Goal: Task Accomplishment & Management: Use online tool/utility

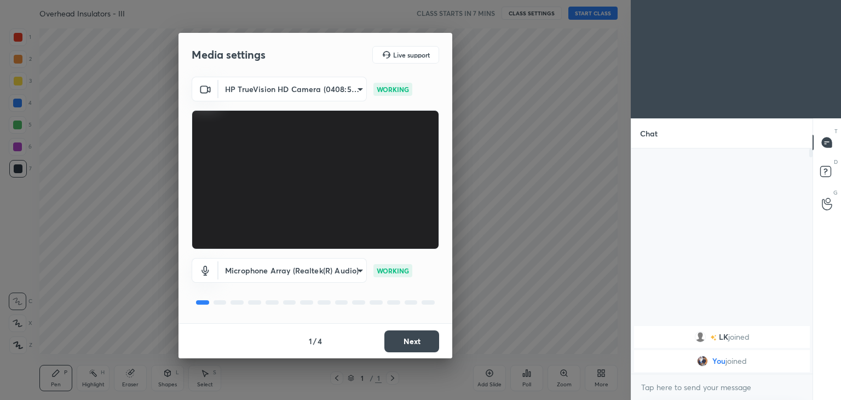
click at [307, 93] on body "1 2 3 4 5 6 7 C X Z C X Z E E Erase all H H Overhead Insulators - III CLASS STA…" at bounding box center [420, 200] width 841 height 400
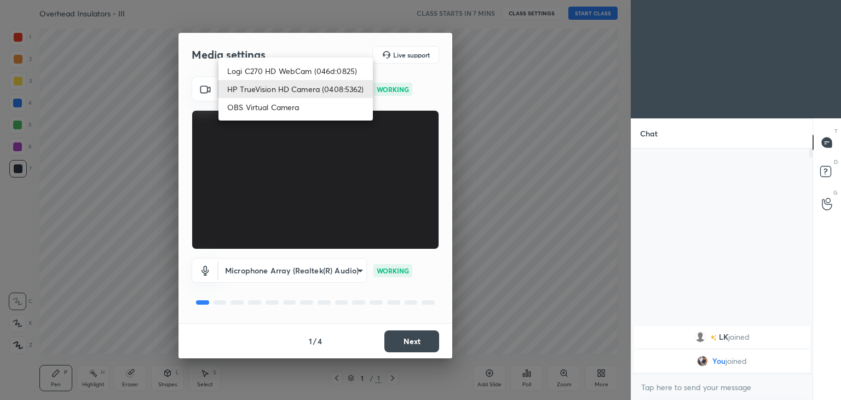
click at [292, 60] on ul "Logi C270 HD WebCam (046d:0825) HP TrueVision HD Camera (0408:5362) OBS Virtual…" at bounding box center [296, 89] width 154 height 63
click at [292, 65] on li "Logi C270 HD WebCam (046d:0825)" at bounding box center [296, 71] width 154 height 18
type input "f7d1afb7c9de9e4a754af8163ae90a07716e8f4ac3369fe1a9090404ef363049"
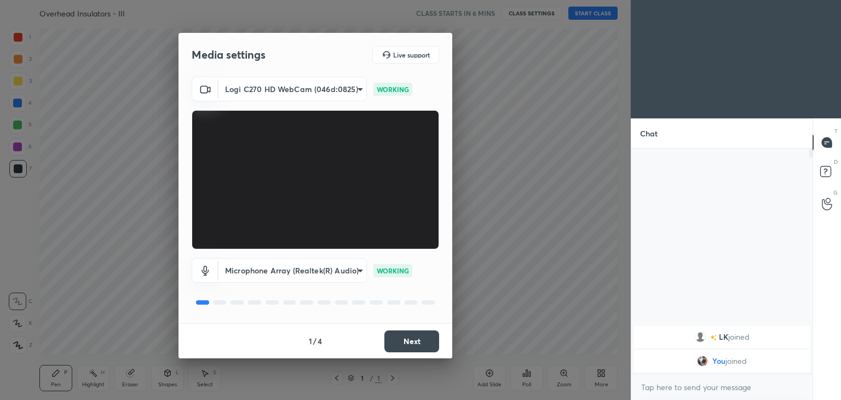
click at [421, 338] on button "Next" at bounding box center [411, 341] width 55 height 22
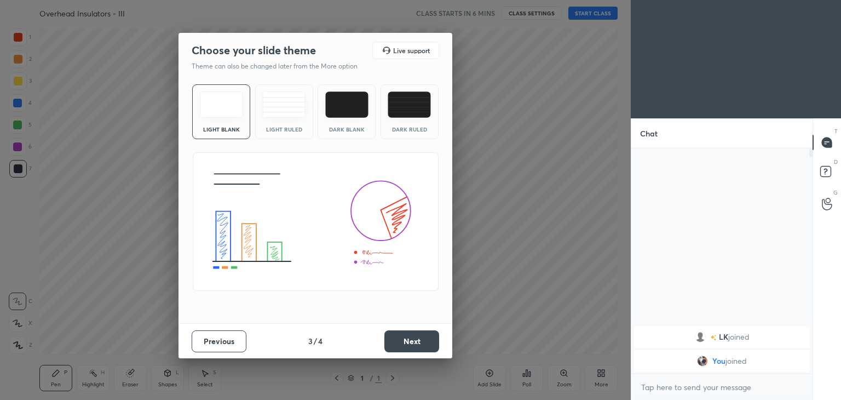
click at [421, 338] on button "Next" at bounding box center [411, 341] width 55 height 22
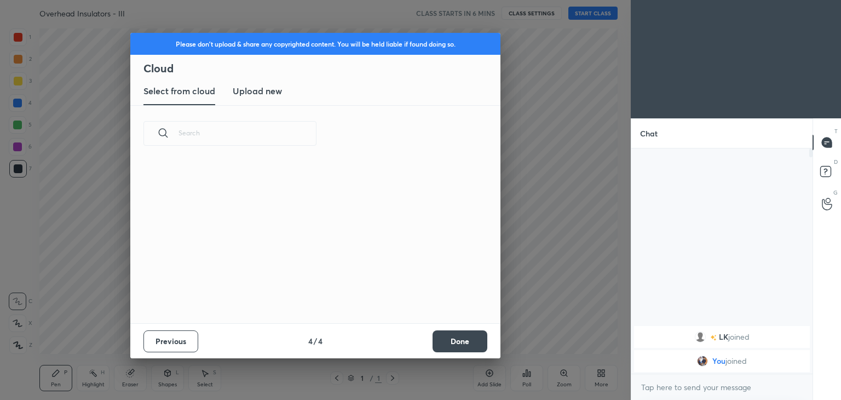
click at [421, 338] on div "Previous 4 / 4 Done" at bounding box center [315, 340] width 370 height 35
click at [465, 335] on button "Done" at bounding box center [460, 341] width 55 height 22
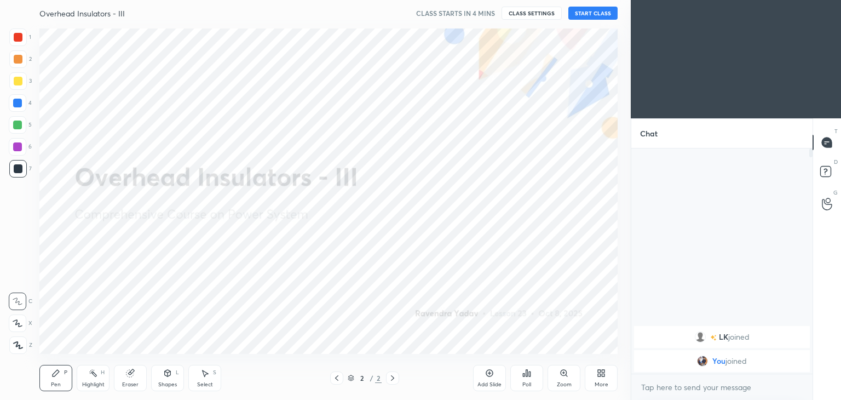
click at [605, 18] on button "START CLASS" at bounding box center [592, 13] width 49 height 13
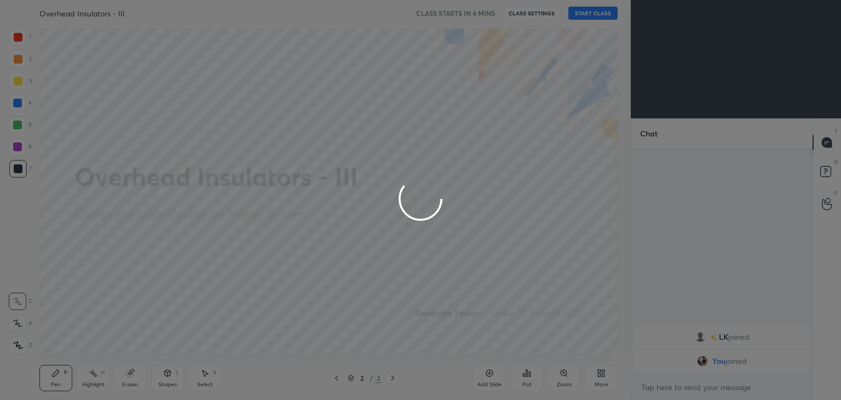
type textarea "x"
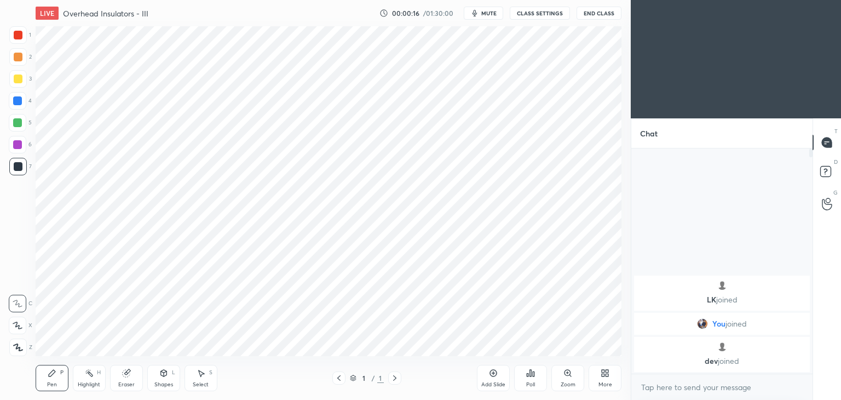
scroll to position [54436, 54179]
click at [531, 15] on button "CLASS SETTINGS" at bounding box center [536, 13] width 60 height 13
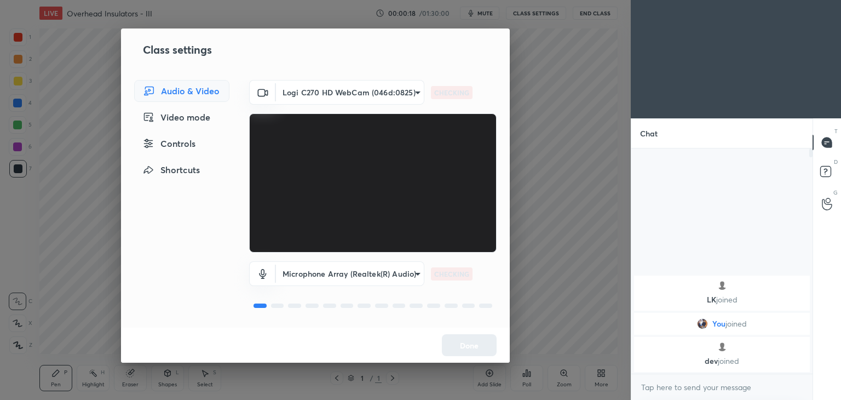
click at [344, 97] on body "1 2 3 4 5 6 7 C X Z C X Z E E Erase all H H LIVE Overhead Insulators - III 00:0…" at bounding box center [420, 200] width 841 height 400
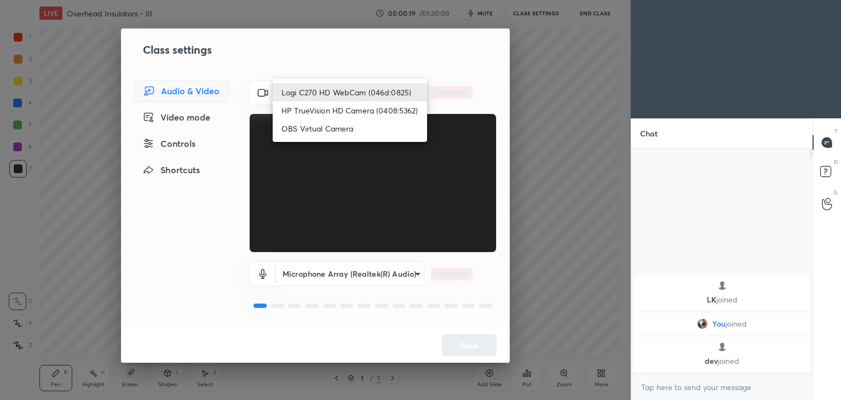
click at [336, 107] on li "HP TrueVision HD Camera (0408:5362)" at bounding box center [350, 110] width 154 height 18
type input "6e129c3dbbea9c9f038ced86e3329b4af5251c06b4e783936748cd200869bc07"
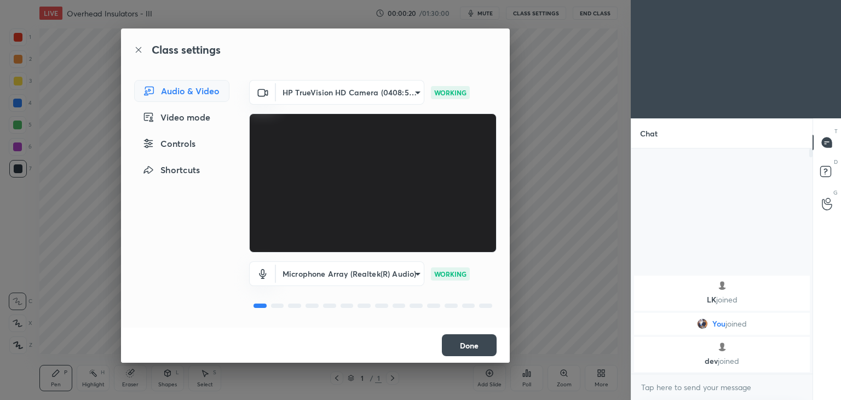
click at [479, 347] on button "Done" at bounding box center [469, 345] width 55 height 22
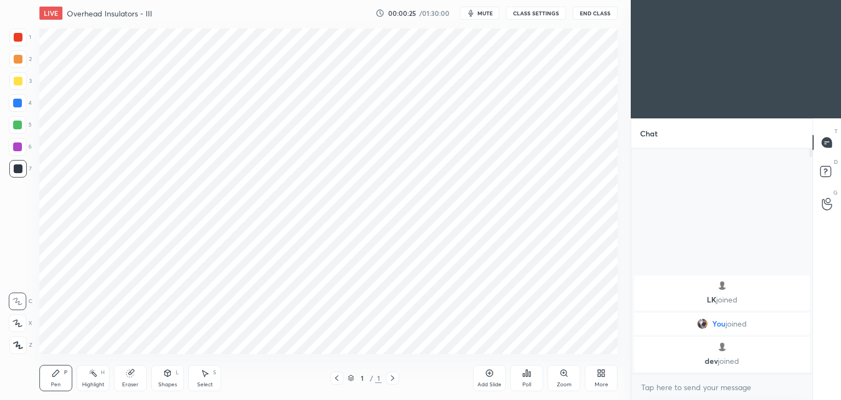
click at [493, 13] on span "mute" at bounding box center [485, 13] width 15 height 8
click at [482, 14] on span "unmute" at bounding box center [485, 13] width 24 height 8
click at [527, 10] on button "CLASS SETTINGS" at bounding box center [536, 13] width 60 height 13
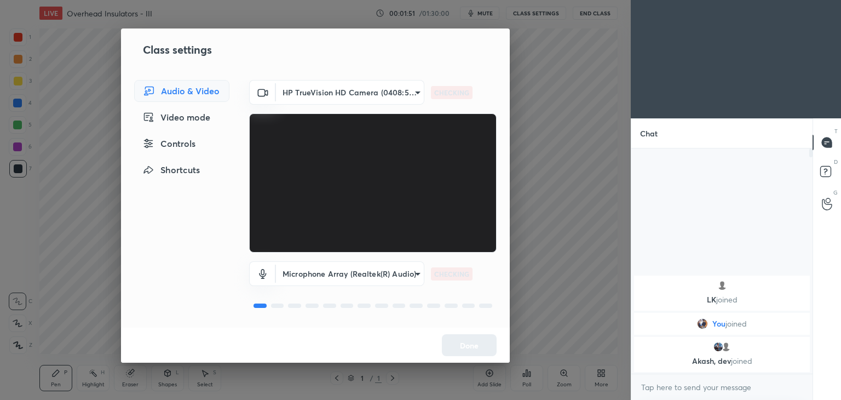
click at [373, 95] on body "1 2 3 4 5 6 7 C X Z C X Z E E Erase all H H LIVE Overhead Insulators - III 00:0…" at bounding box center [420, 200] width 841 height 400
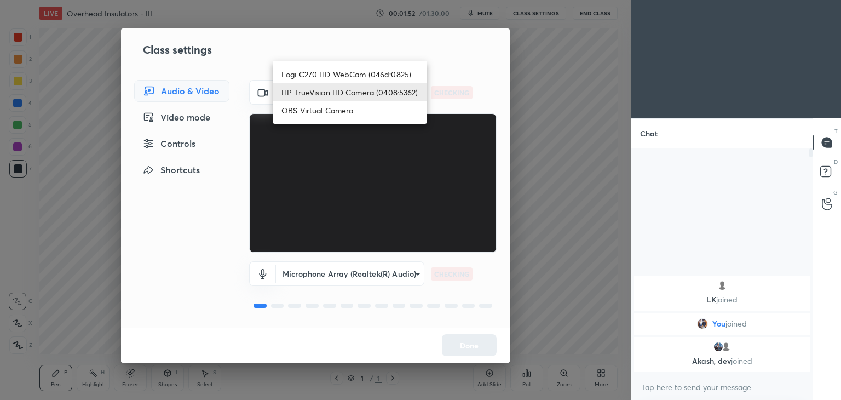
click at [377, 72] on li "Logi C270 HD WebCam (046d:0825)" at bounding box center [350, 74] width 154 height 18
type input "f7d1afb7c9de9e4a754af8163ae90a07716e8f4ac3369fe1a9090404ef363049"
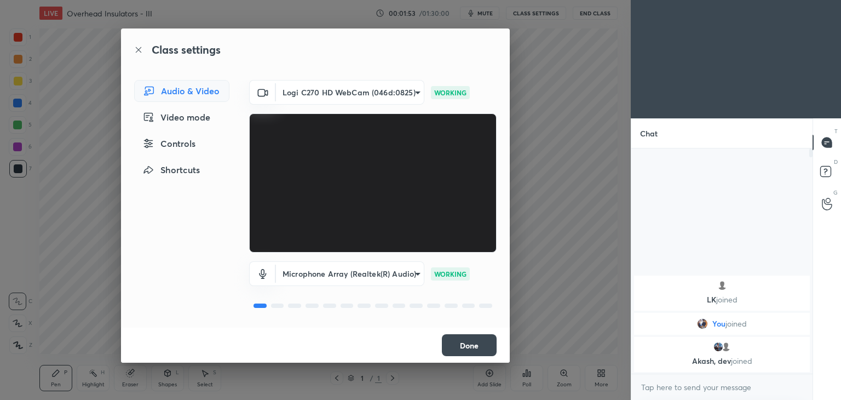
click at [486, 343] on button "Done" at bounding box center [469, 345] width 55 height 22
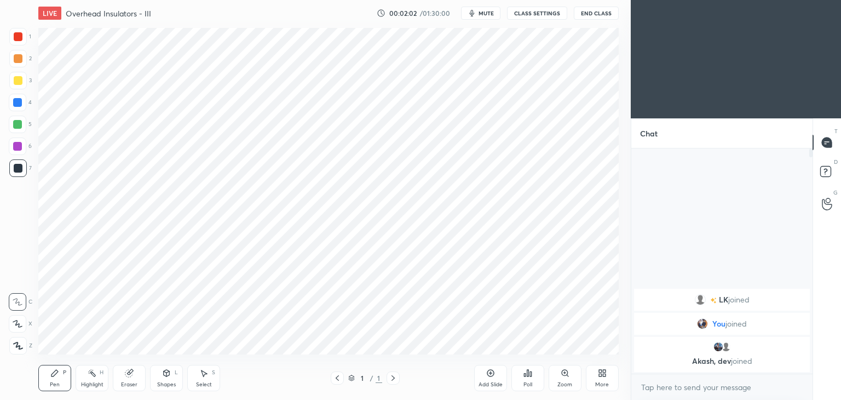
scroll to position [54436, 54179]
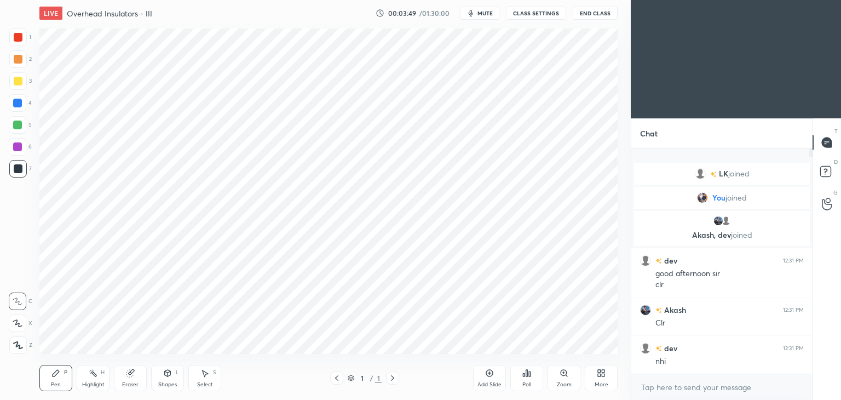
click at [16, 319] on icon at bounding box center [18, 323] width 10 height 8
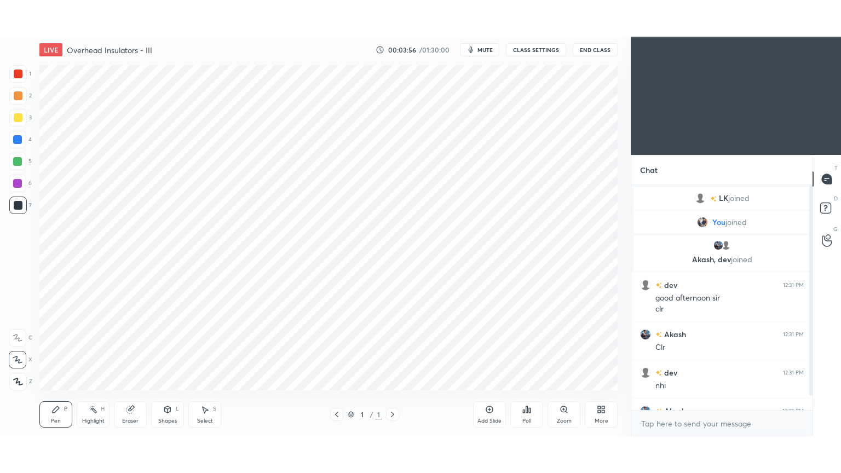
scroll to position [26, 0]
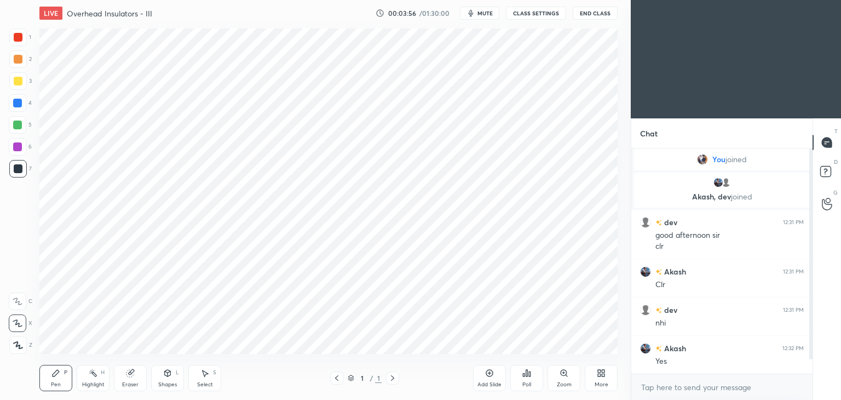
drag, startPoint x: 811, startPoint y: 303, endPoint x: 812, endPoint y: 332, distance: 29.1
click at [812, 331] on div at bounding box center [810, 253] width 3 height 211
click at [128, 382] on div "Eraser" at bounding box center [130, 384] width 16 height 5
click at [25, 336] on div "Erase all" at bounding box center [19, 345] width 20 height 18
click at [71, 386] on div "Pen P" at bounding box center [55, 378] width 33 height 26
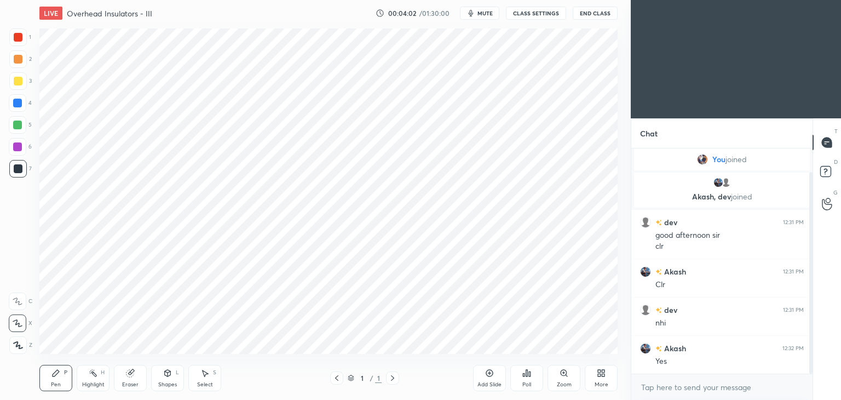
click at [53, 380] on div "Pen P" at bounding box center [55, 378] width 33 height 26
click at [20, 344] on icon at bounding box center [18, 345] width 10 height 8
click at [96, 371] on icon at bounding box center [93, 373] width 9 height 9
click at [129, 377] on icon at bounding box center [130, 373] width 7 height 7
click at [18, 345] on span "Erase all" at bounding box center [17, 345] width 16 height 8
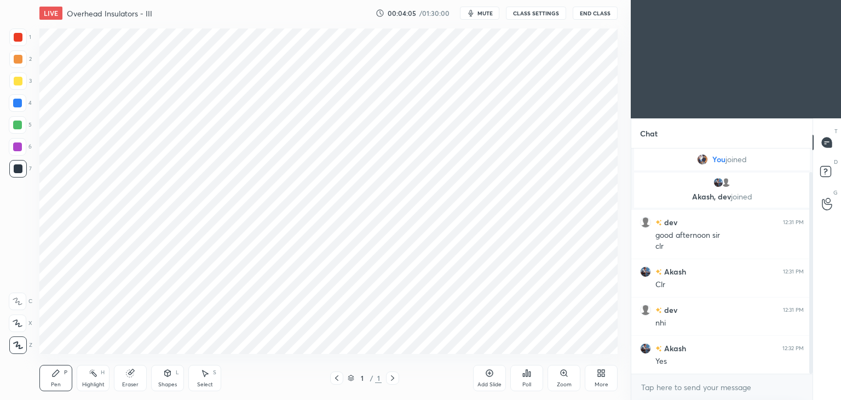
click at [55, 382] on div "Pen" at bounding box center [56, 384] width 10 height 5
click at [14, 54] on div at bounding box center [18, 59] width 18 height 18
click at [16, 38] on div at bounding box center [18, 37] width 9 height 9
click at [14, 321] on icon at bounding box center [17, 323] width 9 height 7
click at [164, 380] on div "Shapes L" at bounding box center [167, 378] width 33 height 26
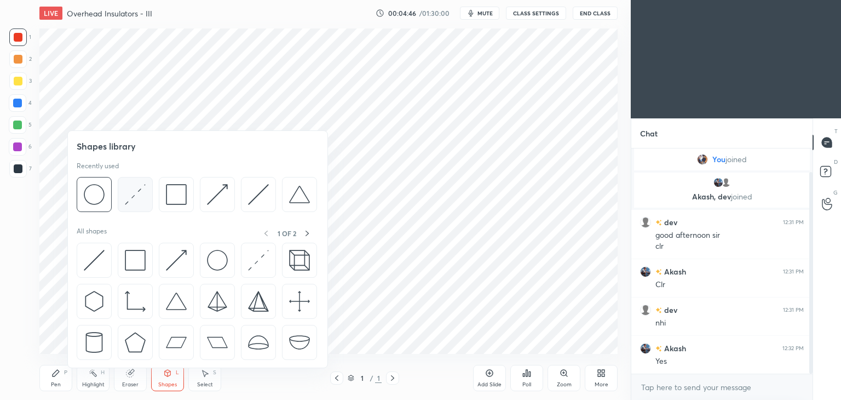
click at [128, 198] on img at bounding box center [135, 194] width 21 height 21
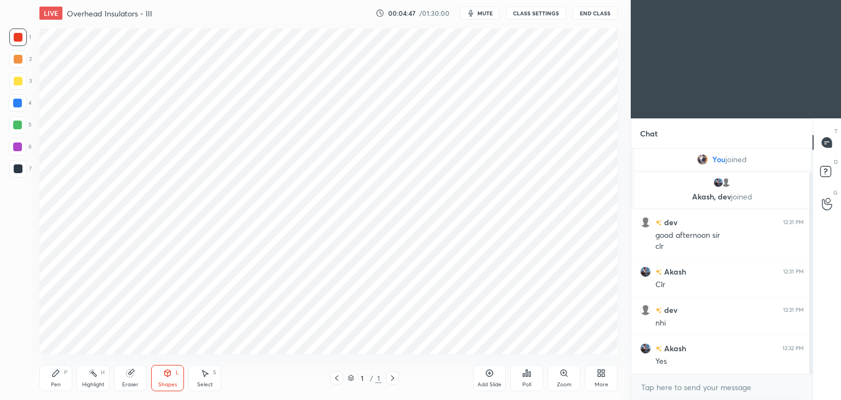
click at [18, 107] on div at bounding box center [18, 103] width 18 height 18
click at [14, 125] on div at bounding box center [17, 124] width 9 height 9
click at [16, 171] on div at bounding box center [18, 168] width 9 height 9
click at [55, 380] on div "Pen P" at bounding box center [55, 378] width 33 height 26
click at [20, 119] on div at bounding box center [18, 125] width 18 height 18
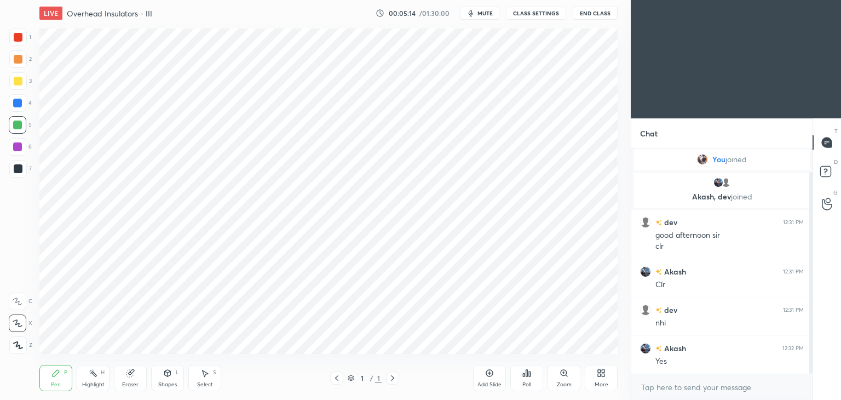
click at [154, 378] on div "Shapes L" at bounding box center [167, 378] width 33 height 26
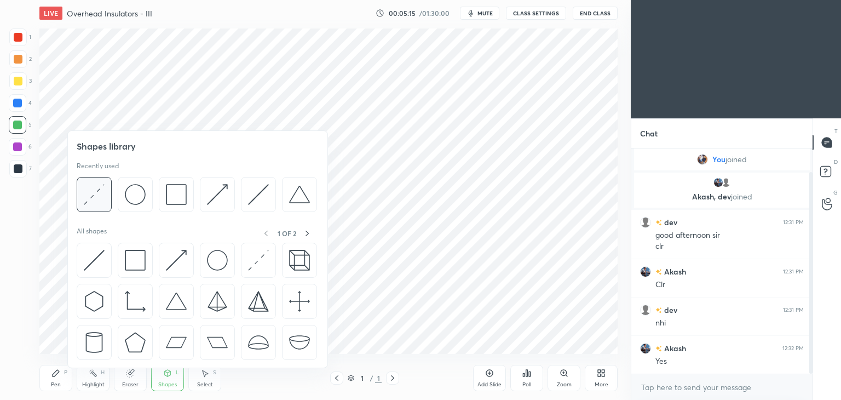
click at [99, 205] on div at bounding box center [94, 194] width 35 height 35
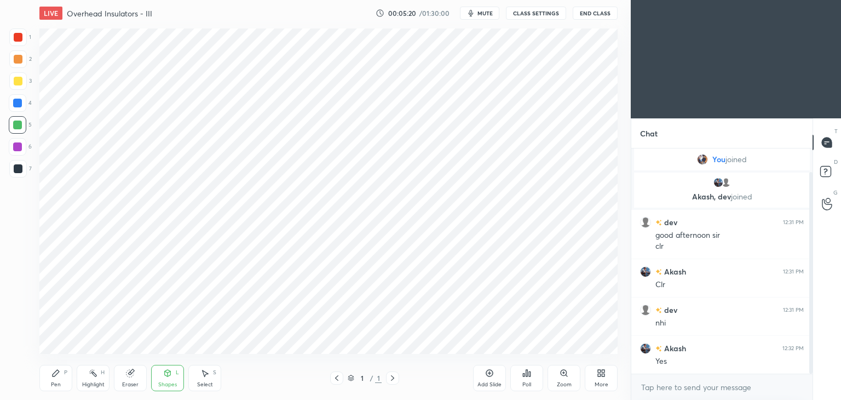
click at [11, 104] on div at bounding box center [18, 103] width 18 height 18
click at [57, 380] on div "Pen P" at bounding box center [55, 378] width 33 height 26
click at [594, 380] on div "More" at bounding box center [601, 378] width 33 height 26
click at [591, 312] on div "Upload File Slide theme Dark Mode Full screen F Live Support" at bounding box center [564, 294] width 92 height 88
drag, startPoint x: 584, startPoint y: 301, endPoint x: 574, endPoint y: 347, distance: 47.2
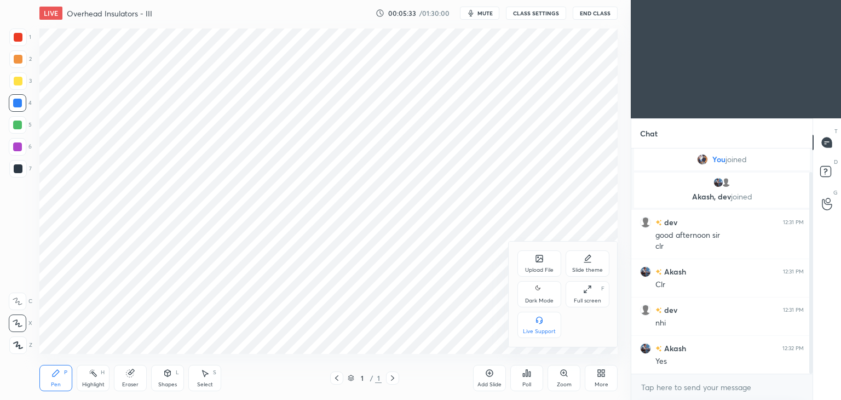
click at [584, 301] on div "Full screen" at bounding box center [587, 300] width 27 height 5
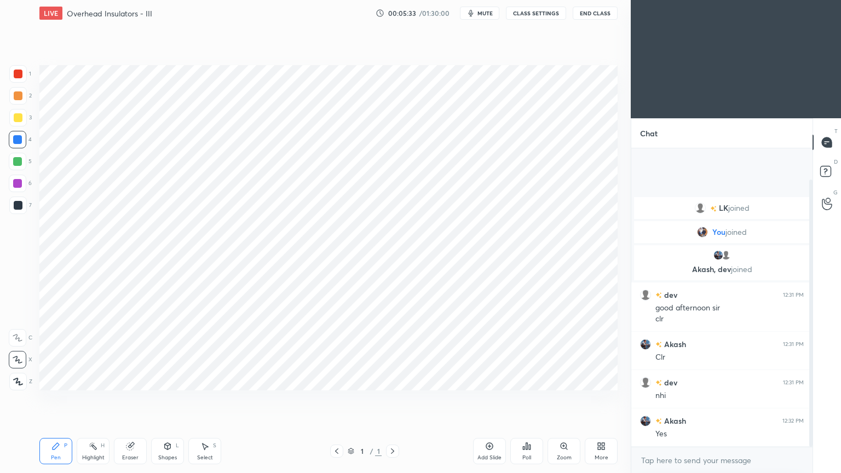
scroll to position [0, 0]
type textarea "x"
click at [60, 399] on icon at bounding box center [55, 446] width 9 height 9
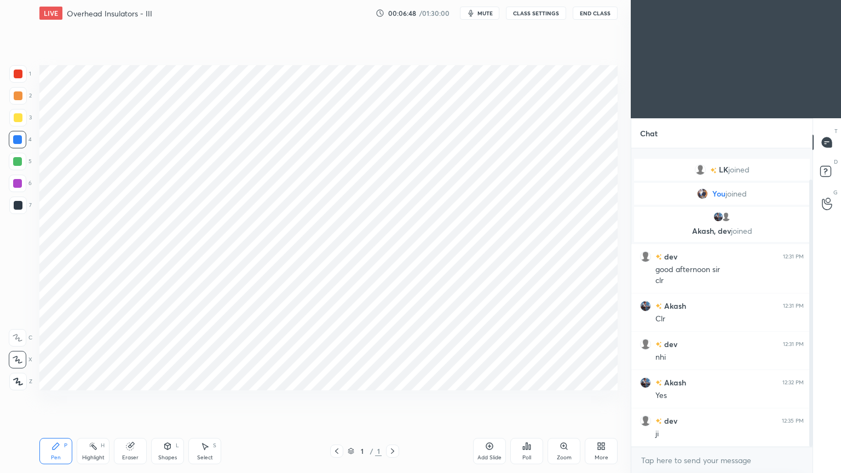
click at [13, 184] on div at bounding box center [17, 183] width 9 height 9
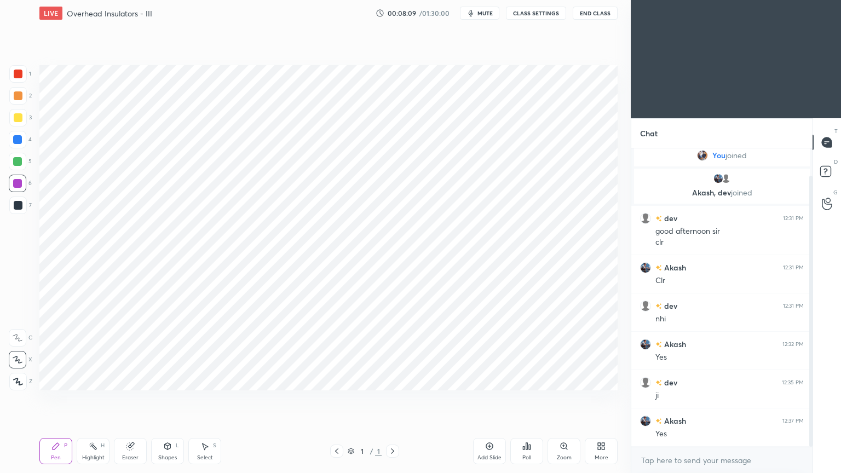
click at [20, 140] on div at bounding box center [17, 139] width 9 height 9
click at [130, 399] on div "Eraser" at bounding box center [130, 451] width 33 height 26
click at [18, 364] on div at bounding box center [18, 360] width 18 height 18
click at [57, 399] on div "Pen P" at bounding box center [55, 451] width 33 height 26
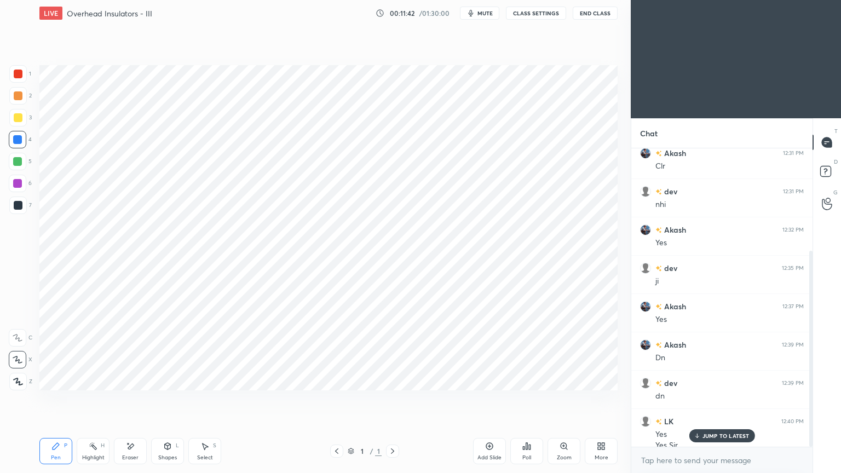
scroll to position [156, 0]
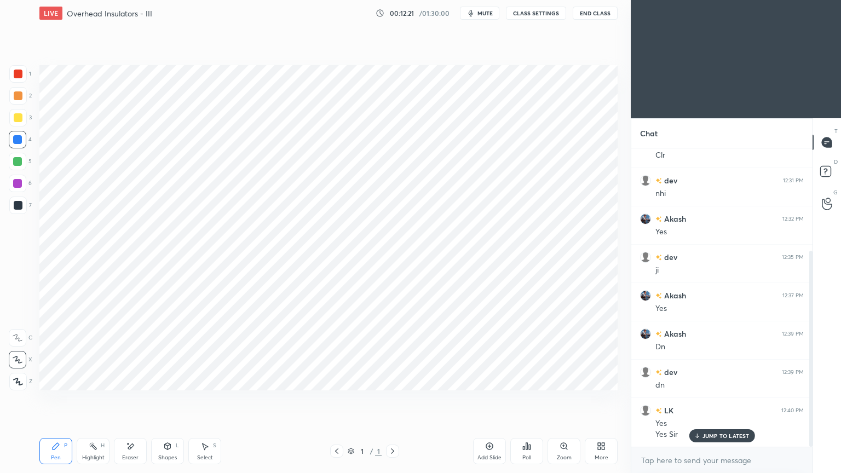
drag, startPoint x: 482, startPoint y: 446, endPoint x: 496, endPoint y: 443, distance: 13.5
click at [484, 399] on div "Add Slide" at bounding box center [489, 451] width 33 height 26
click at [19, 72] on div at bounding box center [18, 74] width 9 height 9
click at [18, 209] on div at bounding box center [18, 205] width 9 height 9
click at [55, 399] on div "Pen" at bounding box center [56, 457] width 10 height 5
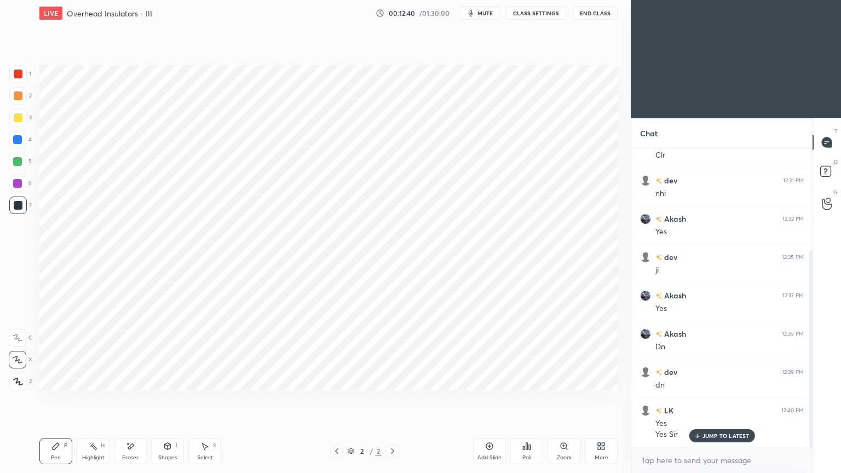
click at [18, 160] on div at bounding box center [17, 161] width 9 height 9
click at [169, 399] on div "Shapes L" at bounding box center [167, 451] width 33 height 26
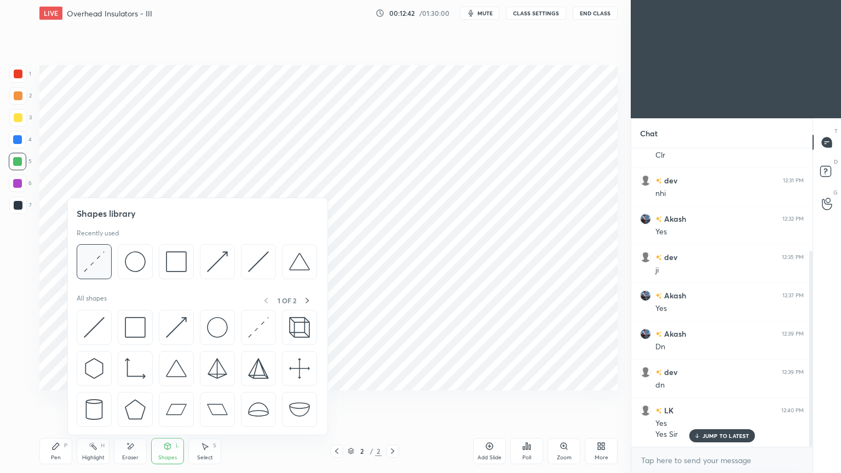
click at [90, 273] on div at bounding box center [94, 261] width 35 height 35
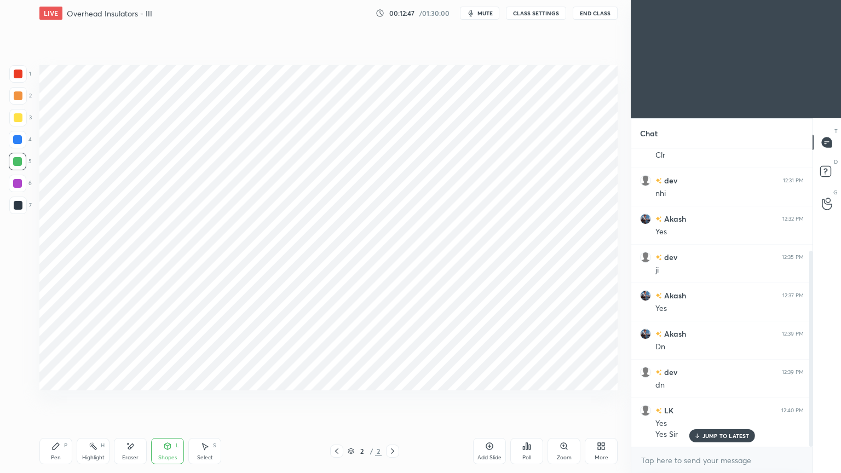
click at [480, 5] on div "LIVE Overhead Insulators - III 00:12:47 / 01:30:00 mute CLASS SETTINGS End Class" at bounding box center [328, 13] width 578 height 26
click at [478, 11] on button "mute" at bounding box center [479, 13] width 39 height 13
click at [530, 14] on button "CLASS SETTINGS" at bounding box center [536, 13] width 60 height 13
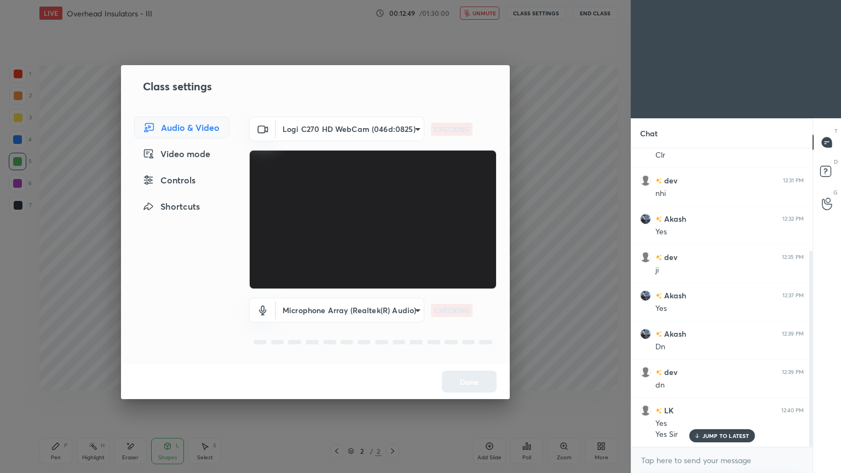
click at [331, 131] on body "1 2 3 4 5 6 7 C X Z E E Erase all H H LIVE Overhead Insulators - III 00:12:49 /…" at bounding box center [420, 236] width 841 height 473
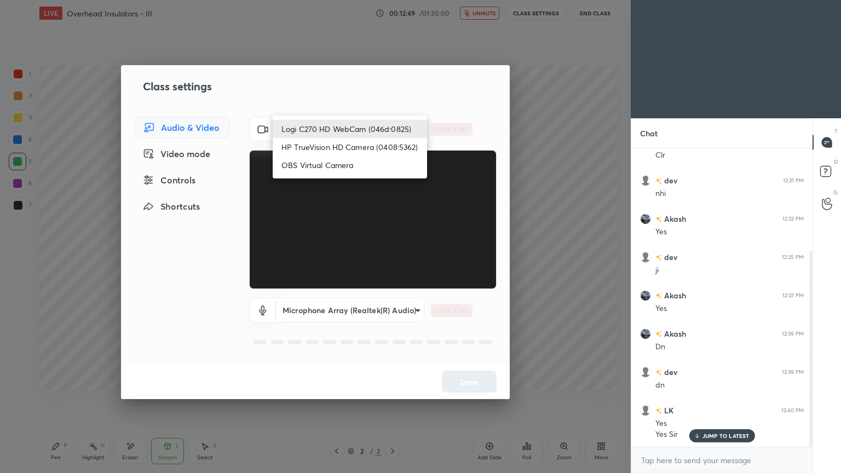
click at [329, 143] on li "HP TrueVision HD Camera (0408:5362)" at bounding box center [350, 147] width 154 height 18
type input "6e129c3dbbea9c9f038ced86e3329b4af5251c06b4e783936748cd200869bc07"
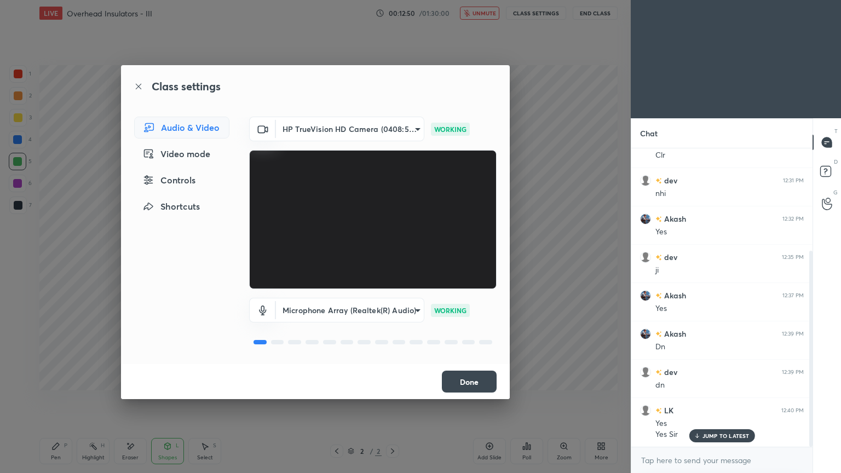
click at [462, 377] on button "Done" at bounding box center [469, 382] width 55 height 22
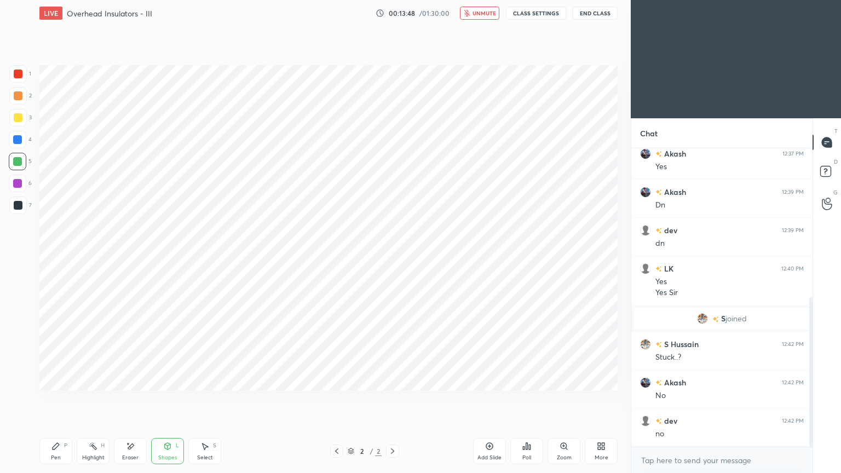
scroll to position [335, 0]
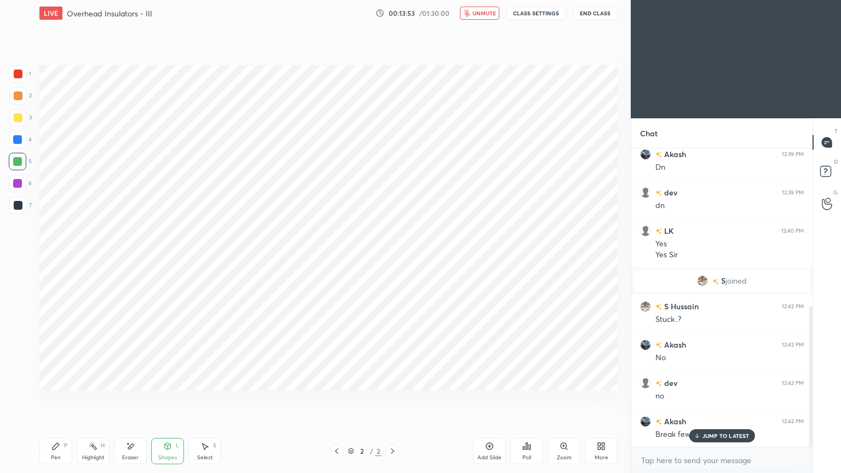
click at [482, 17] on div "LIVE Overhead Insulators - III 00:13:53 / 01:30:00 unmute CLASS SETTINGS End Cl…" at bounding box center [328, 13] width 578 height 26
click at [531, 14] on button "CLASS SETTINGS" at bounding box center [536, 13] width 60 height 13
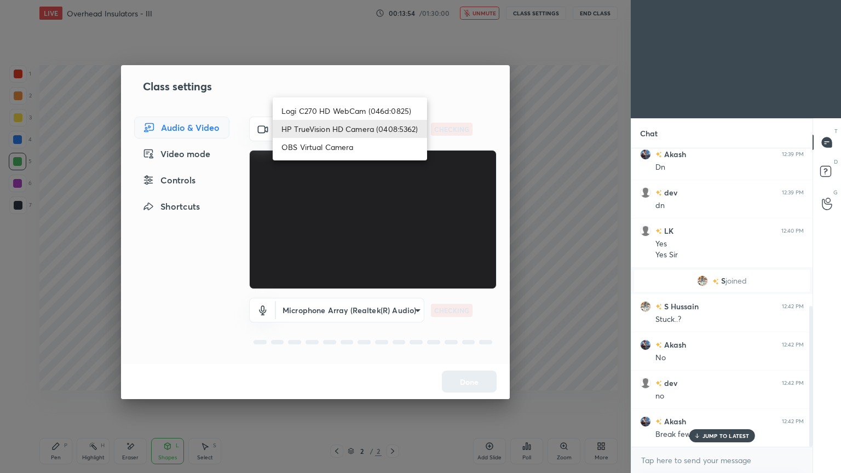
drag, startPoint x: 351, startPoint y: 130, endPoint x: 351, endPoint y: 123, distance: 6.6
click at [350, 131] on body "1 2 3 4 5 6 7 C X Z E E Erase all H H LIVE Overhead Insulators - III 00:13:54 /…" at bounding box center [420, 236] width 841 height 473
click at [346, 112] on li "Logi C270 HD WebCam (046d:0825)" at bounding box center [350, 111] width 154 height 18
type input "f7d1afb7c9de9e4a754af8163ae90a07716e8f4ac3369fe1a9090404ef363049"
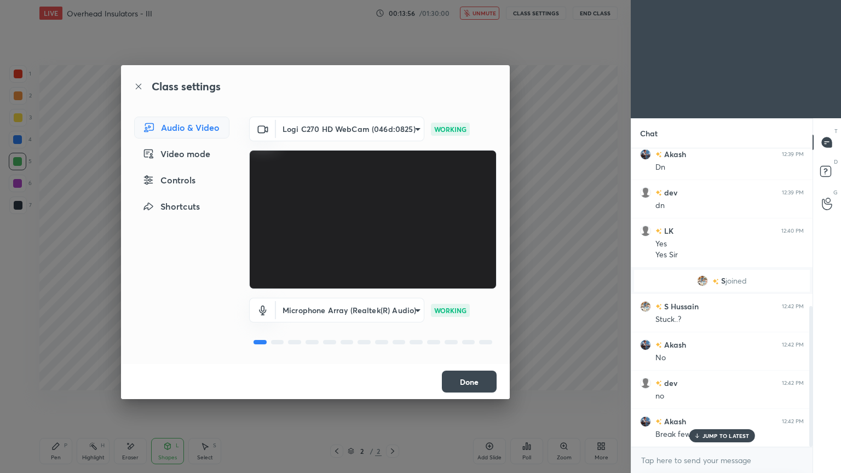
click at [480, 382] on button "Done" at bounding box center [469, 382] width 55 height 22
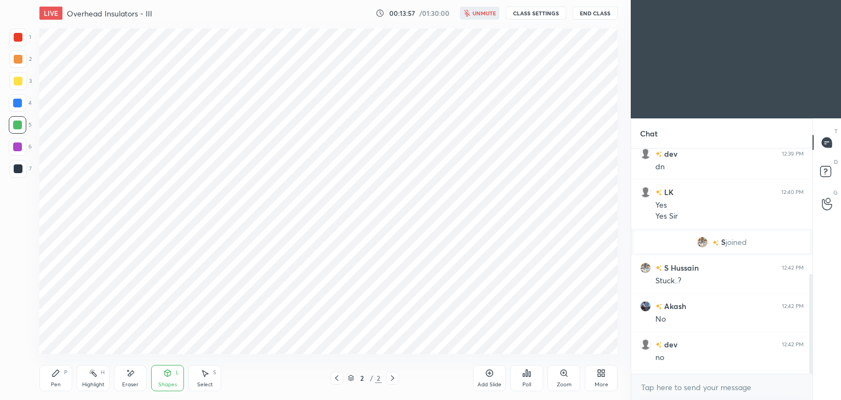
scroll to position [54436, 54179]
type textarea "x"
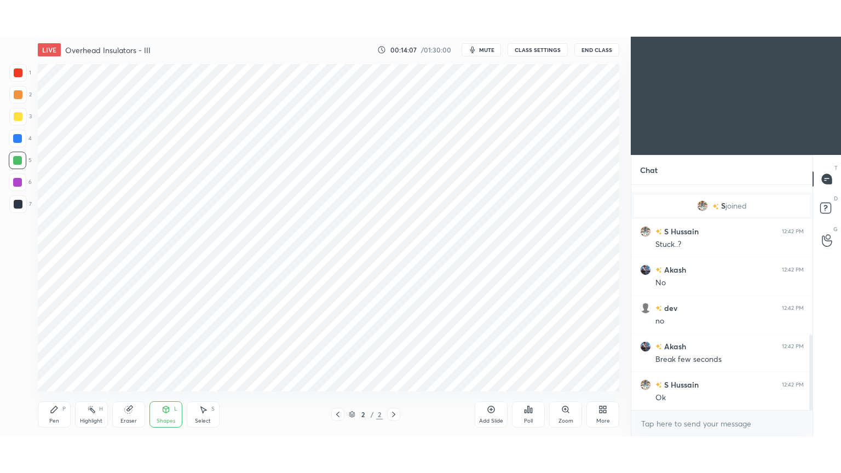
scroll to position [54436, 54179]
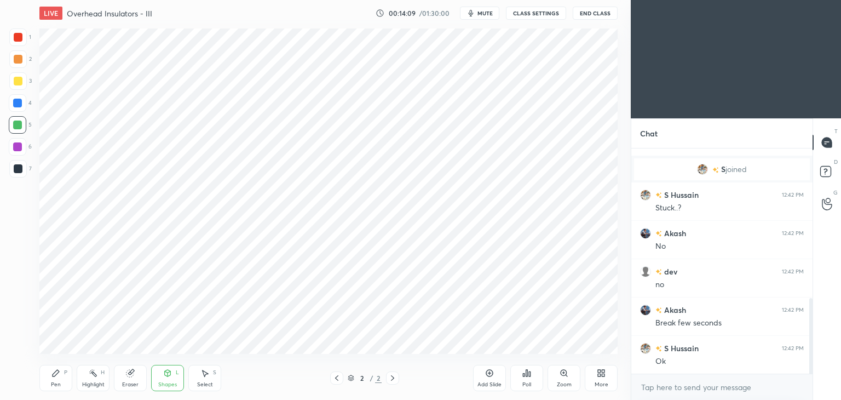
click at [134, 380] on div "Eraser" at bounding box center [130, 378] width 33 height 26
click at [18, 317] on div at bounding box center [18, 323] width 18 height 18
click at [47, 378] on div "Pen P" at bounding box center [55, 378] width 33 height 26
click at [592, 382] on div "More" at bounding box center [601, 378] width 33 height 26
click at [587, 293] on icon at bounding box center [587, 289] width 9 height 9
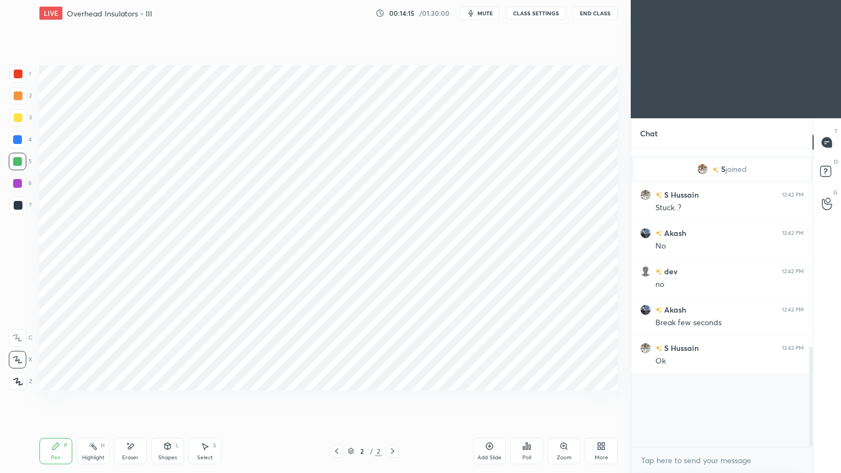
scroll to position [374, 0]
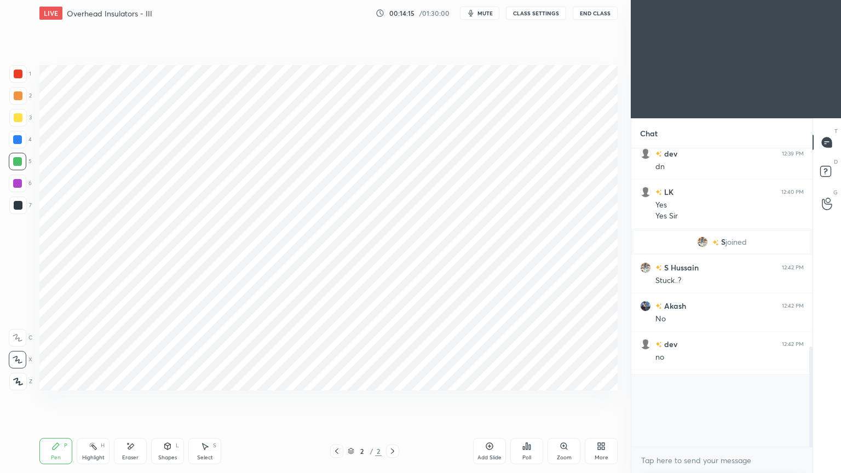
type textarea "x"
click at [19, 140] on div at bounding box center [17, 139] width 9 height 9
click at [53, 399] on div "Pen P" at bounding box center [55, 451] width 33 height 26
click at [22, 198] on div at bounding box center [18, 206] width 18 height 18
click at [19, 160] on div at bounding box center [17, 161] width 9 height 9
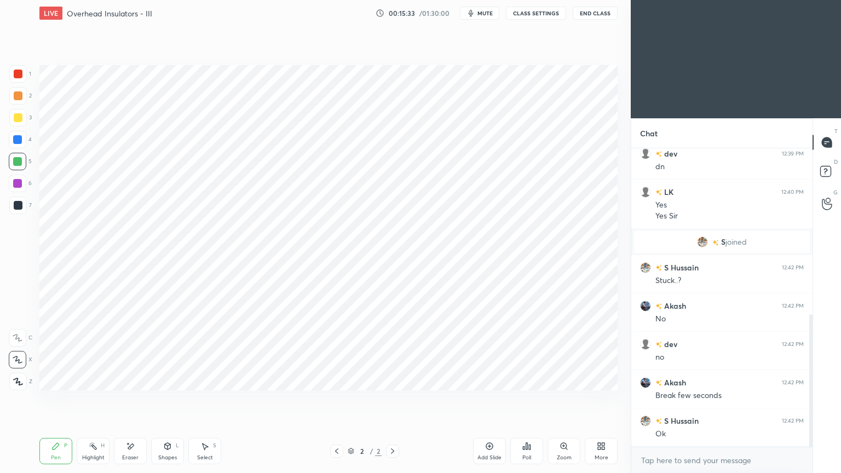
click at [163, 399] on div "Shapes" at bounding box center [167, 457] width 19 height 5
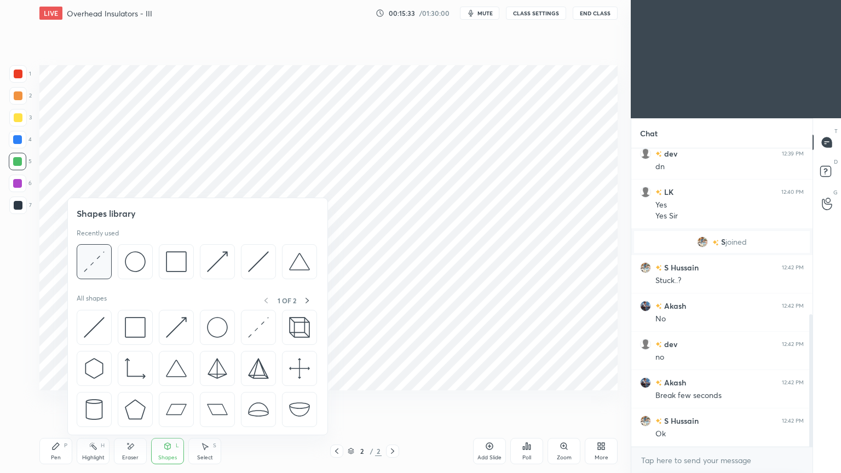
click at [89, 270] on img at bounding box center [94, 261] width 21 height 21
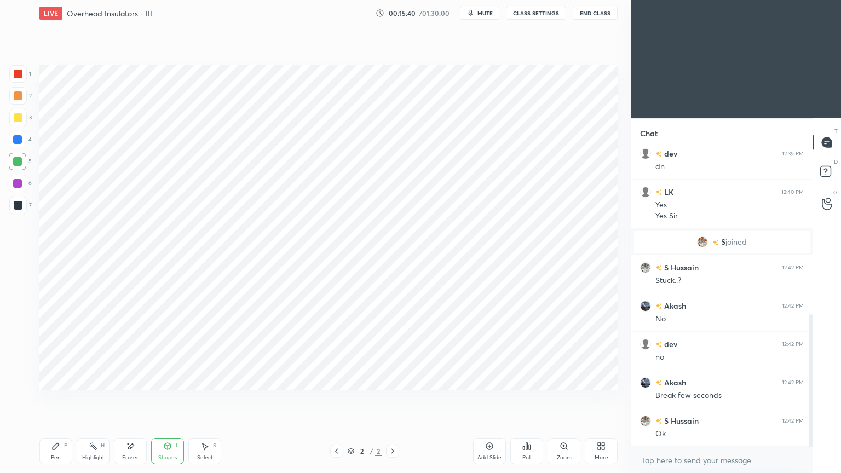
click at [20, 139] on div at bounding box center [17, 139] width 9 height 9
click at [48, 399] on div "Pen P" at bounding box center [55, 451] width 33 height 26
click at [23, 191] on div at bounding box center [18, 184] width 18 height 18
click at [20, 72] on div at bounding box center [18, 74] width 9 height 9
click at [163, 399] on div "Shapes L" at bounding box center [167, 451] width 33 height 26
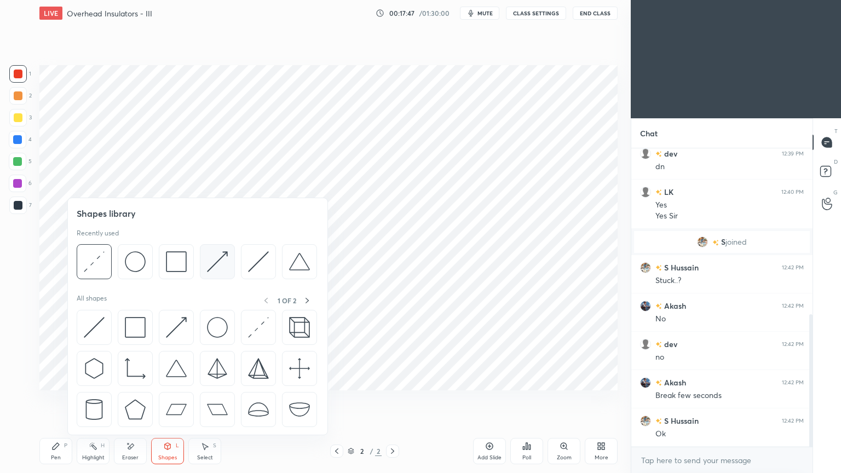
click at [219, 269] on img at bounding box center [217, 261] width 21 height 21
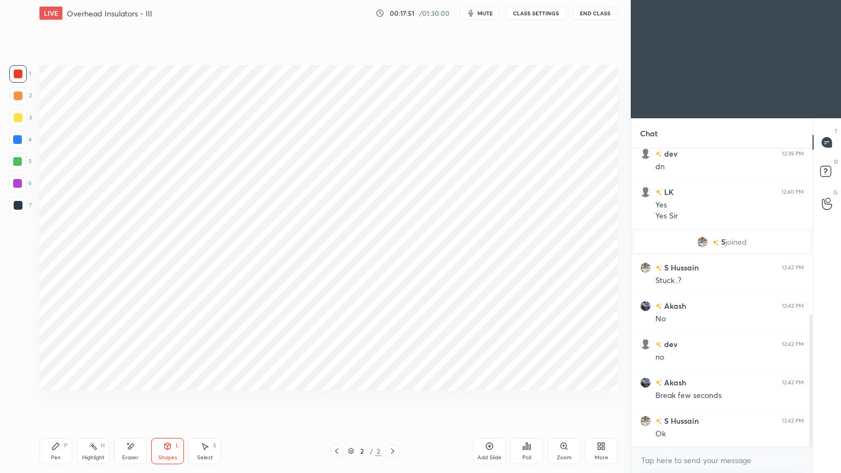
click at [59, 399] on div "Pen P" at bounding box center [55, 451] width 33 height 26
click at [487, 399] on div "Add Slide" at bounding box center [489, 451] width 33 height 26
click at [11, 182] on div at bounding box center [18, 184] width 18 height 18
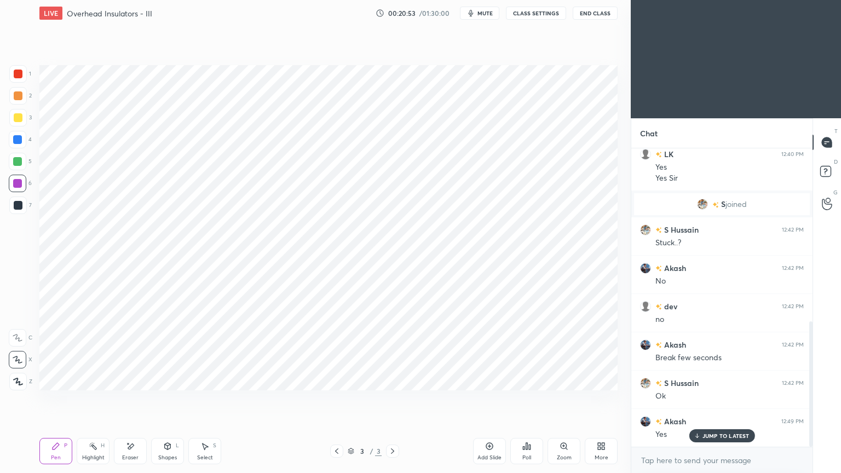
click at [15, 210] on div at bounding box center [18, 206] width 18 height 18
click at [20, 70] on div at bounding box center [18, 74] width 9 height 9
click at [171, 399] on div "Shapes L" at bounding box center [167, 451] width 33 height 26
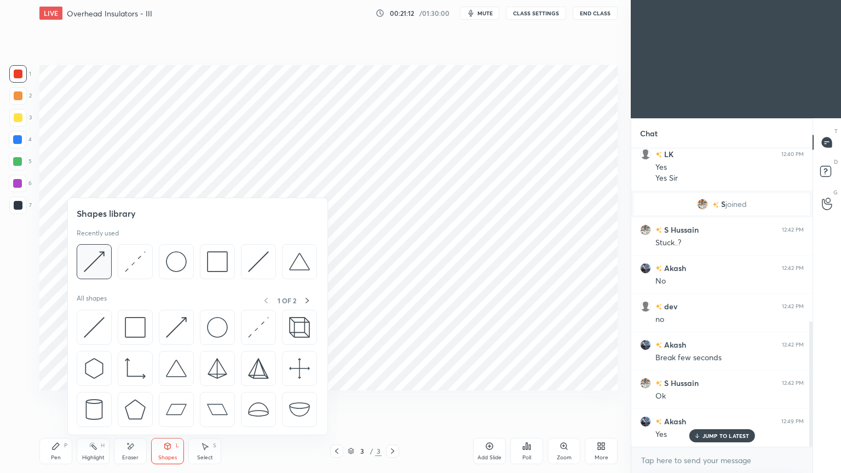
click at [94, 265] on img at bounding box center [94, 261] width 21 height 21
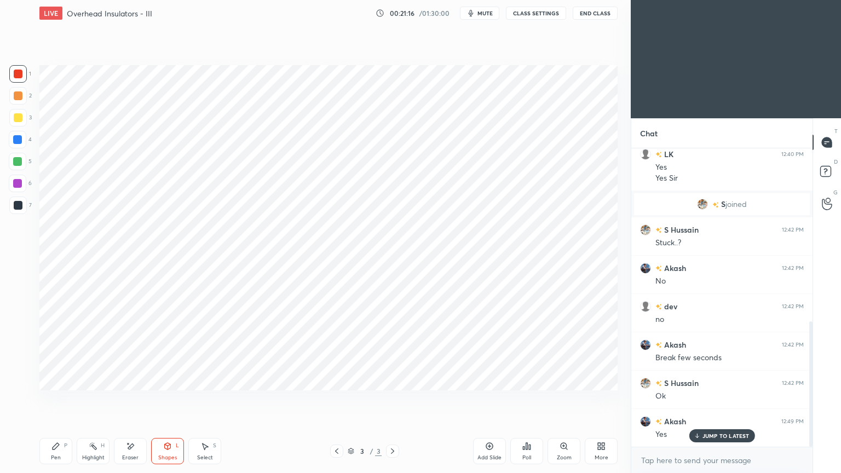
click at [58, 399] on div "Pen P" at bounding box center [55, 451] width 33 height 26
click at [20, 186] on div at bounding box center [17, 183] width 9 height 9
click at [27, 208] on div "7" at bounding box center [20, 206] width 22 height 18
click at [20, 184] on div at bounding box center [17, 183] width 9 height 9
drag, startPoint x: 18, startPoint y: 70, endPoint x: 33, endPoint y: 77, distance: 16.7
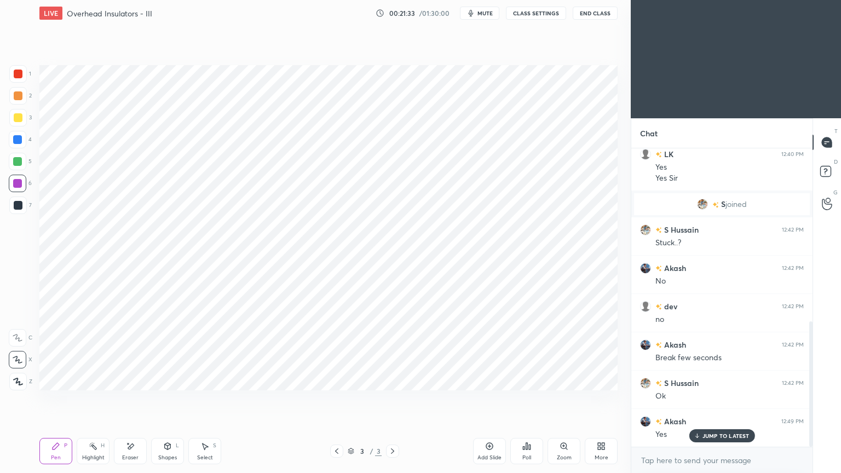
click at [18, 74] on div at bounding box center [18, 74] width 9 height 9
click at [164, 399] on div "Shapes" at bounding box center [167, 457] width 19 height 5
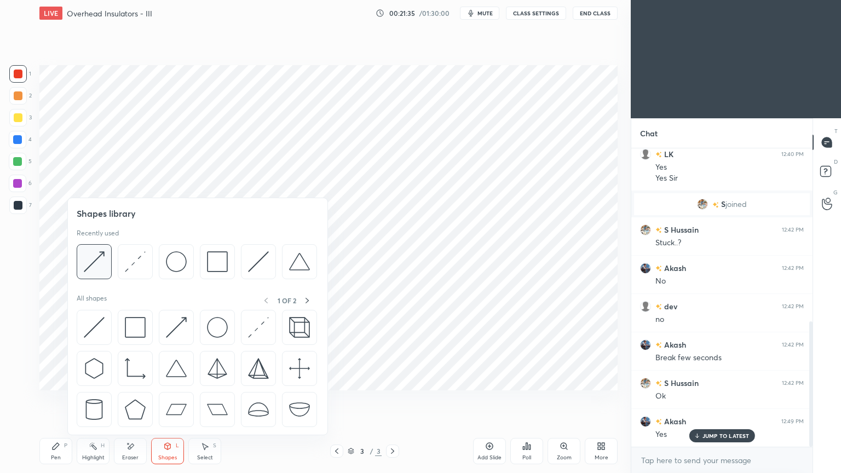
click at [97, 267] on img at bounding box center [94, 261] width 21 height 21
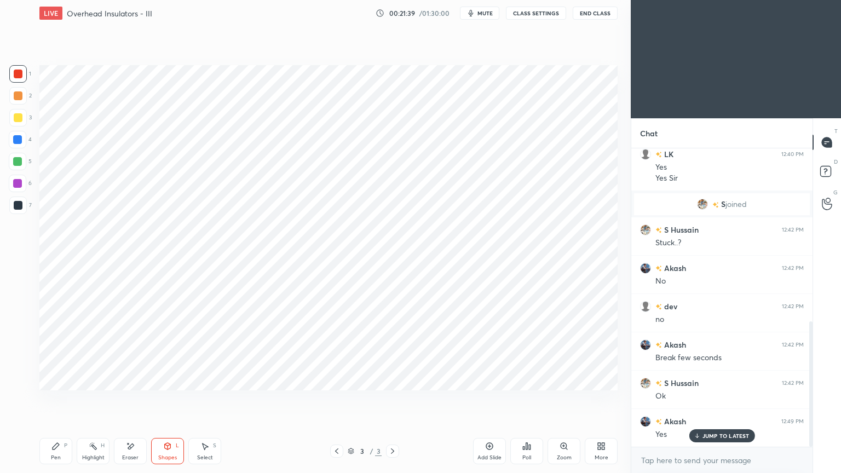
click at [77, 399] on div "Highlight H" at bounding box center [93, 451] width 33 height 26
click at [52, 399] on div "Pen P" at bounding box center [55, 451] width 33 height 26
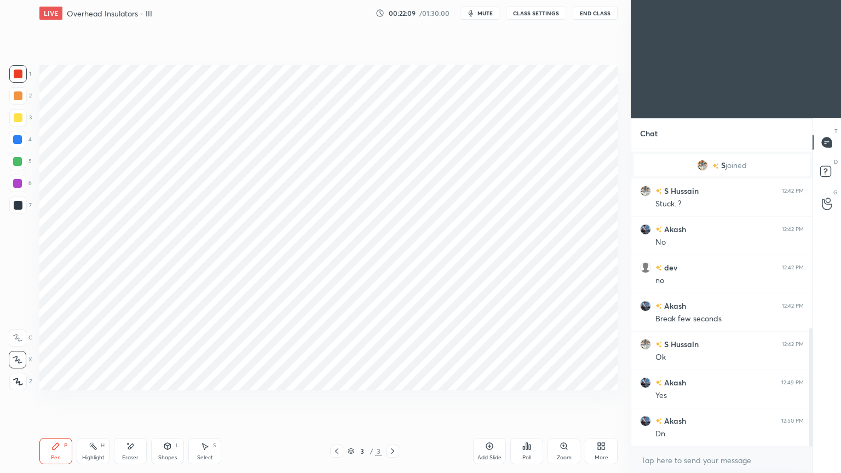
click at [18, 206] on div at bounding box center [18, 205] width 9 height 9
click at [15, 145] on div at bounding box center [18, 140] width 18 height 18
click at [337, 399] on div at bounding box center [336, 451] width 13 height 13
click at [338, 399] on icon at bounding box center [336, 451] width 9 height 9
click at [117, 399] on div "Eraser" at bounding box center [130, 451] width 33 height 26
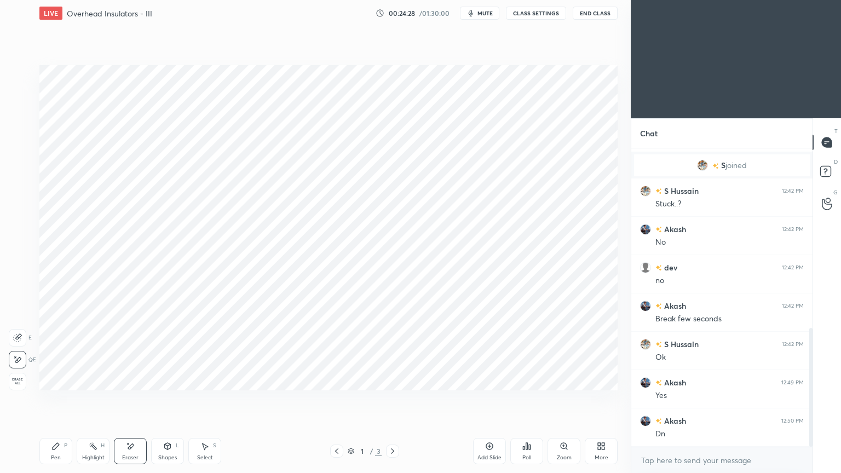
click at [99, 399] on div "Highlight H" at bounding box center [93, 451] width 33 height 26
click at [397, 399] on icon at bounding box center [392, 451] width 9 height 9
click at [395, 399] on icon at bounding box center [392, 451] width 9 height 9
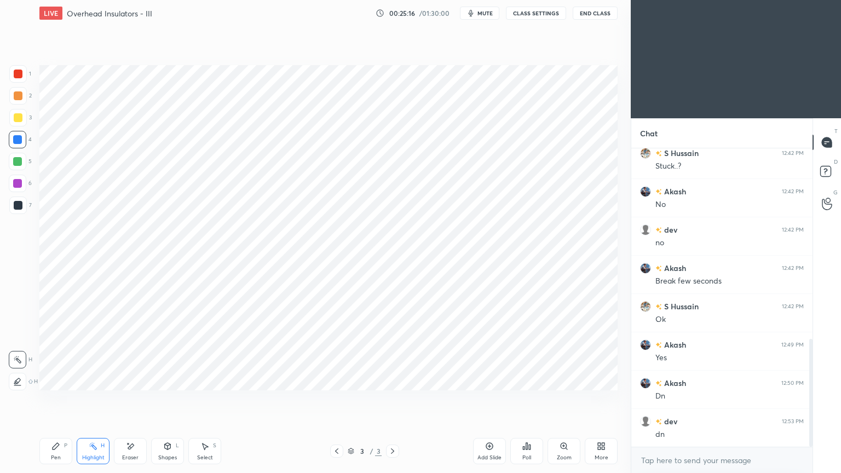
scroll to position [527, 0]
click at [489, 399] on div "Add Slide" at bounding box center [490, 457] width 24 height 5
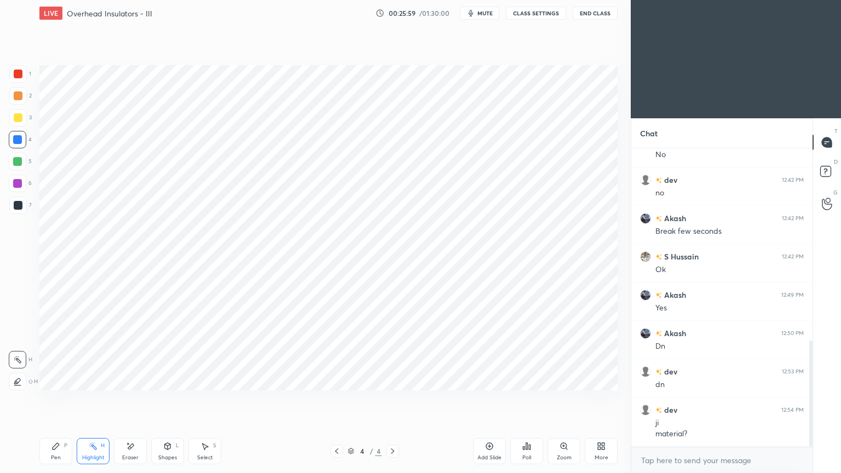
click at [335, 399] on icon at bounding box center [336, 451] width 9 height 9
click at [60, 399] on icon at bounding box center [55, 446] width 9 height 9
click at [392, 399] on icon at bounding box center [392, 451] width 9 height 9
click at [22, 77] on div at bounding box center [18, 74] width 9 height 9
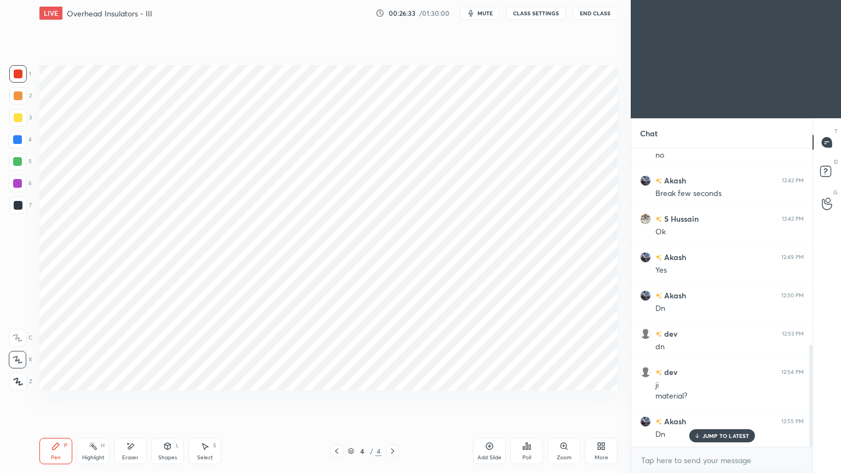
click at [18, 159] on div at bounding box center [17, 161] width 9 height 9
click at [158, 399] on div "Shapes L" at bounding box center [167, 451] width 33 height 26
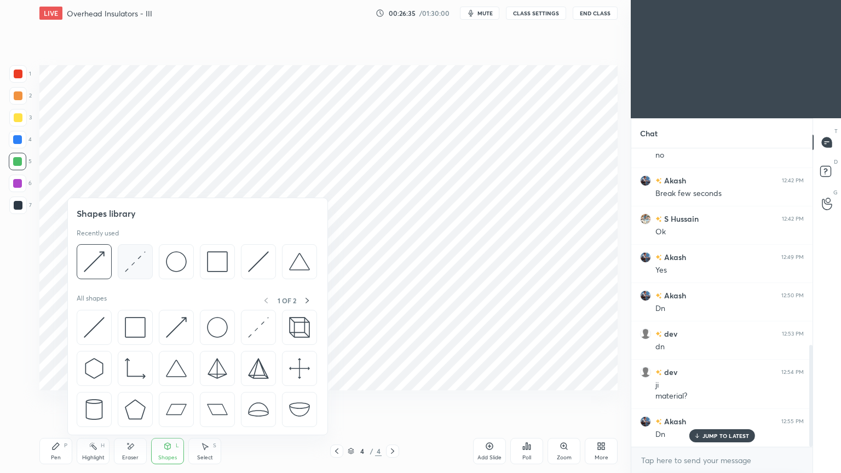
click at [132, 265] on img at bounding box center [135, 261] width 21 height 21
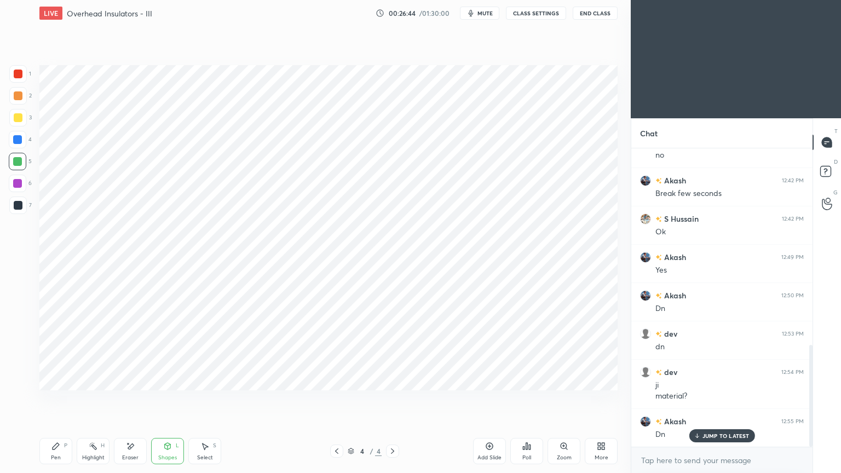
click at [14, 142] on div at bounding box center [17, 139] width 9 height 9
click at [53, 399] on div "Pen" at bounding box center [56, 457] width 10 height 5
click at [169, 399] on div "Shapes L" at bounding box center [167, 451] width 33 height 26
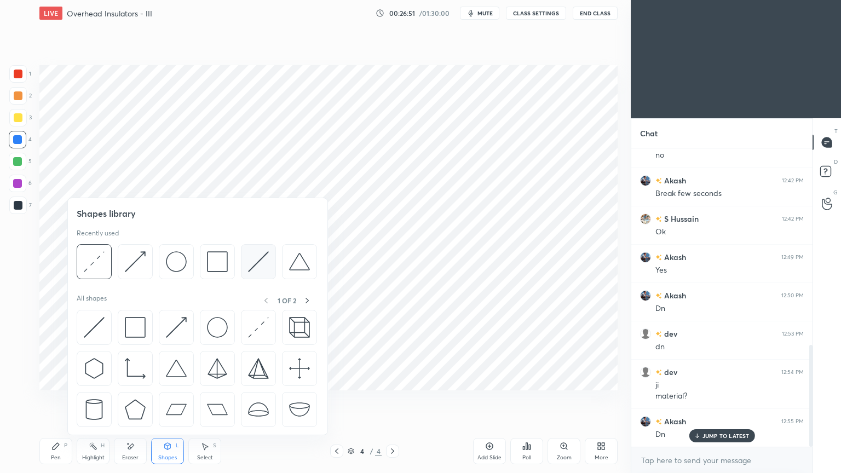
click at [250, 269] on img at bounding box center [258, 261] width 21 height 21
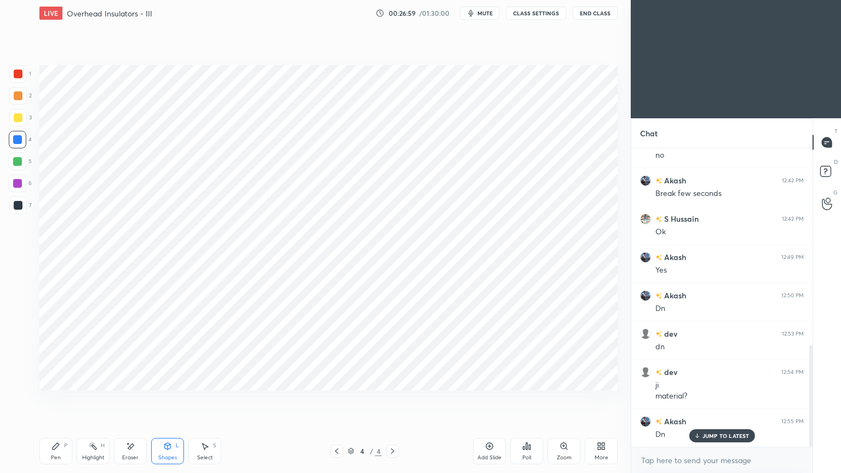
click at [51, 399] on icon at bounding box center [55, 446] width 9 height 9
click at [16, 208] on div at bounding box center [18, 205] width 9 height 9
click at [198, 399] on div "Select S" at bounding box center [204, 451] width 33 height 26
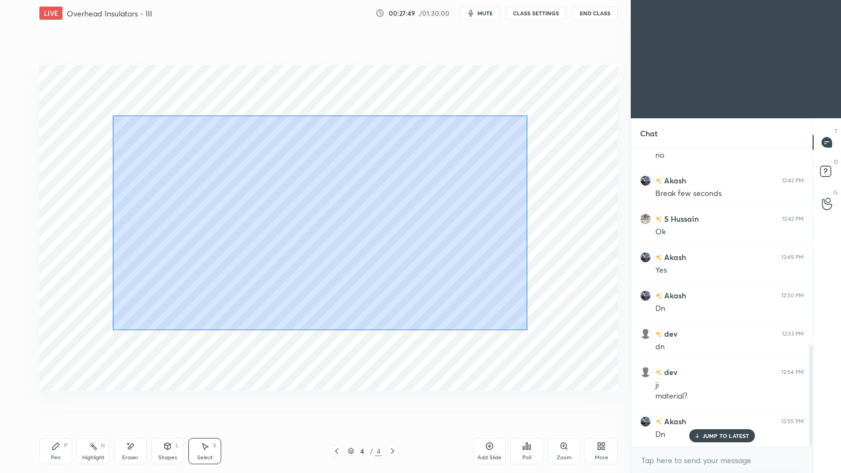
drag, startPoint x: 112, startPoint y: 116, endPoint x: 522, endPoint y: 328, distance: 461.5
click at [526, 329] on div "0 ° Undo Copy Duplicate Duplicate to new slide Delete" at bounding box center [328, 227] width 578 height 325
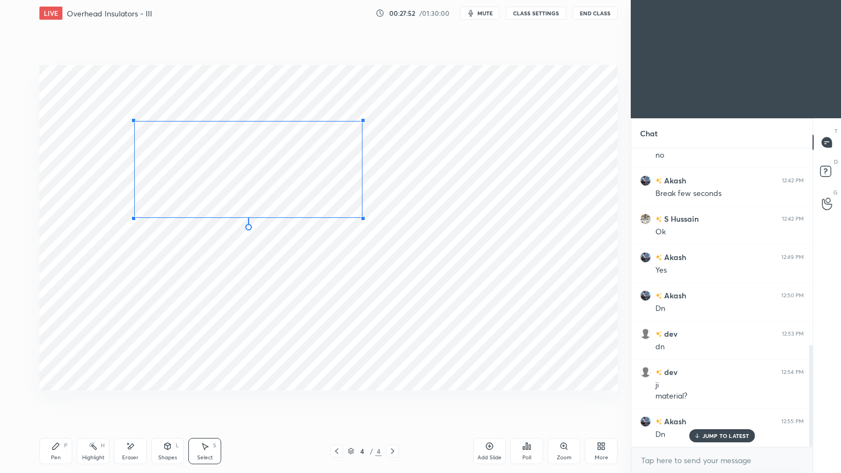
drag, startPoint x: 492, startPoint y: 291, endPoint x: 362, endPoint y: 219, distance: 149.3
click at [362, 219] on div at bounding box center [363, 218] width 4 height 4
drag, startPoint x: 341, startPoint y: 192, endPoint x: 407, endPoint y: 186, distance: 66.0
click at [407, 186] on div "0 ° Undo Copy Duplicate Duplicate to new slide Delete" at bounding box center [328, 227] width 578 height 325
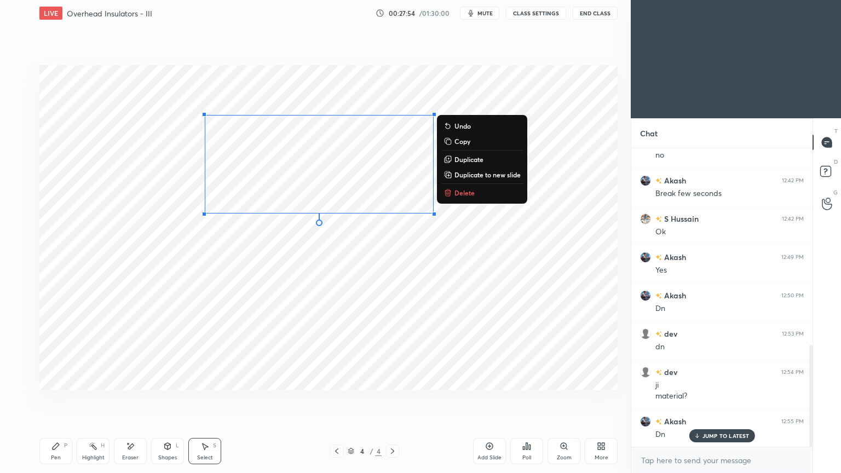
click at [346, 274] on div "0 ° Undo Copy Duplicate Duplicate to new slide Delete" at bounding box center [328, 227] width 578 height 325
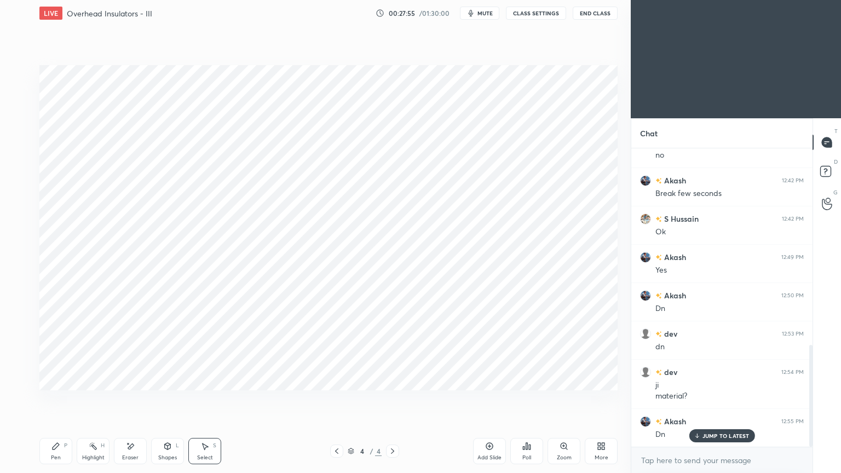
click at [52, 399] on div "Pen" at bounding box center [56, 457] width 10 height 5
click at [15, 139] on div at bounding box center [17, 139] width 9 height 9
click at [20, 186] on div at bounding box center [17, 183] width 9 height 9
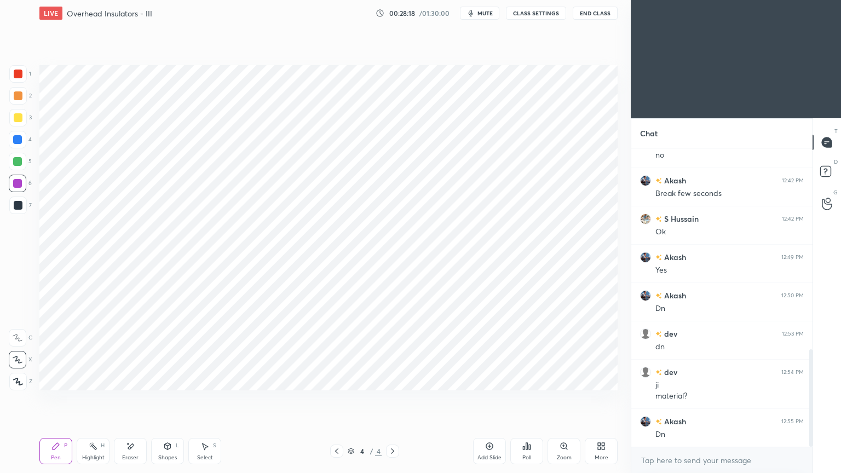
scroll to position [615, 0]
click at [53, 399] on div "Pen" at bounding box center [56, 457] width 10 height 5
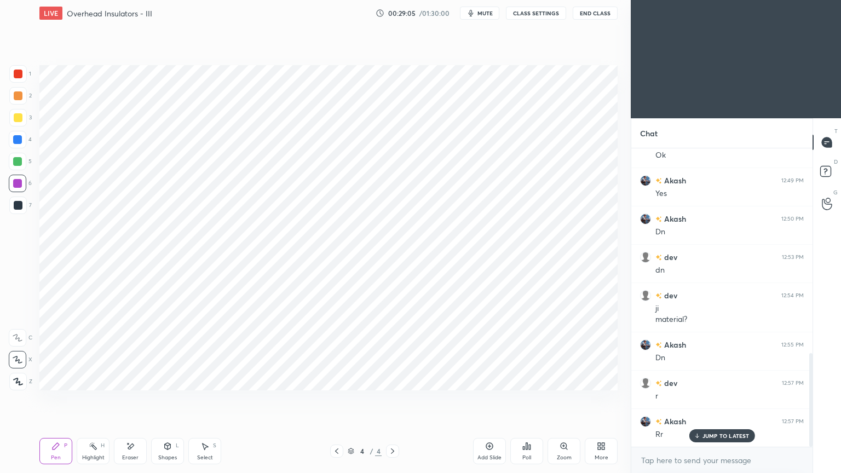
click at [209, 399] on div "Select S" at bounding box center [204, 451] width 33 height 26
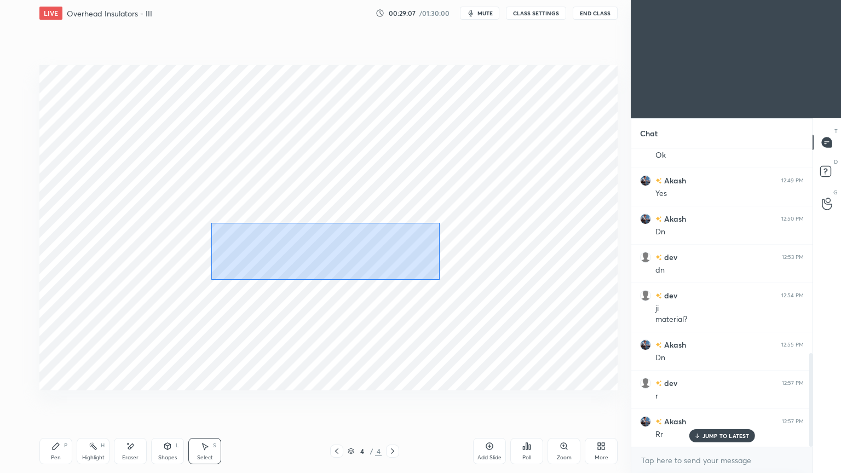
drag, startPoint x: 235, startPoint y: 232, endPoint x: 423, endPoint y: 280, distance: 194.3
click at [439, 279] on div "0 ° Undo Copy Duplicate Duplicate to new slide Delete" at bounding box center [328, 227] width 578 height 325
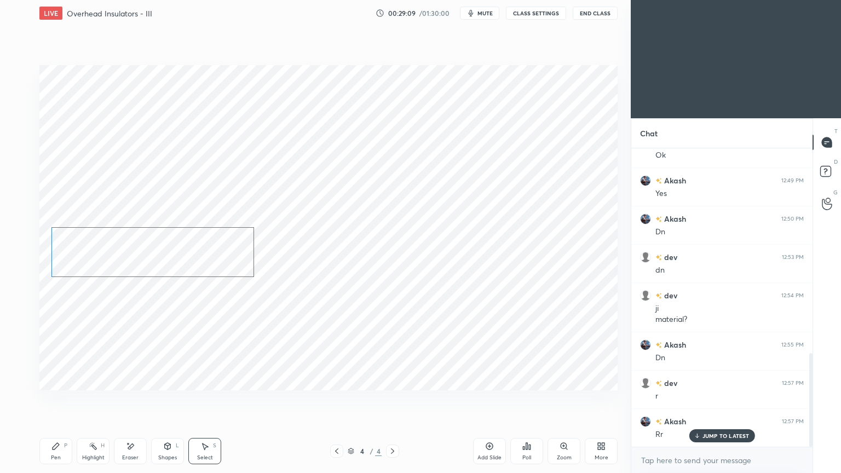
drag, startPoint x: 377, startPoint y: 263, endPoint x: 211, endPoint y: 265, distance: 166.5
click at [211, 265] on div "0 ° Undo Copy Duplicate Duplicate to new slide Delete" at bounding box center [328, 227] width 578 height 325
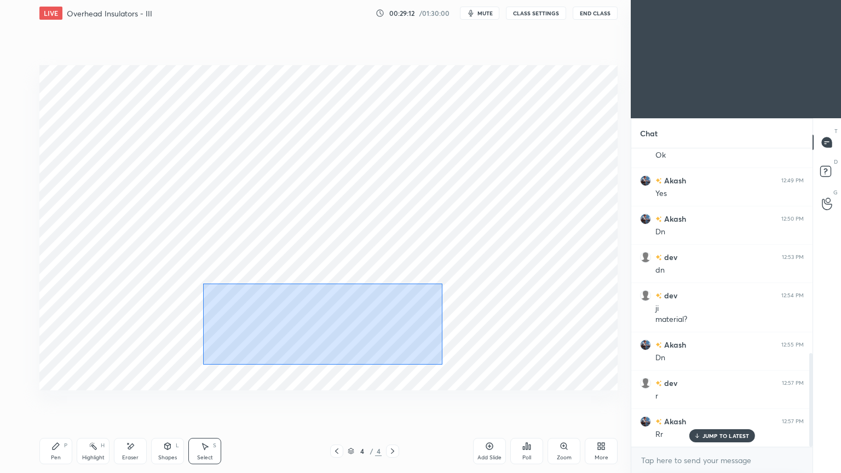
drag, startPoint x: 204, startPoint y: 284, endPoint x: 440, endPoint y: 363, distance: 249.4
click at [443, 365] on div "0 ° Undo Copy Duplicate Duplicate to new slide Delete" at bounding box center [328, 227] width 578 height 325
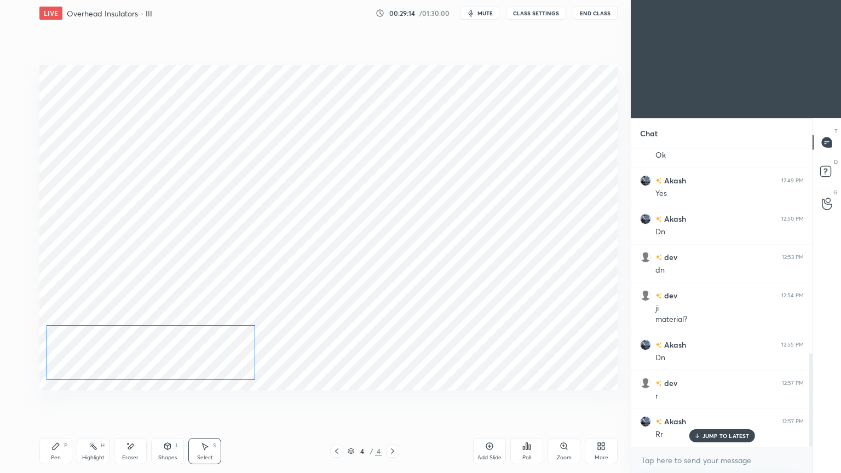
drag, startPoint x: 349, startPoint y: 326, endPoint x: 193, endPoint y: 359, distance: 159.0
click at [193, 359] on div "0 ° Undo Copy Duplicate Duplicate to new slide Delete" at bounding box center [328, 227] width 578 height 325
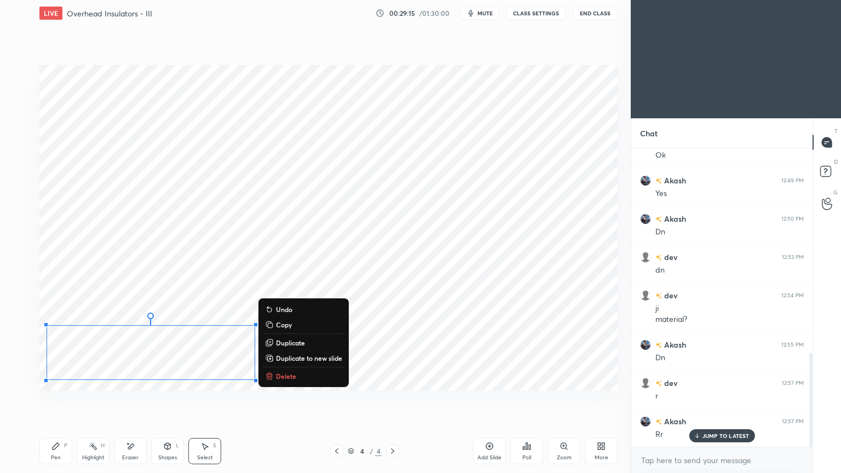
click at [53, 399] on div "Pen" at bounding box center [56, 457] width 10 height 5
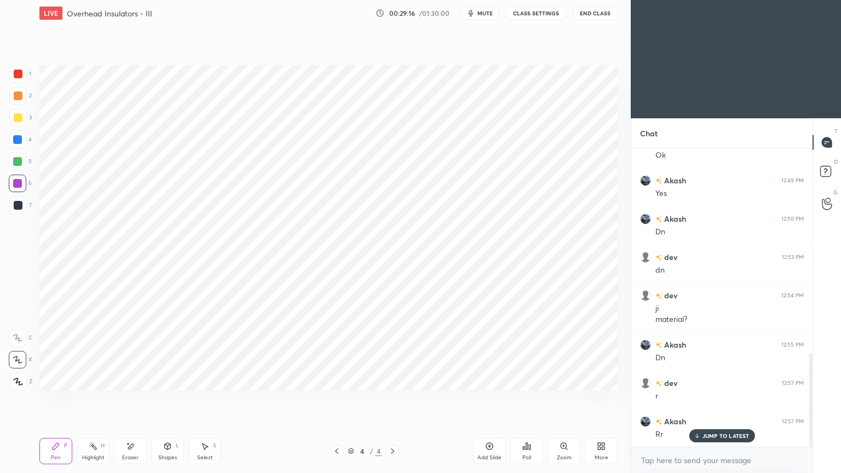
drag, startPoint x: 20, startPoint y: 202, endPoint x: 31, endPoint y: 214, distance: 16.3
click at [18, 203] on div at bounding box center [18, 205] width 9 height 9
click at [160, 399] on div "Shapes L" at bounding box center [167, 451] width 33 height 26
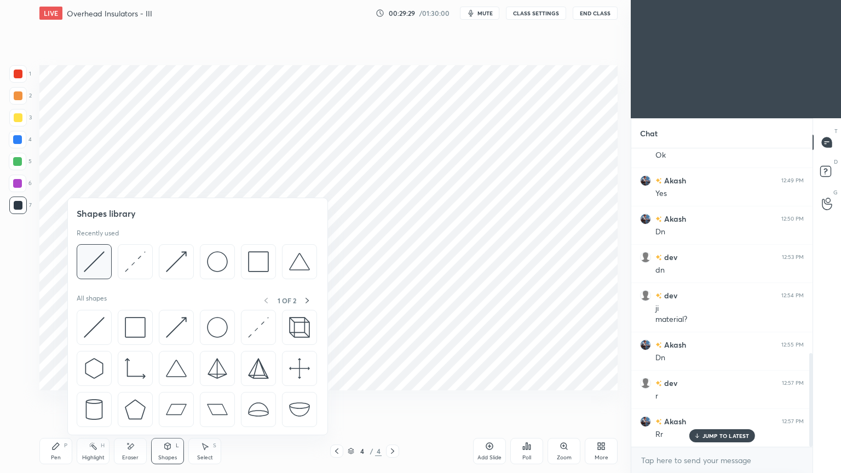
click at [101, 263] on img at bounding box center [94, 261] width 21 height 21
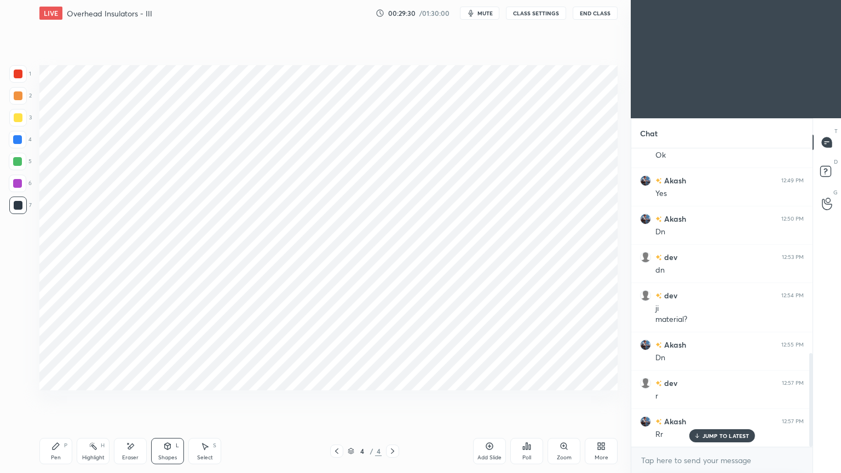
click at [167, 399] on div "Shapes" at bounding box center [167, 457] width 19 height 5
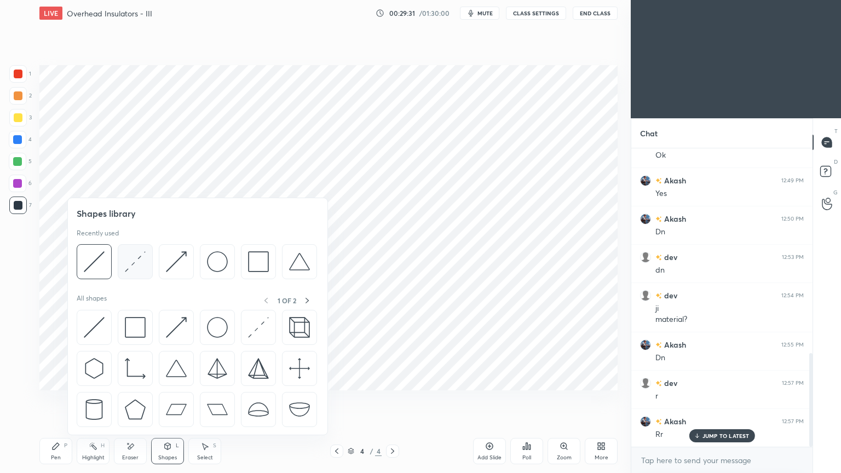
click at [136, 278] on div at bounding box center [135, 261] width 35 height 35
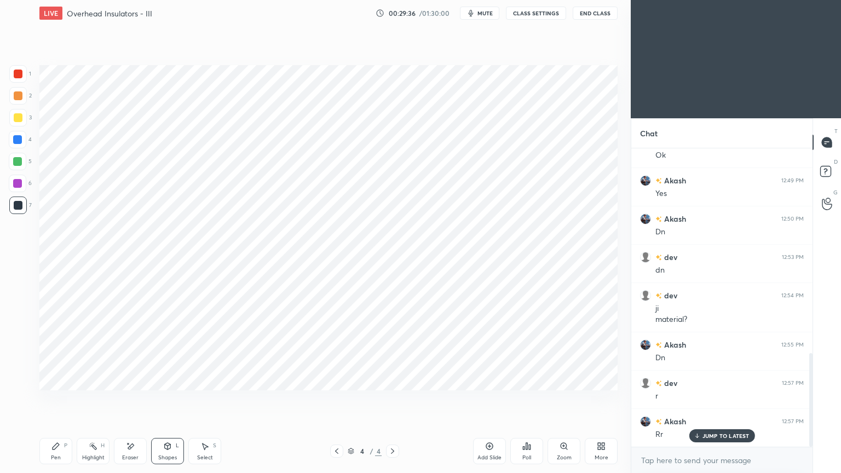
click at [58, 399] on icon at bounding box center [55, 446] width 9 height 9
click at [18, 142] on div at bounding box center [17, 139] width 9 height 9
click at [167, 399] on div "Shapes L" at bounding box center [167, 451] width 33 height 26
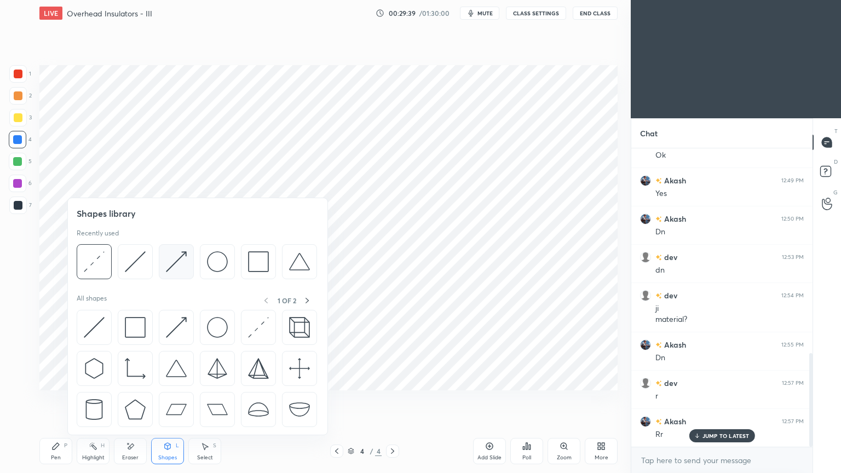
click at [167, 267] on img at bounding box center [176, 261] width 21 height 21
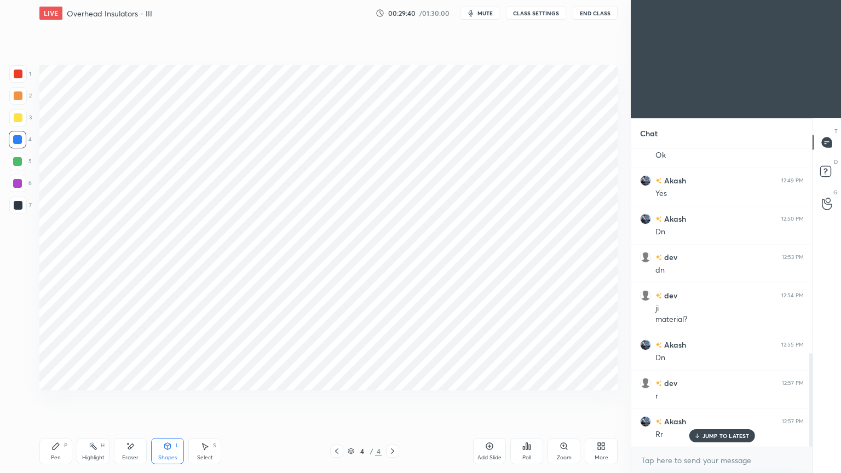
click at [31, 182] on div "6" at bounding box center [20, 184] width 23 height 18
click at [20, 136] on div at bounding box center [17, 139] width 9 height 9
click at [49, 399] on div "Pen P" at bounding box center [55, 451] width 33 height 26
click at [18, 212] on div at bounding box center [18, 206] width 18 height 18
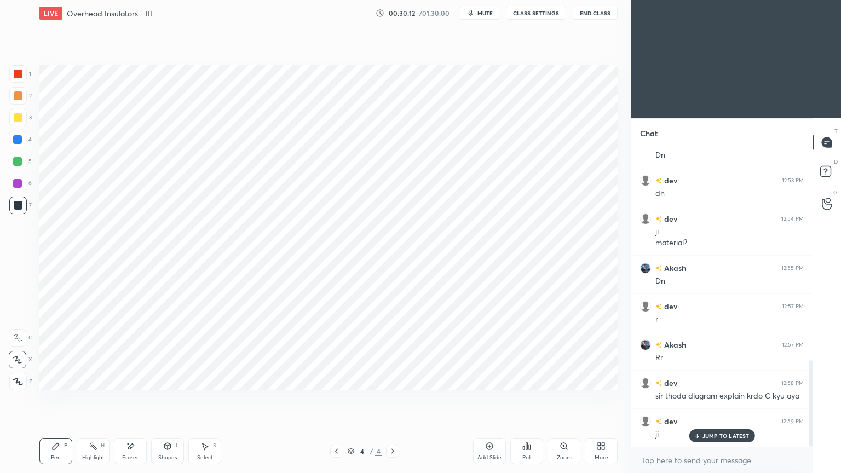
scroll to position [740, 0]
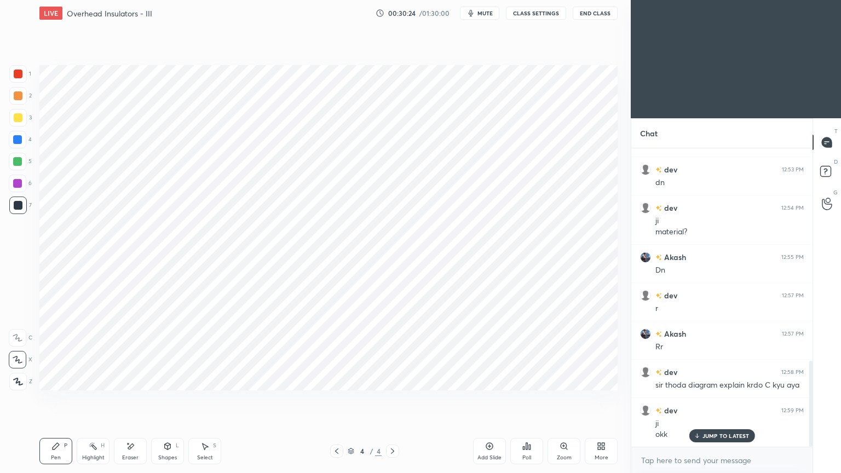
drag, startPoint x: 16, startPoint y: 142, endPoint x: 25, endPoint y: 144, distance: 9.0
click at [17, 142] on div at bounding box center [17, 139] width 9 height 9
click at [166, 399] on div "Shapes L" at bounding box center [167, 451] width 33 height 26
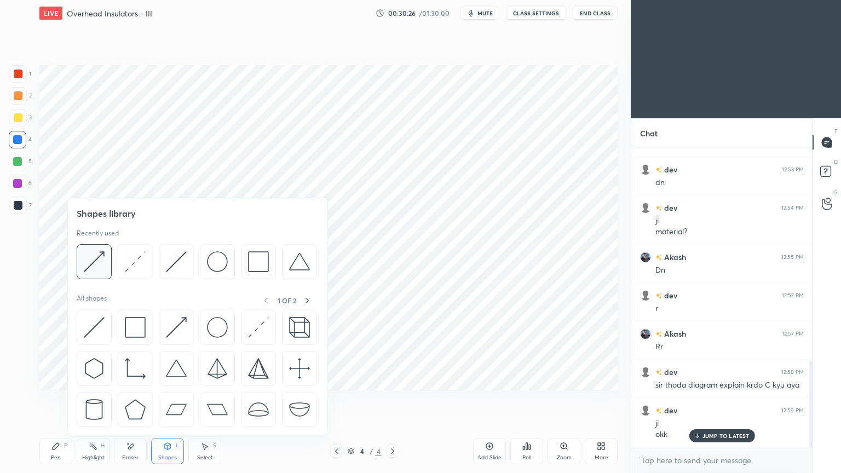
click at [99, 261] on img at bounding box center [94, 261] width 21 height 21
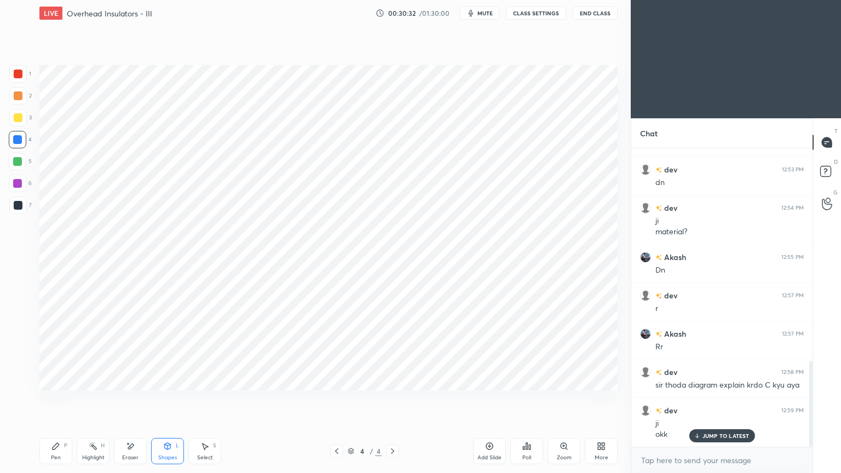
click at [53, 399] on div "Pen P" at bounding box center [55, 451] width 33 height 26
drag, startPoint x: 14, startPoint y: 201, endPoint x: 20, endPoint y: 199, distance: 6.8
click at [15, 204] on div at bounding box center [18, 205] width 9 height 9
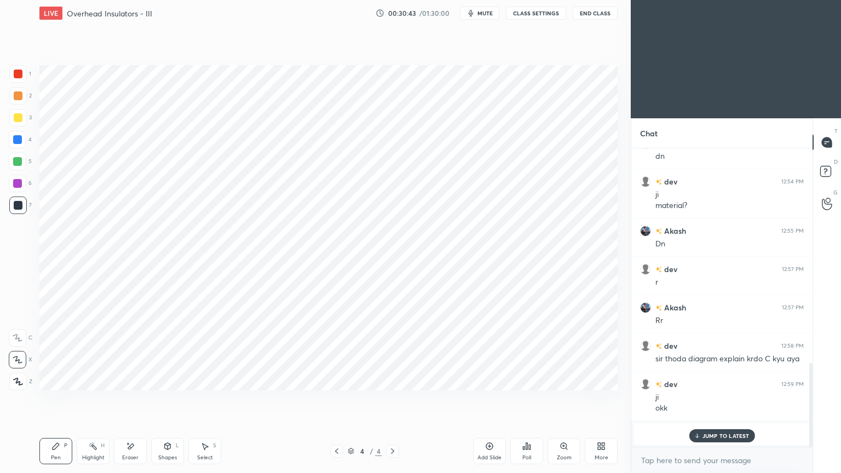
click at [691, 399] on div "JUMP TO LATEST" at bounding box center [722, 435] width 66 height 13
click at [15, 140] on div at bounding box center [17, 139] width 9 height 9
click at [22, 158] on div at bounding box center [18, 162] width 18 height 18
click at [167, 399] on div "Shapes L" at bounding box center [167, 451] width 33 height 26
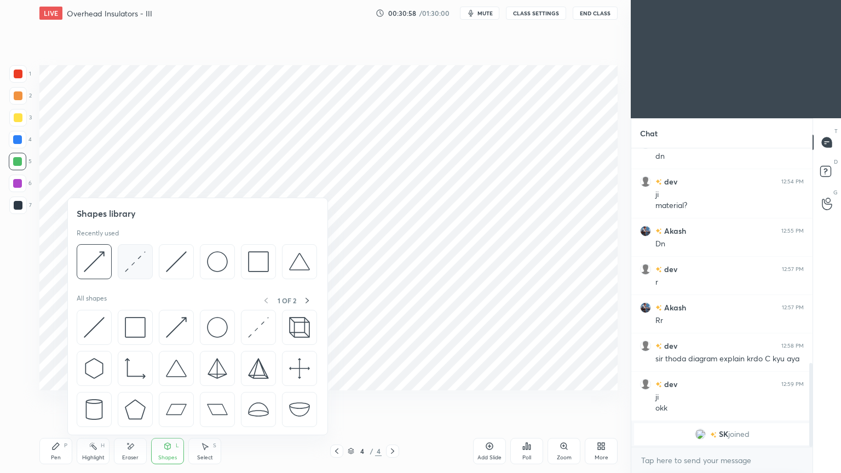
click at [138, 266] on img at bounding box center [135, 261] width 21 height 21
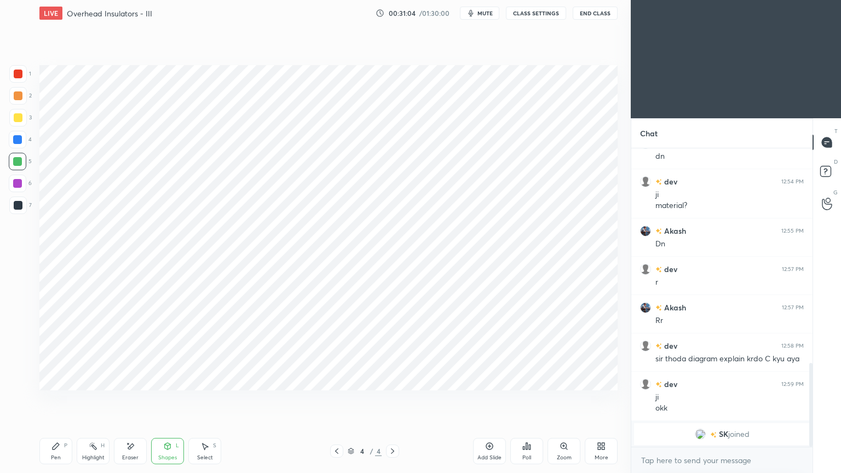
scroll to position [806, 0]
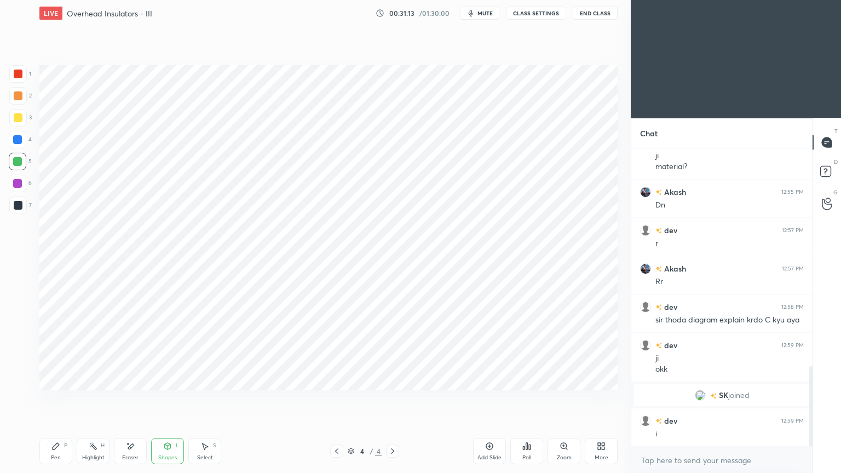
click at [57, 399] on div "Pen" at bounding box center [56, 457] width 10 height 5
click at [22, 193] on div "6" at bounding box center [20, 186] width 23 height 22
click at [177, 399] on div "Shapes L" at bounding box center [167, 451] width 33 height 26
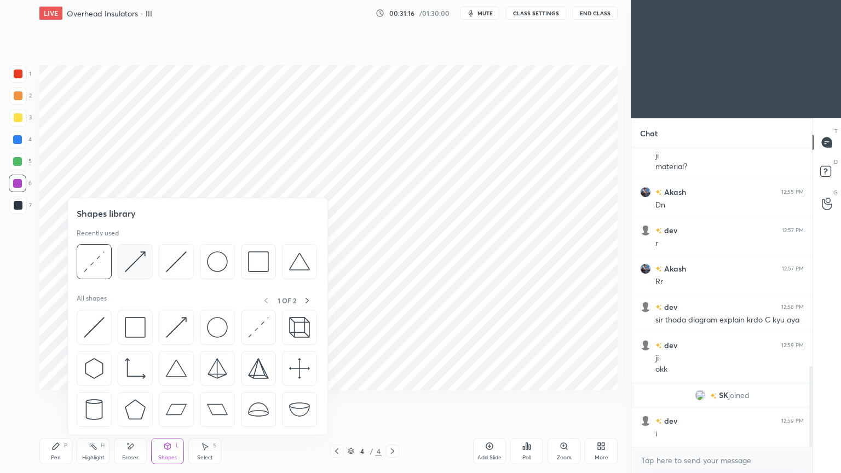
click at [134, 268] on img at bounding box center [135, 261] width 21 height 21
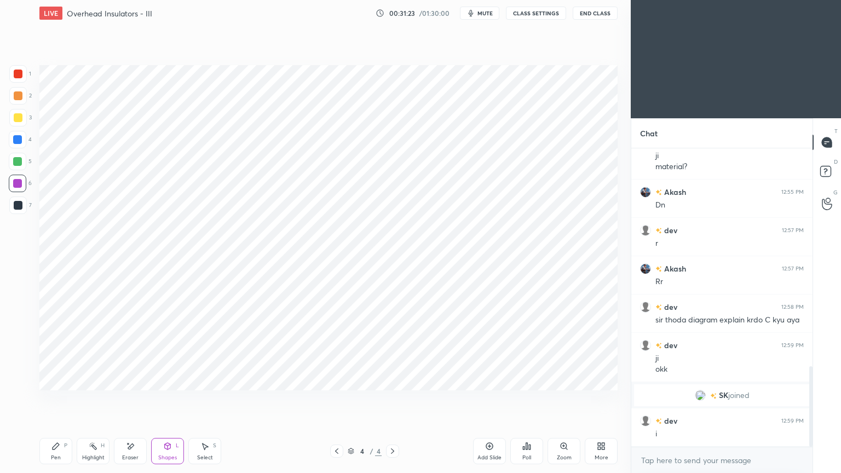
click at [49, 399] on div "Pen P" at bounding box center [55, 451] width 33 height 26
click at [20, 208] on div at bounding box center [18, 205] width 9 height 9
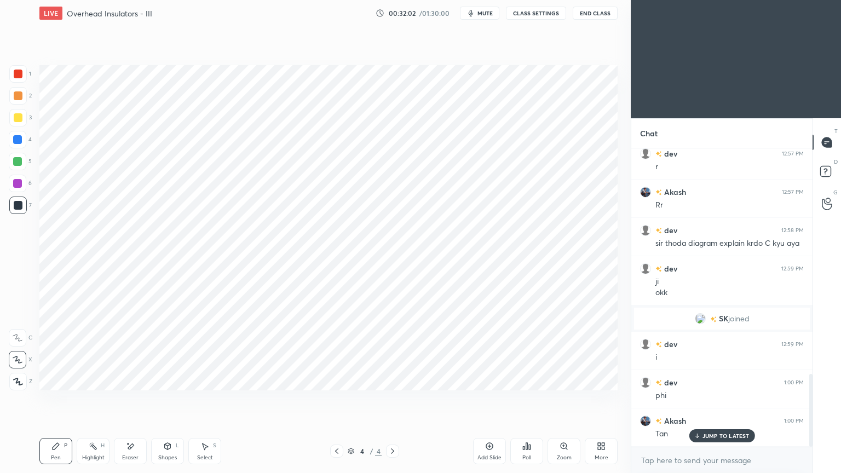
scroll to position [920, 0]
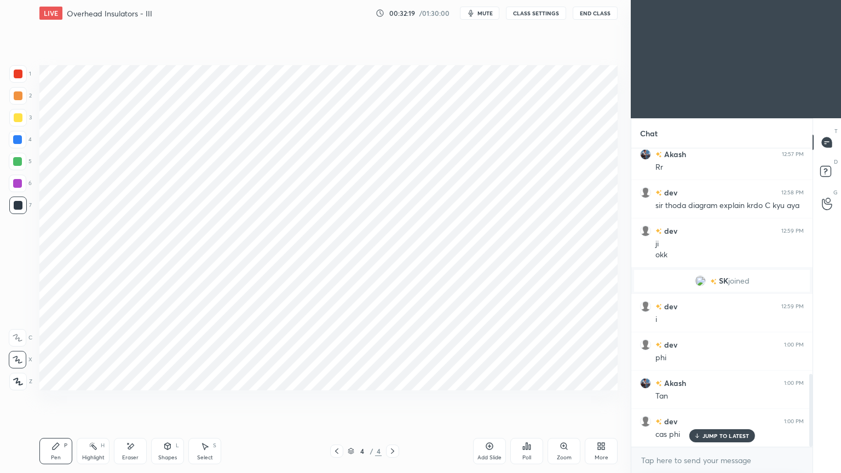
click at [20, 73] on div at bounding box center [18, 74] width 9 height 9
click at [57, 399] on div "Pen" at bounding box center [56, 457] width 10 height 5
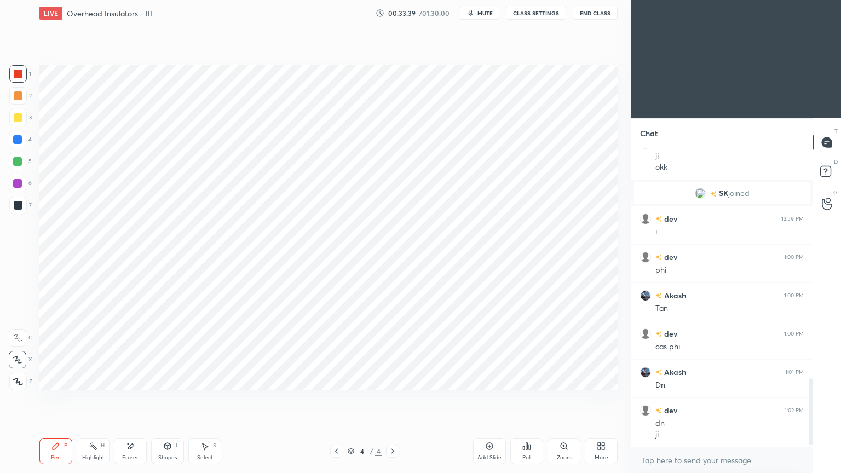
scroll to position [1047, 0]
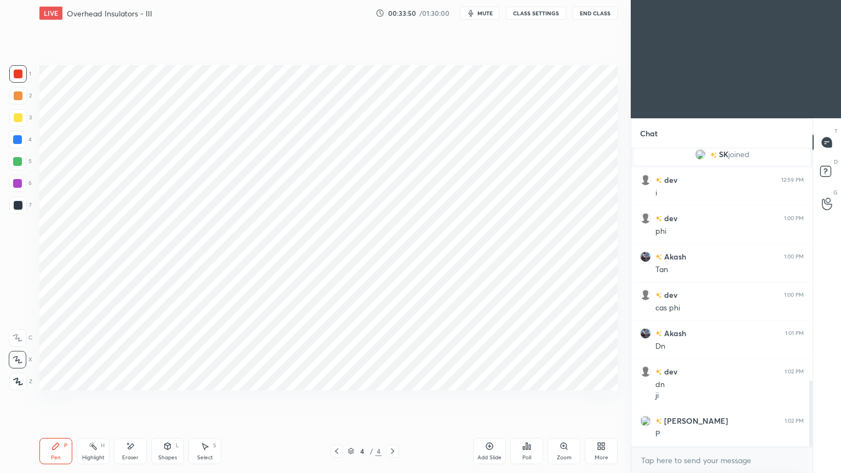
click at [491, 399] on div "Add Slide" at bounding box center [490, 457] width 24 height 5
click at [18, 134] on div at bounding box center [18, 140] width 18 height 18
click at [338, 399] on icon at bounding box center [336, 451] width 9 height 9
click at [395, 399] on icon at bounding box center [392, 451] width 9 height 9
click at [336, 399] on icon at bounding box center [336, 451] width 9 height 9
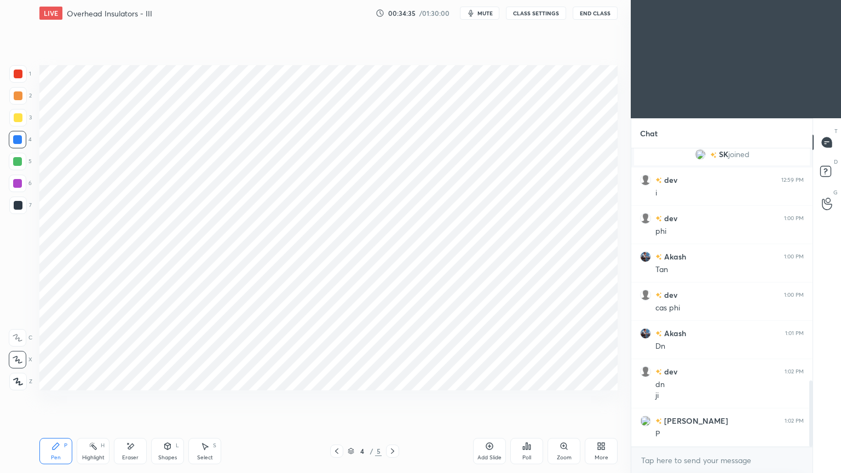
click at [390, 399] on icon at bounding box center [392, 451] width 9 height 9
click at [22, 208] on div at bounding box center [18, 206] width 18 height 18
click at [169, 399] on icon at bounding box center [168, 446] width 6 height 7
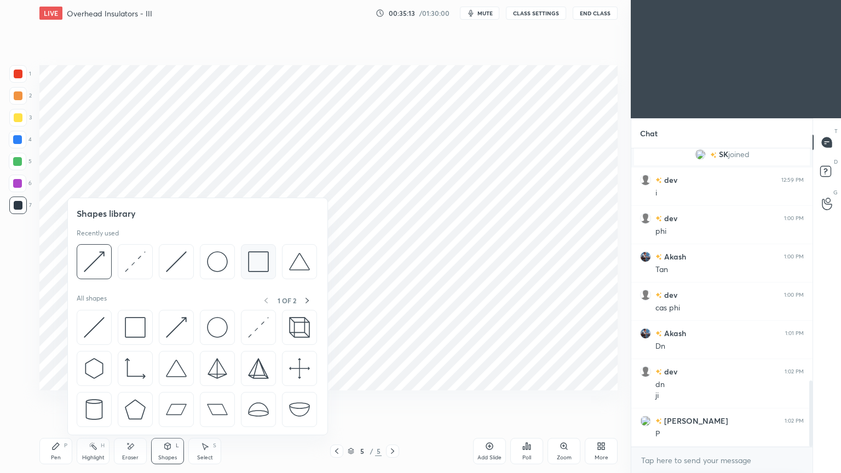
click at [257, 269] on img at bounding box center [258, 261] width 21 height 21
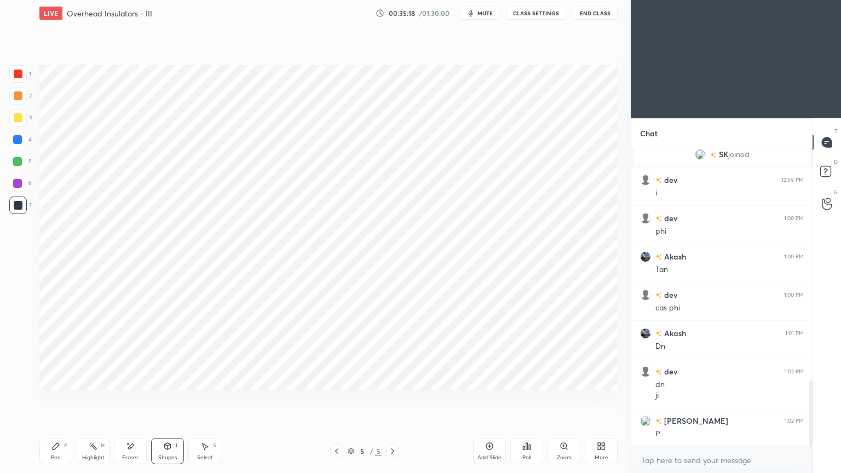
click at [20, 72] on div at bounding box center [18, 74] width 9 height 9
click at [57, 399] on icon at bounding box center [55, 446] width 9 height 9
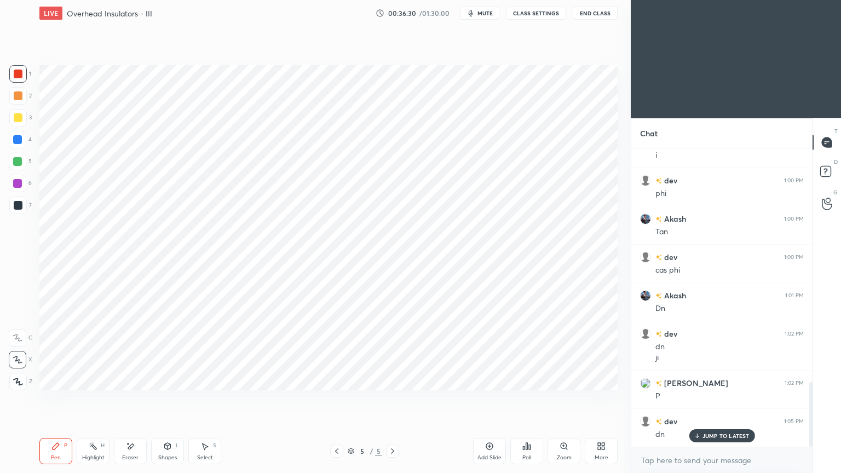
click at [393, 399] on icon at bounding box center [392, 451] width 9 height 9
click at [498, 399] on div "Add Slide" at bounding box center [489, 451] width 33 height 26
click at [18, 142] on div at bounding box center [17, 139] width 9 height 9
click at [14, 188] on div at bounding box center [18, 184] width 18 height 18
click at [13, 81] on div at bounding box center [18, 74] width 18 height 18
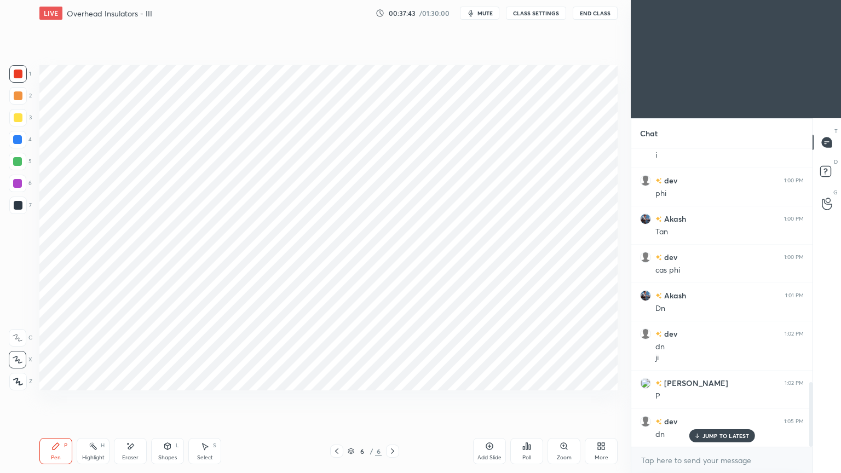
click at [16, 180] on div at bounding box center [17, 183] width 9 height 9
click at [125, 399] on div "Eraser" at bounding box center [130, 457] width 16 height 5
click at [50, 399] on div "Pen P" at bounding box center [55, 451] width 33 height 26
click at [337, 399] on icon at bounding box center [336, 451] width 9 height 9
click at [392, 399] on icon at bounding box center [392, 451] width 3 height 5
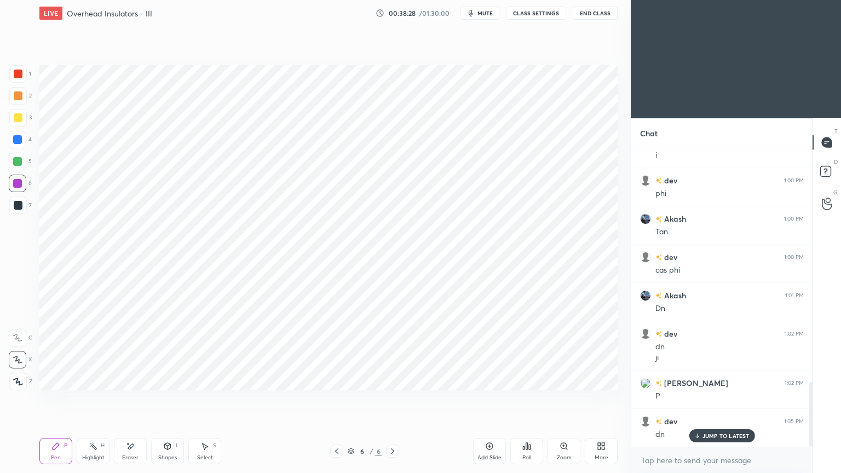
click at [18, 200] on div at bounding box center [18, 206] width 18 height 18
click at [169, 399] on icon at bounding box center [168, 446] width 6 height 7
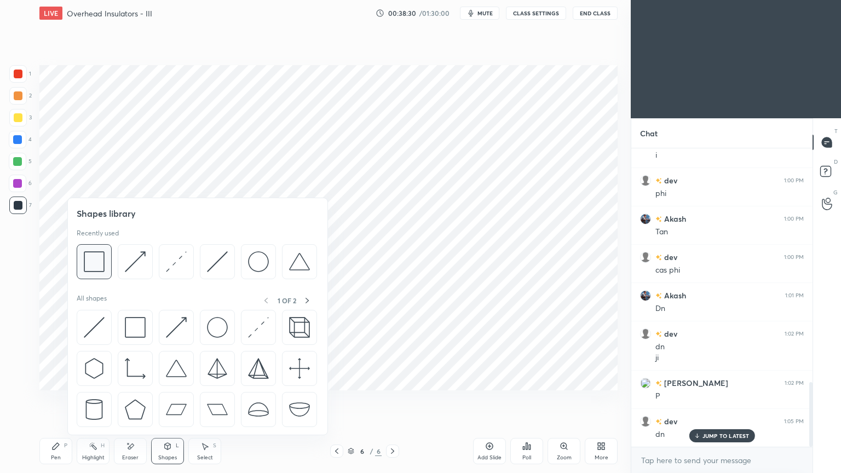
click at [99, 258] on img at bounding box center [94, 261] width 21 height 21
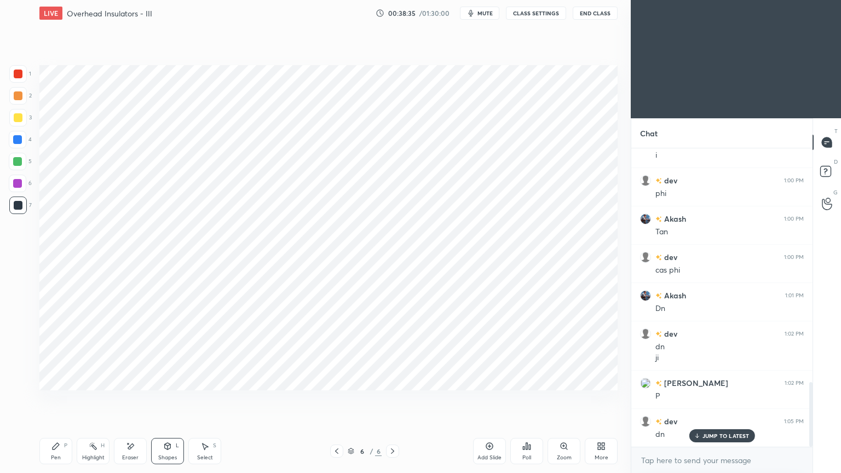
click at [19, 77] on div at bounding box center [18, 74] width 9 height 9
click at [58, 399] on icon at bounding box center [55, 446] width 9 height 9
click at [53, 399] on div "Pen" at bounding box center [56, 457] width 10 height 5
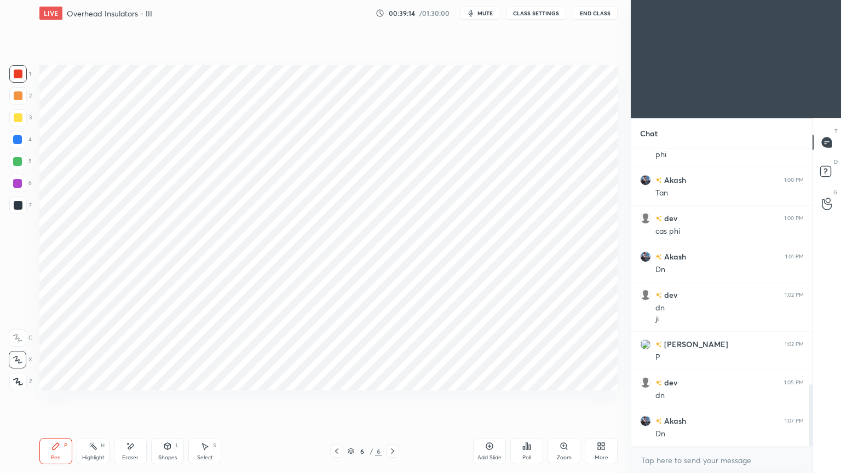
scroll to position [1161, 0]
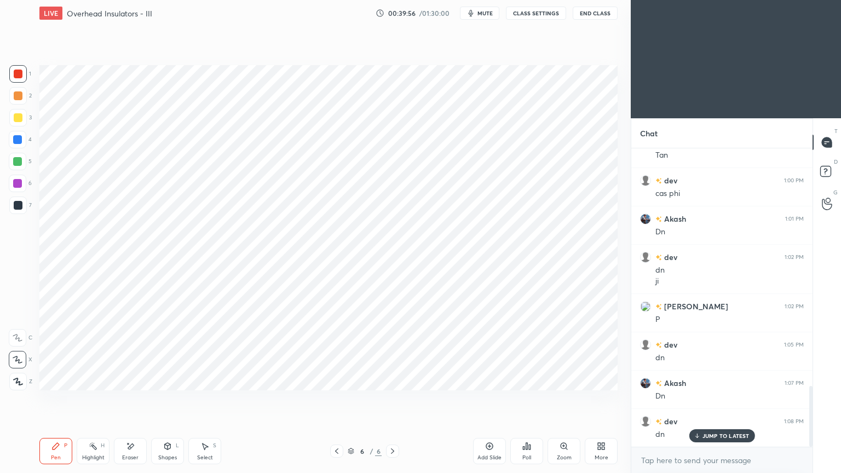
click at [491, 399] on icon at bounding box center [489, 446] width 9 height 9
click at [18, 185] on div at bounding box center [17, 183] width 9 height 9
click at [14, 143] on div at bounding box center [17, 139] width 9 height 9
click at [13, 162] on div at bounding box center [17, 161] width 9 height 9
click at [21, 144] on div at bounding box center [18, 140] width 18 height 18
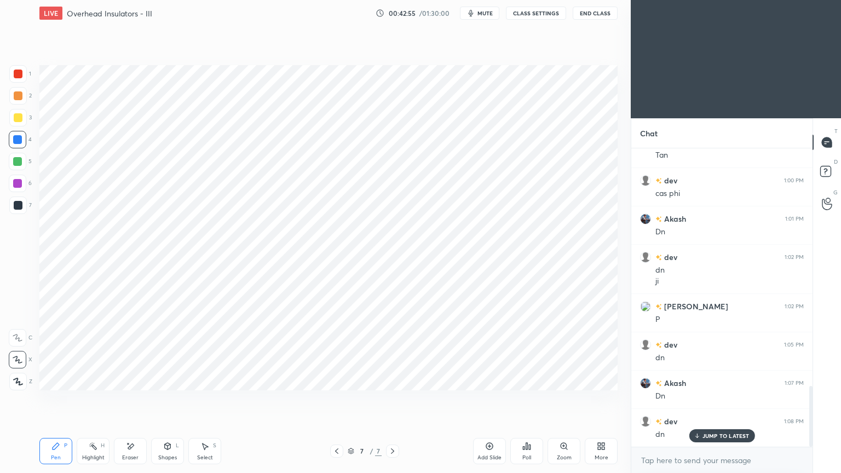
scroll to position [1187, 0]
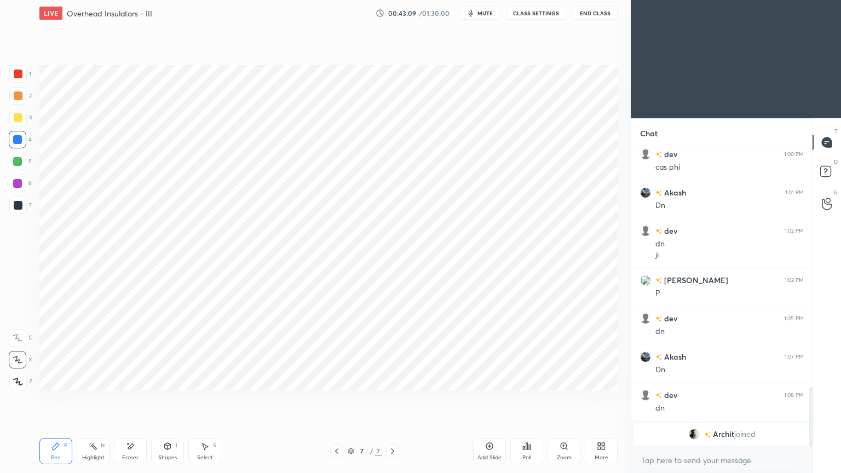
click at [20, 210] on div at bounding box center [18, 206] width 18 height 18
click at [164, 399] on div "Shapes" at bounding box center [167, 457] width 19 height 5
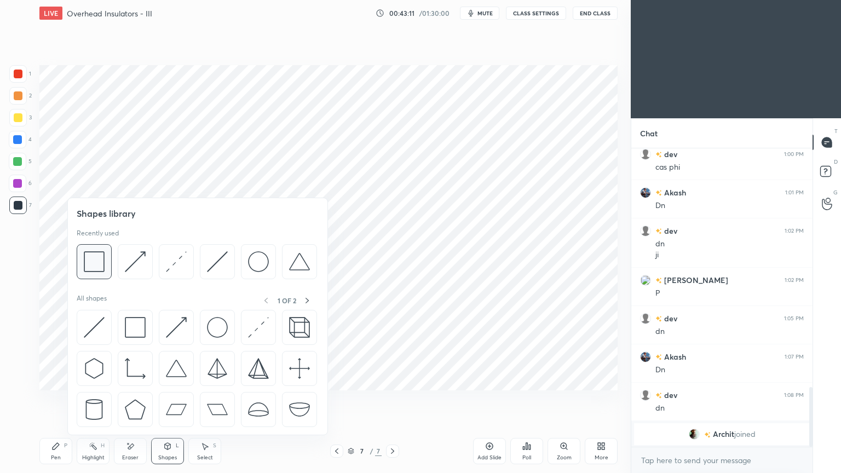
click at [99, 273] on div at bounding box center [94, 261] width 35 height 35
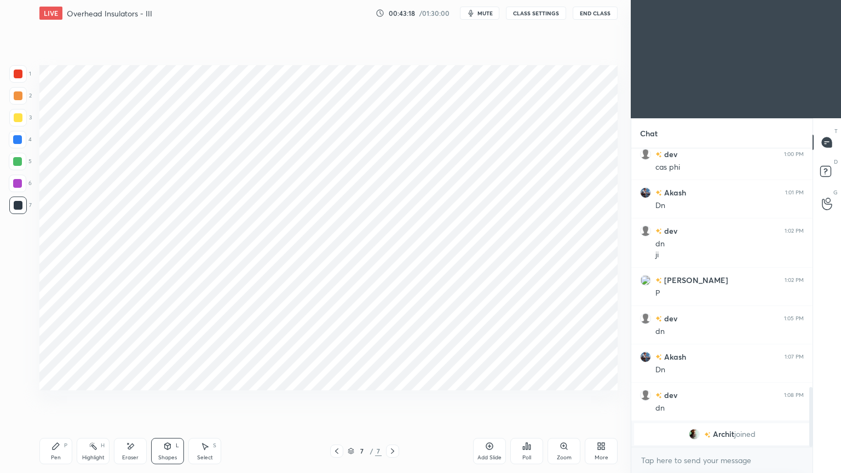
click at [56, 399] on div "Pen P" at bounding box center [55, 451] width 33 height 26
drag, startPoint x: 13, startPoint y: 77, endPoint x: 28, endPoint y: 121, distance: 46.4
click at [14, 82] on div at bounding box center [18, 74] width 18 height 18
click at [15, 145] on div at bounding box center [18, 140] width 18 height 18
click at [10, 70] on div at bounding box center [18, 74] width 18 height 18
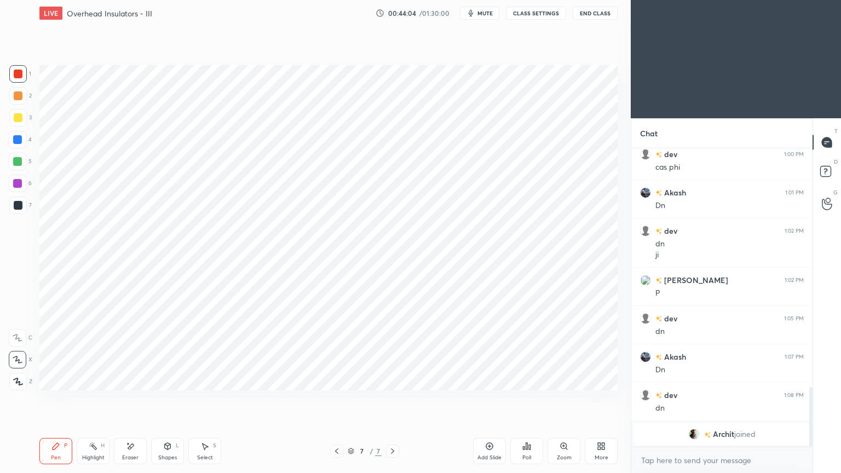
click at [693, 399] on img "grid" at bounding box center [694, 434] width 11 height 11
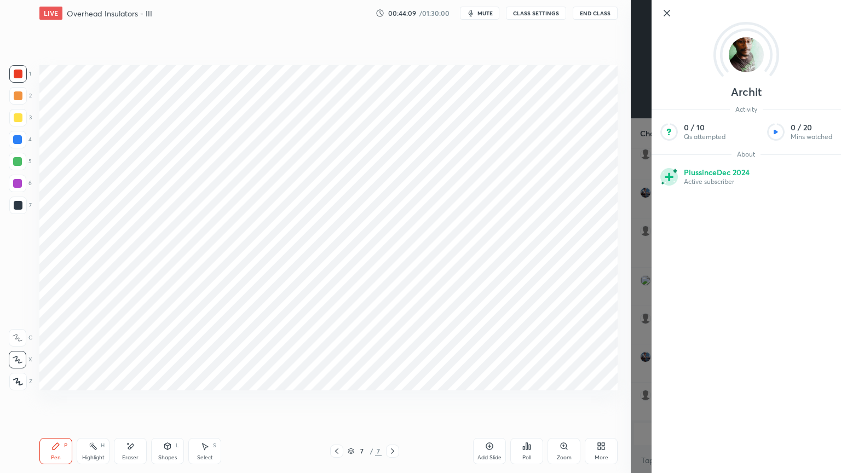
click at [663, 15] on icon at bounding box center [666, 13] width 13 height 13
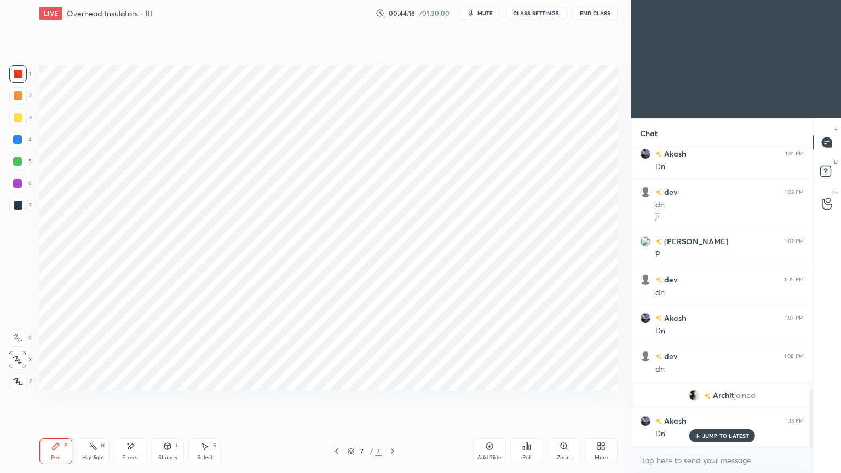
scroll to position [1264, 0]
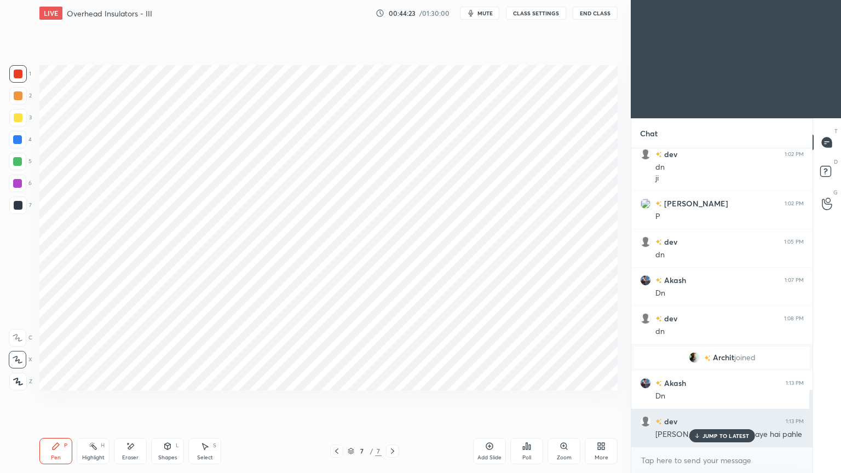
click at [725, 399] on p "JUMP TO LATEST" at bounding box center [726, 436] width 47 height 7
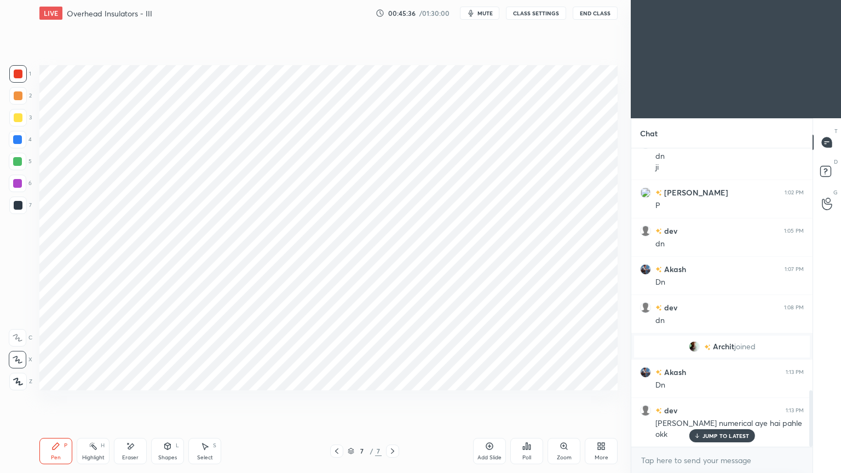
click at [334, 399] on icon at bounding box center [336, 451] width 9 height 9
click at [336, 399] on icon at bounding box center [336, 451] width 9 height 9
click at [338, 399] on icon at bounding box center [336, 451] width 9 height 9
click at [340, 399] on icon at bounding box center [336, 451] width 9 height 9
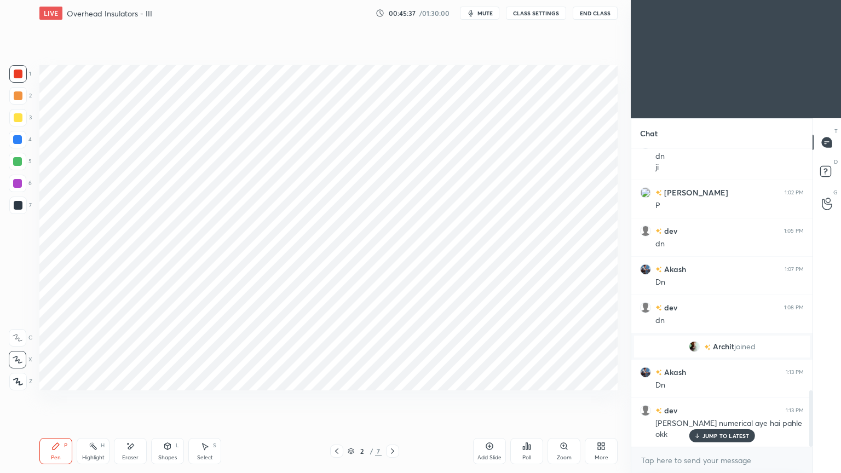
click at [340, 399] on icon at bounding box center [336, 451] width 9 height 9
click at [392, 399] on icon at bounding box center [392, 451] width 9 height 9
click at [391, 399] on icon at bounding box center [392, 451] width 9 height 9
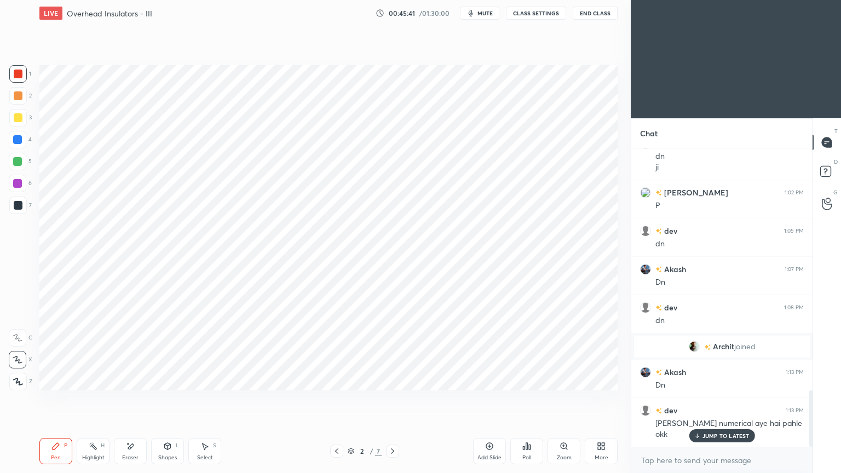
click at [390, 399] on icon at bounding box center [392, 451] width 9 height 9
click at [391, 399] on icon at bounding box center [392, 451] width 9 height 9
click at [392, 399] on div at bounding box center [392, 451] width 13 height 13
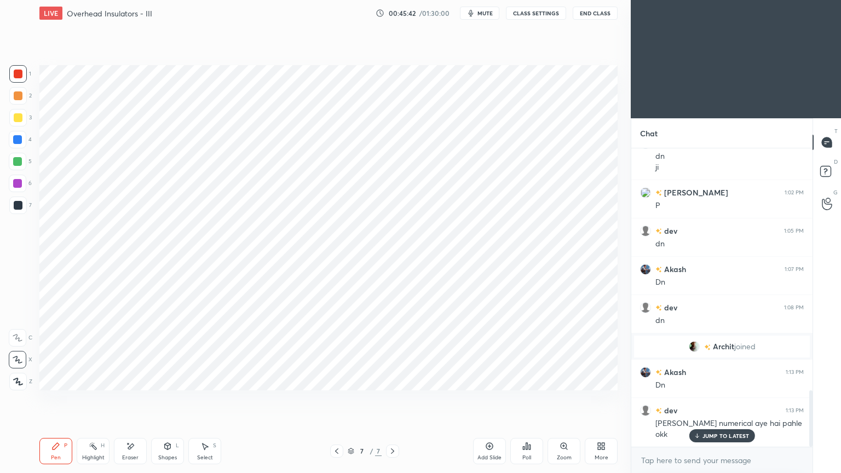
click at [393, 399] on div at bounding box center [392, 451] width 13 height 13
click at [393, 399] on icon at bounding box center [392, 451] width 9 height 9
click at [482, 399] on div "Add Slide" at bounding box center [489, 451] width 33 height 26
click at [19, 208] on div at bounding box center [18, 205] width 9 height 9
click at [21, 162] on div at bounding box center [17, 161] width 9 height 9
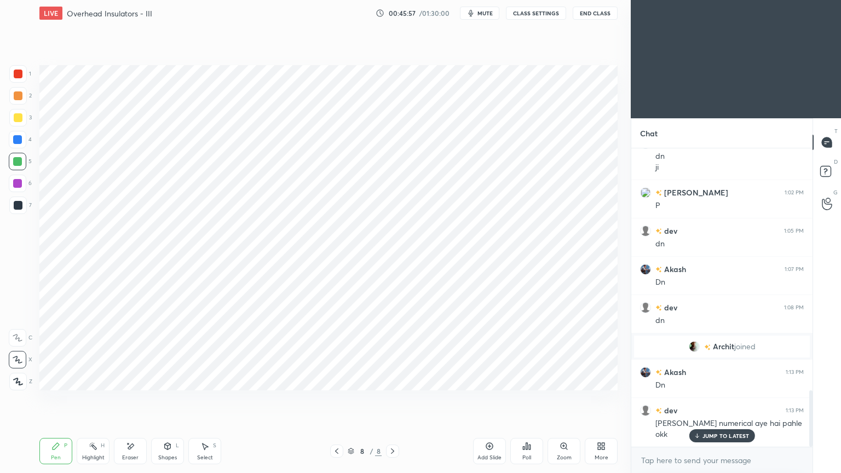
click at [170, 399] on icon at bounding box center [168, 446] width 6 height 7
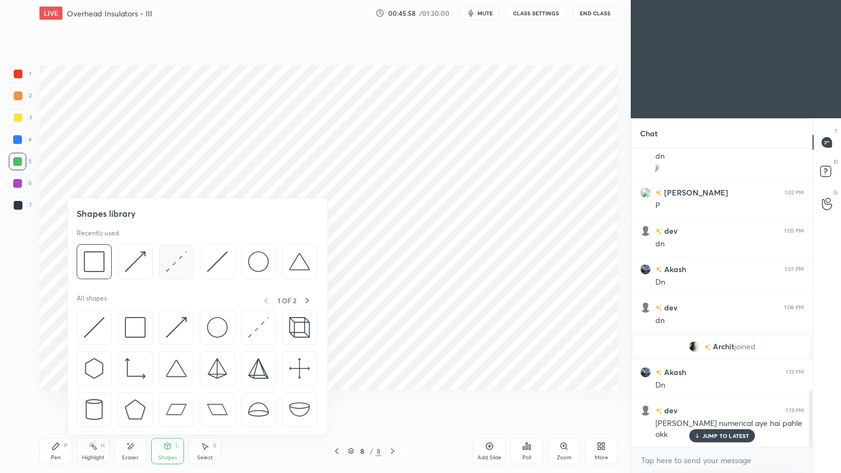
click at [169, 271] on img at bounding box center [176, 261] width 21 height 21
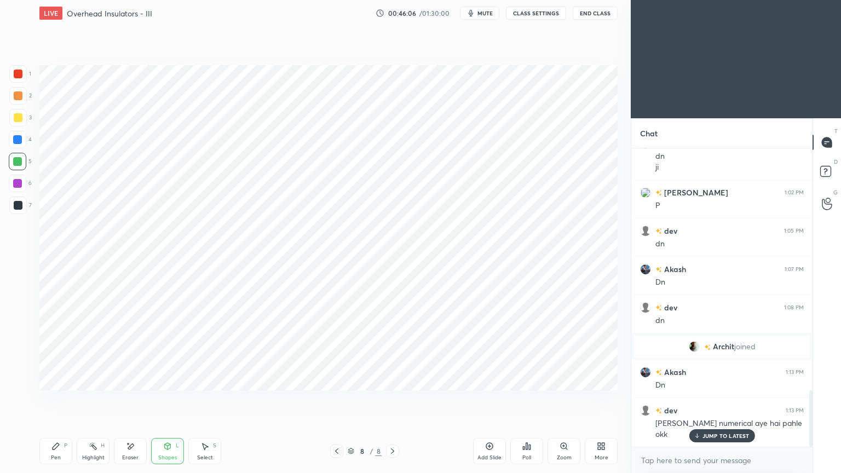
click at [18, 140] on div at bounding box center [17, 139] width 9 height 9
click at [57, 399] on icon at bounding box center [55, 446] width 9 height 9
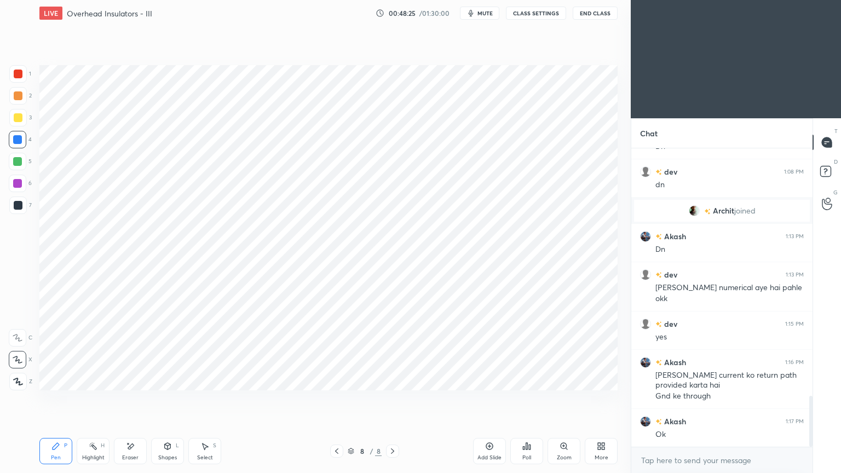
scroll to position [1450, 0]
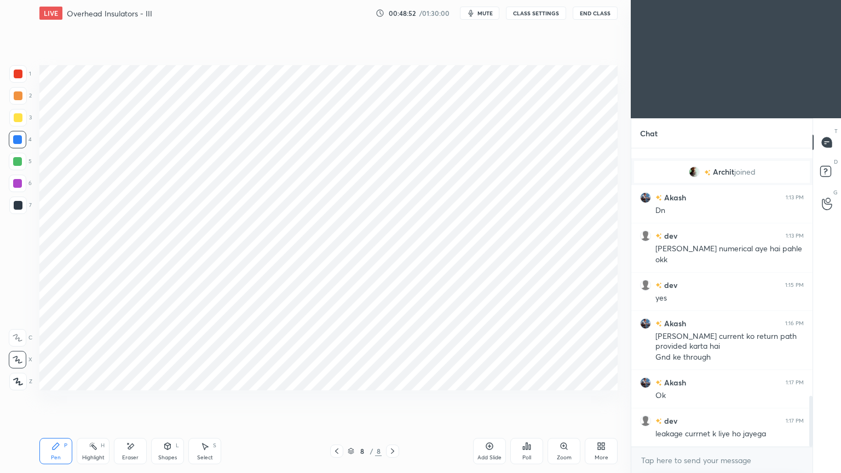
click at [16, 183] on div at bounding box center [17, 183] width 9 height 9
click at [14, 206] on div at bounding box center [18, 205] width 9 height 9
click at [18, 140] on div at bounding box center [17, 139] width 9 height 9
click at [16, 208] on div at bounding box center [18, 205] width 9 height 9
click at [231, 398] on div "Setting up your live class Poll for secs No correct answer Start poll" at bounding box center [328, 227] width 587 height 403
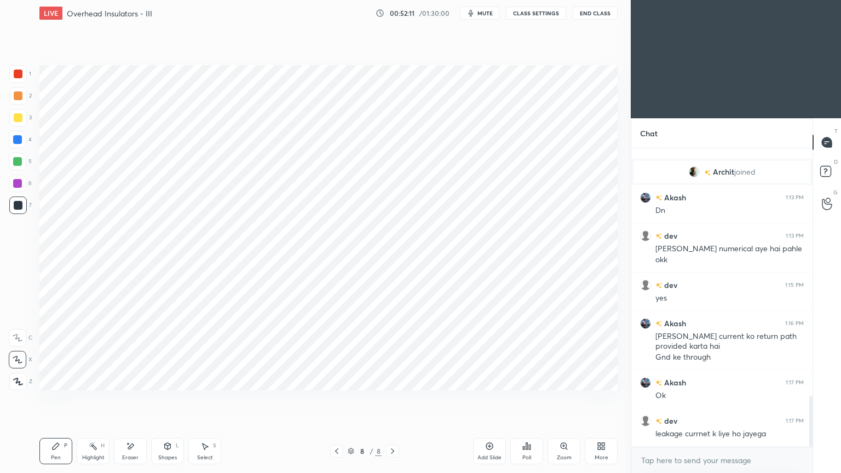
click at [133, 399] on div "Eraser" at bounding box center [130, 451] width 33 height 26
click at [50, 399] on div "Pen P" at bounding box center [55, 451] width 33 height 26
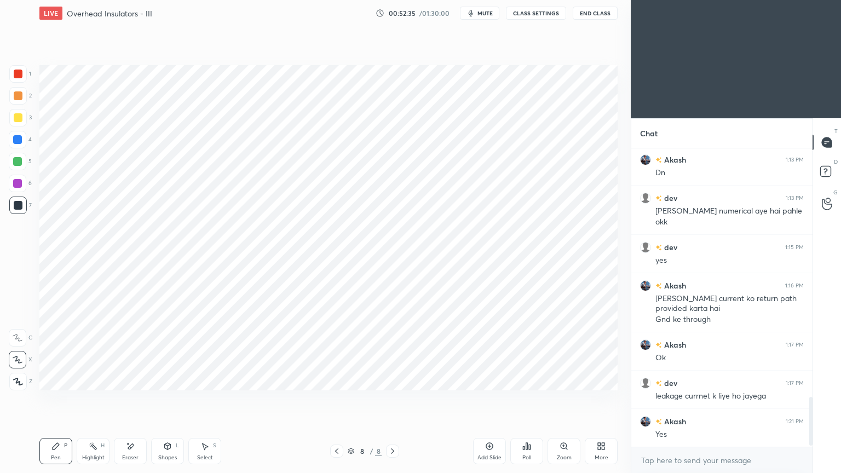
scroll to position [1526, 0]
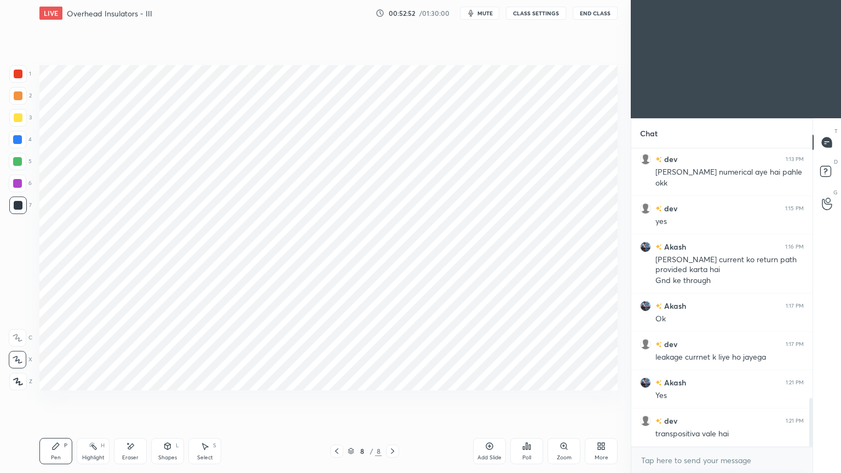
click at [491, 399] on div "Add Slide" at bounding box center [489, 451] width 33 height 26
click at [15, 141] on div at bounding box center [17, 139] width 9 height 9
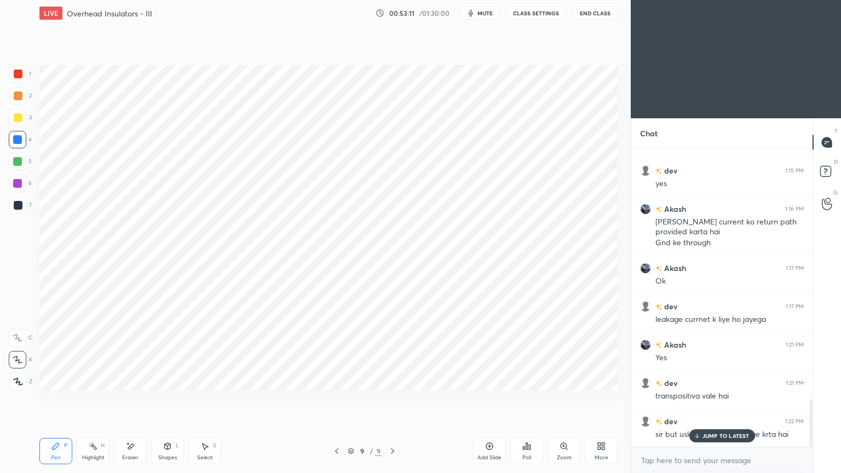
click at [710, 399] on p "JUMP TO LATEST" at bounding box center [726, 436] width 47 height 7
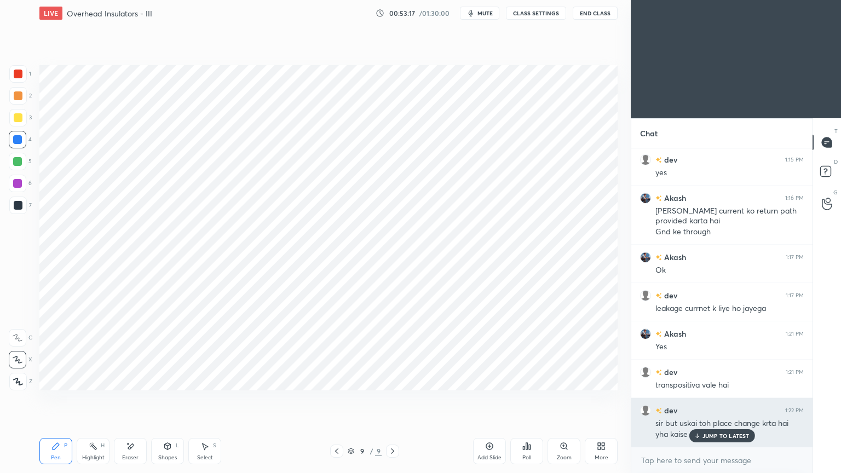
click at [710, 399] on p "JUMP TO LATEST" at bounding box center [726, 436] width 47 height 7
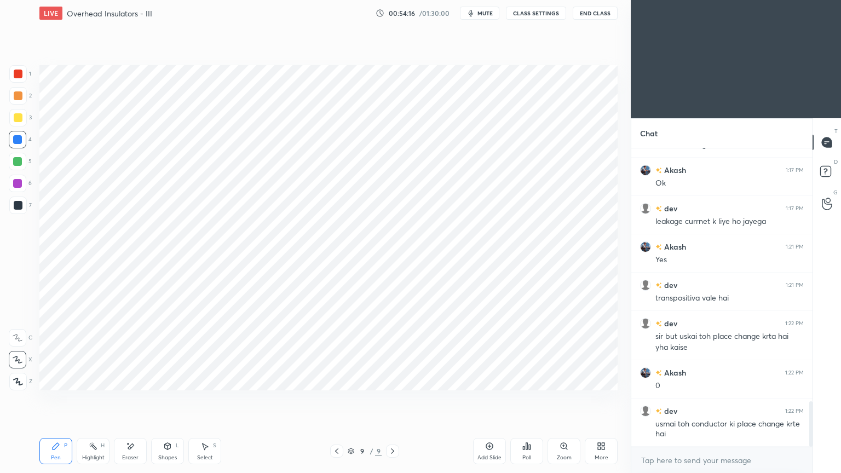
scroll to position [1700, 0]
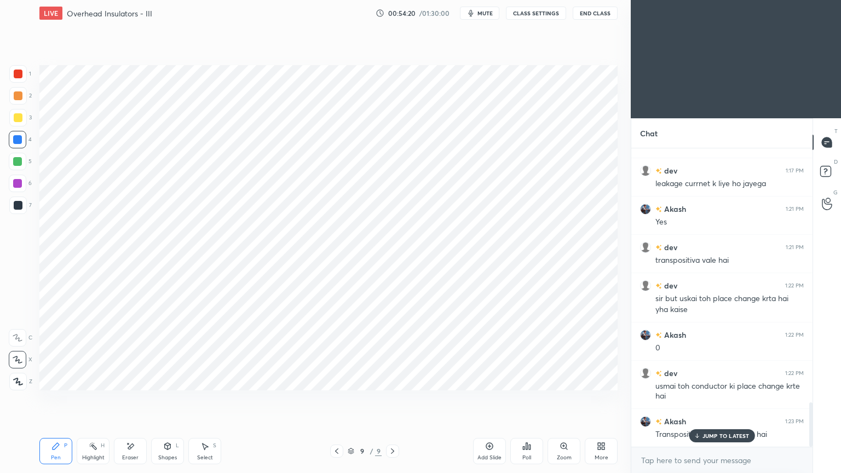
click at [719, 399] on p "JUMP TO LATEST" at bounding box center [726, 436] width 47 height 7
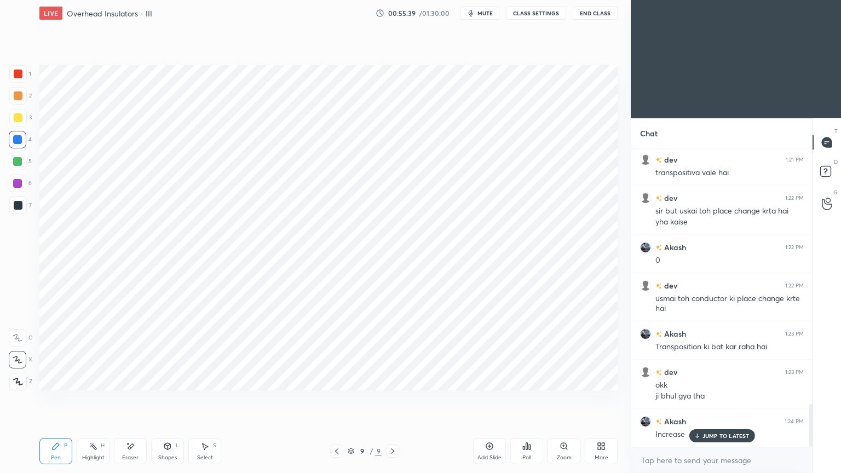
scroll to position [1826, 0]
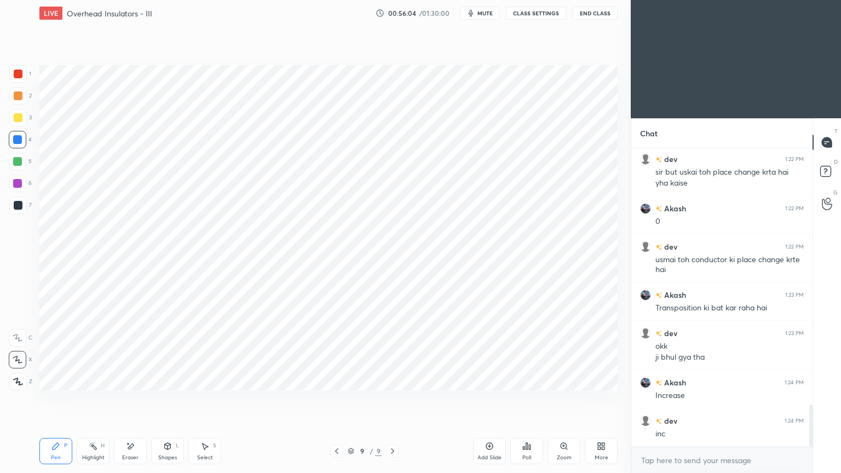
drag, startPoint x: 16, startPoint y: 184, endPoint x: 25, endPoint y: 181, distance: 9.2
click at [18, 186] on div at bounding box center [17, 183] width 9 height 9
click at [22, 82] on div at bounding box center [18, 74] width 18 height 18
click at [18, 76] on div at bounding box center [18, 74] width 9 height 9
drag, startPoint x: 11, startPoint y: 154, endPoint x: 20, endPoint y: 159, distance: 10.8
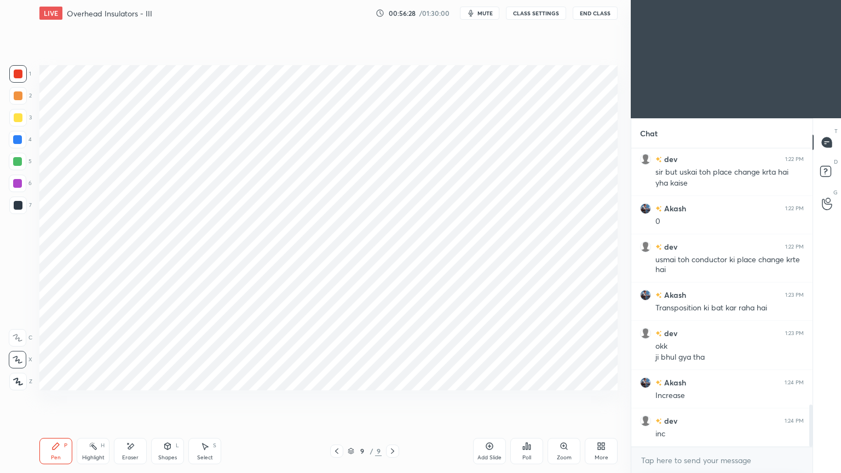
click at [14, 155] on div at bounding box center [18, 162] width 18 height 18
click at [165, 399] on icon at bounding box center [168, 446] width 6 height 7
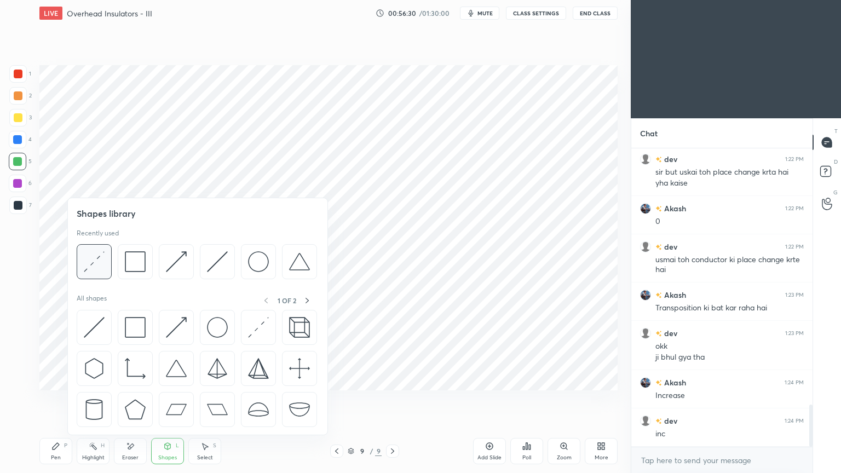
click at [99, 273] on div at bounding box center [94, 261] width 35 height 35
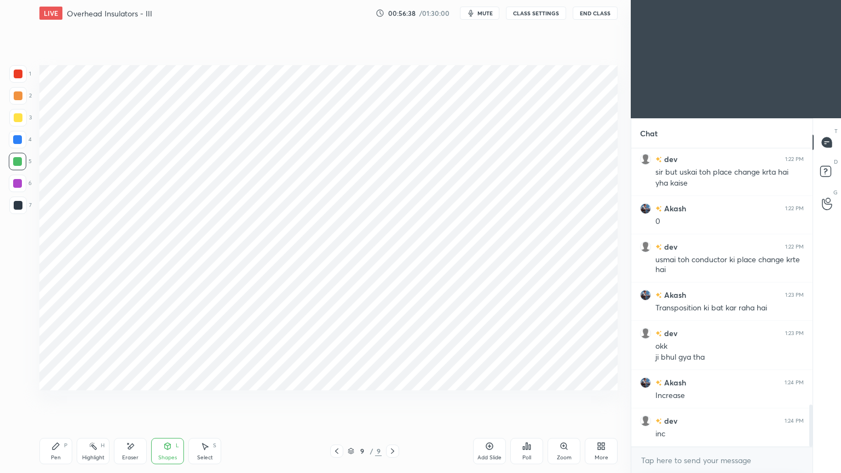
click at [55, 399] on div "Pen P" at bounding box center [55, 451] width 33 height 26
click at [16, 137] on div at bounding box center [17, 139] width 9 height 9
click at [55, 399] on div "Pen P" at bounding box center [55, 451] width 33 height 26
click at [9, 186] on div at bounding box center [18, 184] width 18 height 18
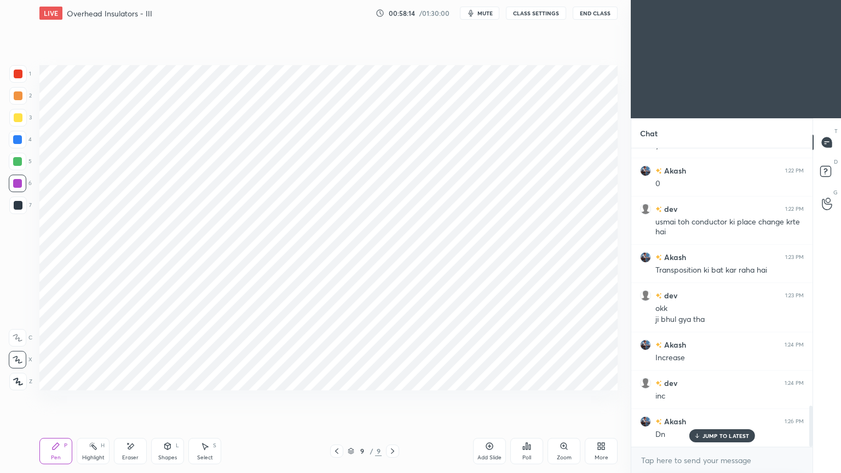
click at [14, 211] on div at bounding box center [18, 206] width 18 height 18
click at [169, 399] on icon at bounding box center [168, 446] width 6 height 7
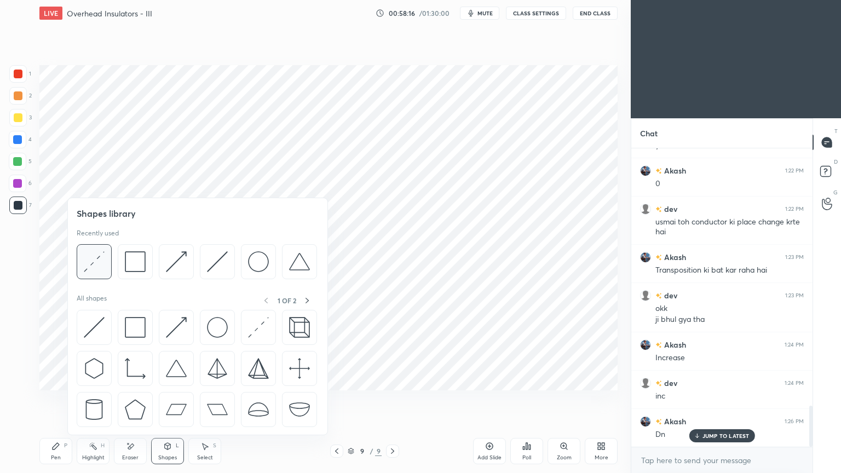
click at [103, 268] on img at bounding box center [94, 261] width 21 height 21
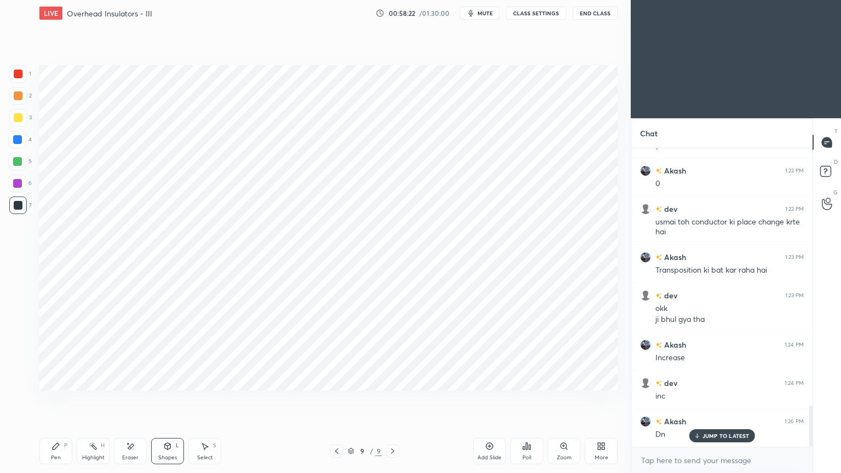
scroll to position [1903, 0]
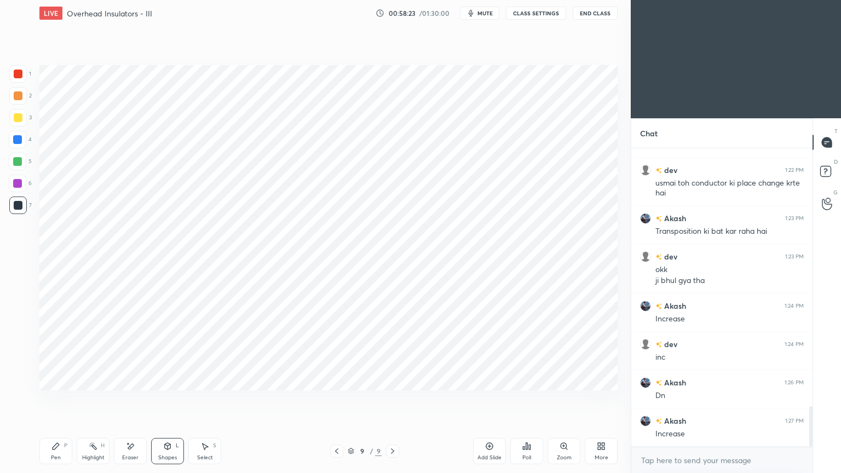
click at [55, 399] on icon at bounding box center [55, 446] width 9 height 9
click at [18, 191] on div at bounding box center [18, 184] width 18 height 18
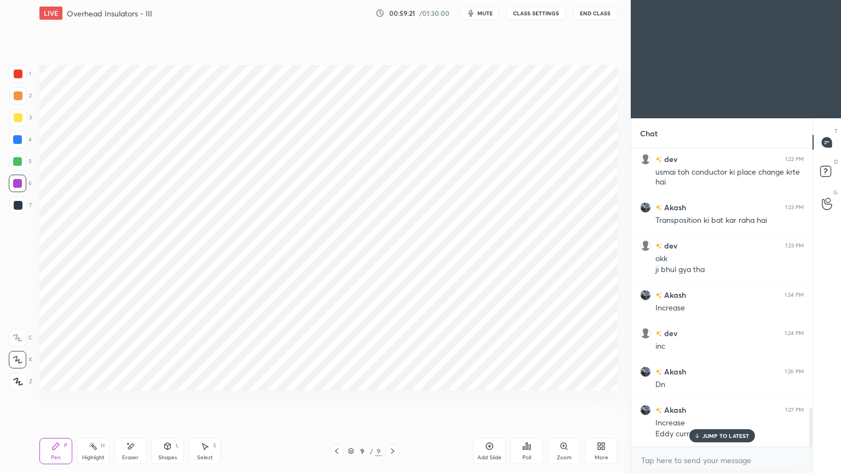
scroll to position [1952, 0]
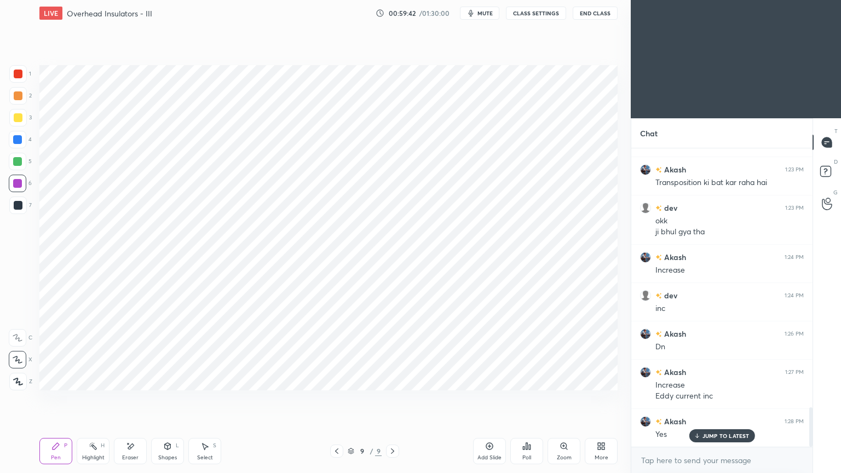
click at [488, 399] on div "Add Slide" at bounding box center [490, 457] width 24 height 5
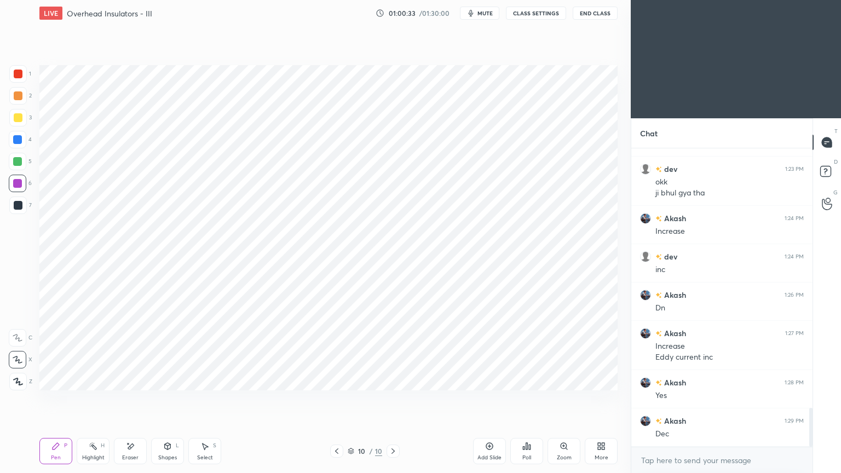
click at [334, 399] on icon at bounding box center [336, 451] width 9 height 9
click at [337, 399] on icon at bounding box center [336, 451] width 9 height 9
click at [338, 399] on div at bounding box center [336, 451] width 13 height 13
click at [394, 399] on icon at bounding box center [393, 451] width 3 height 5
click at [390, 399] on icon at bounding box center [393, 451] width 9 height 9
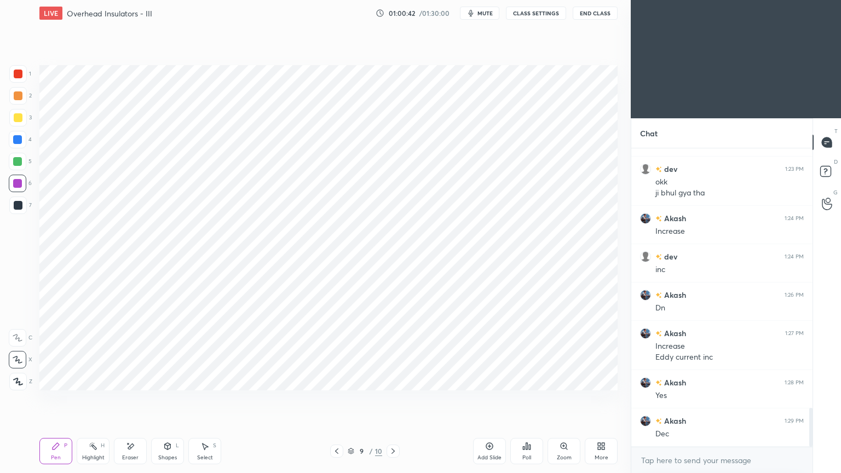
click at [392, 399] on icon at bounding box center [393, 451] width 9 height 9
click at [394, 399] on div at bounding box center [393, 451] width 13 height 13
click at [332, 399] on icon at bounding box center [336, 451] width 9 height 9
click at [337, 399] on icon at bounding box center [336, 451] width 9 height 9
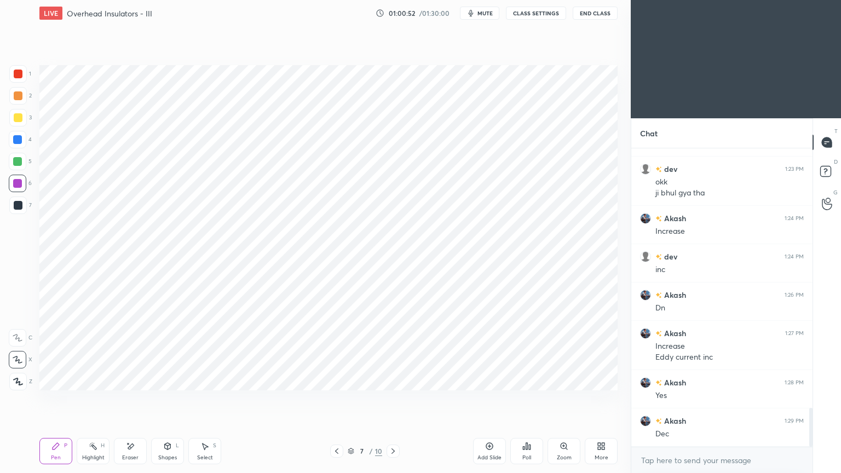
click at [390, 399] on icon at bounding box center [393, 451] width 9 height 9
click at [392, 399] on icon at bounding box center [393, 451] width 9 height 9
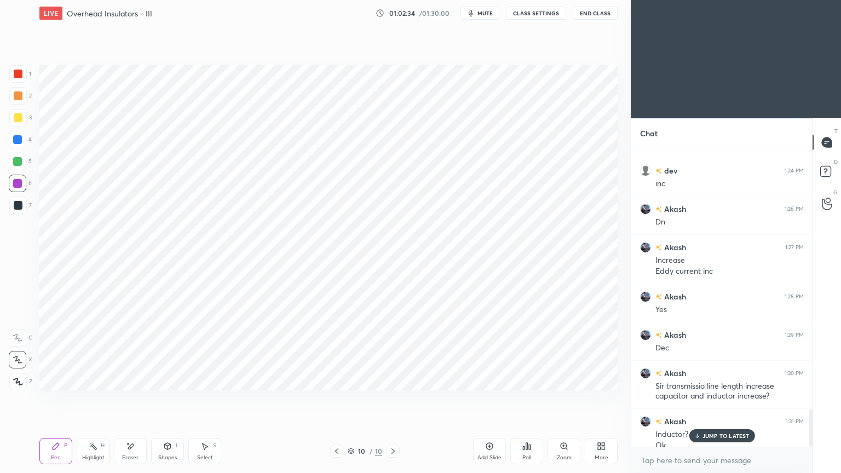
scroll to position [2088, 0]
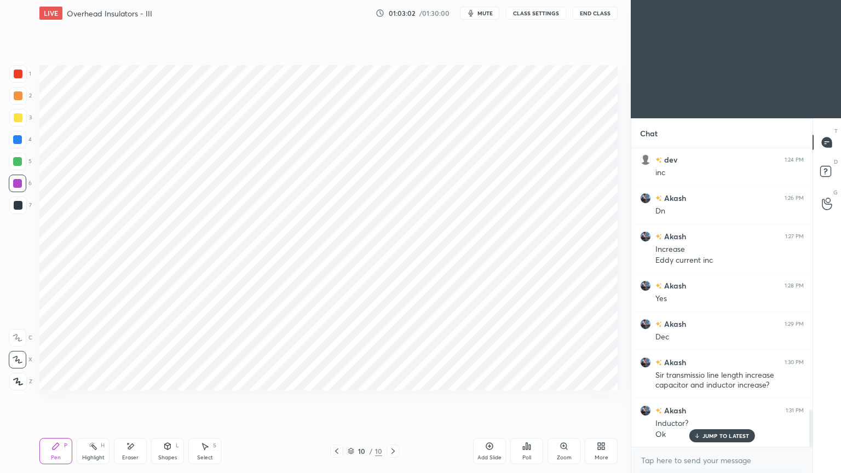
click at [18, 204] on div at bounding box center [18, 205] width 9 height 9
click at [22, 77] on div at bounding box center [18, 74] width 9 height 9
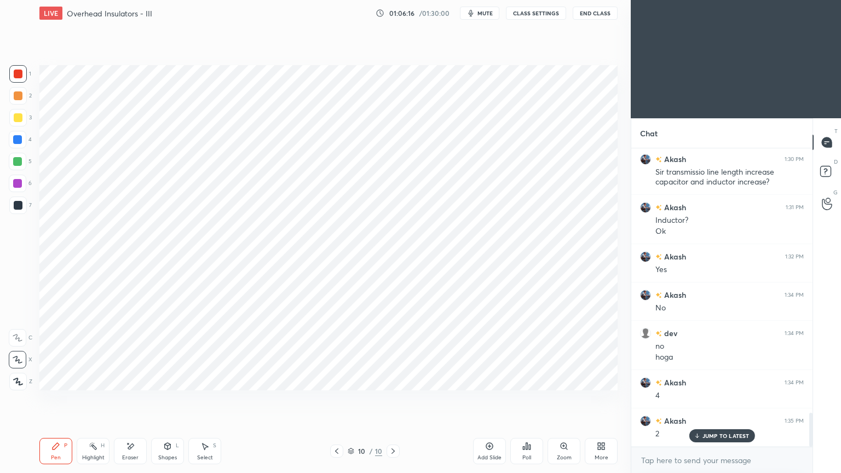
scroll to position [2329, 0]
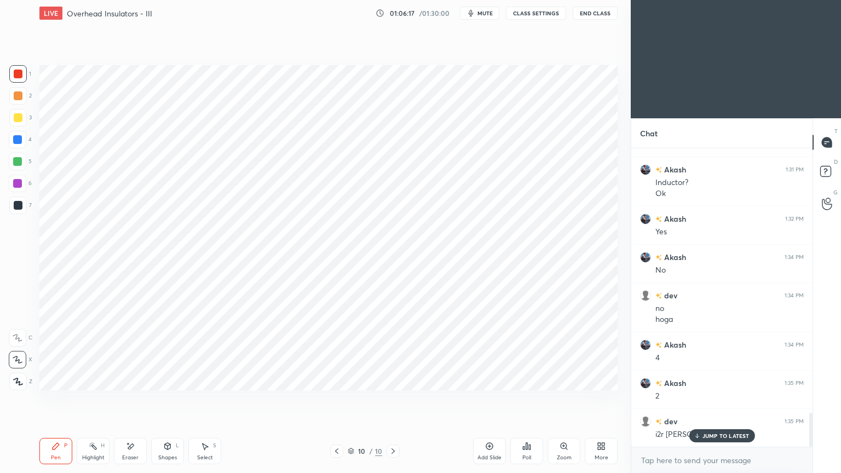
click at [338, 399] on icon at bounding box center [336, 451] width 3 height 5
click at [338, 399] on icon at bounding box center [336, 451] width 9 height 9
click at [340, 399] on icon at bounding box center [336, 451] width 9 height 9
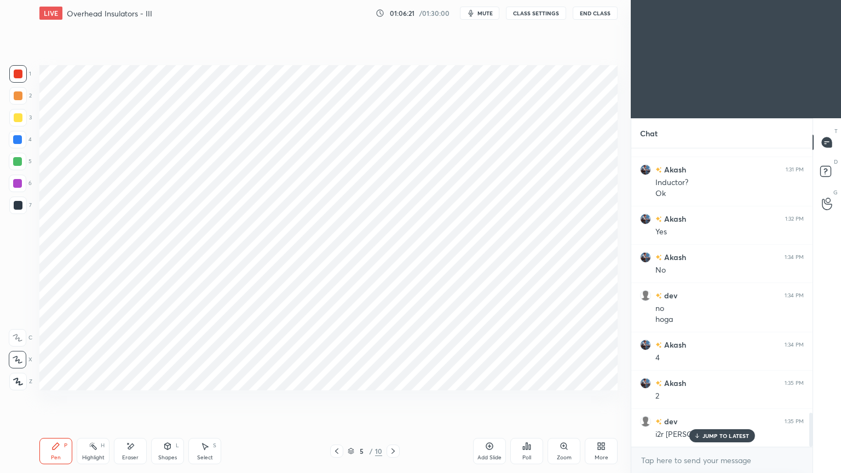
click at [340, 399] on icon at bounding box center [336, 451] width 9 height 9
click at [341, 399] on div at bounding box center [336, 451] width 13 height 13
click at [342, 399] on div at bounding box center [336, 451] width 13 height 13
click at [96, 399] on div "Highlight" at bounding box center [93, 457] width 22 height 5
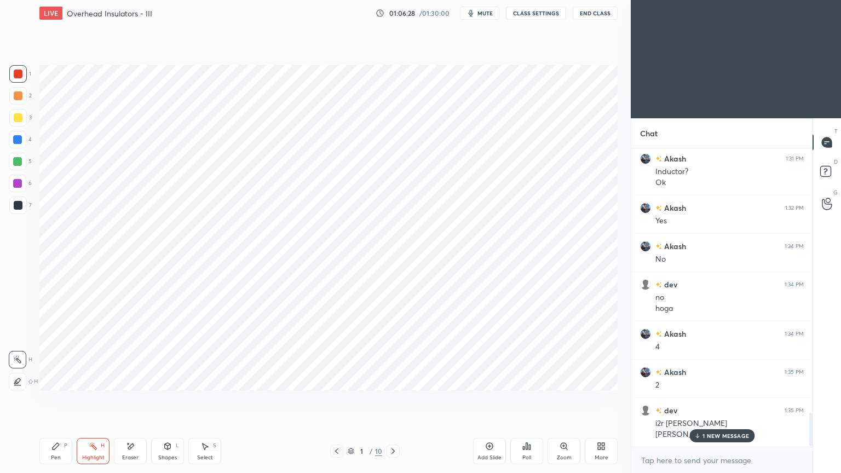
scroll to position [2378, 0]
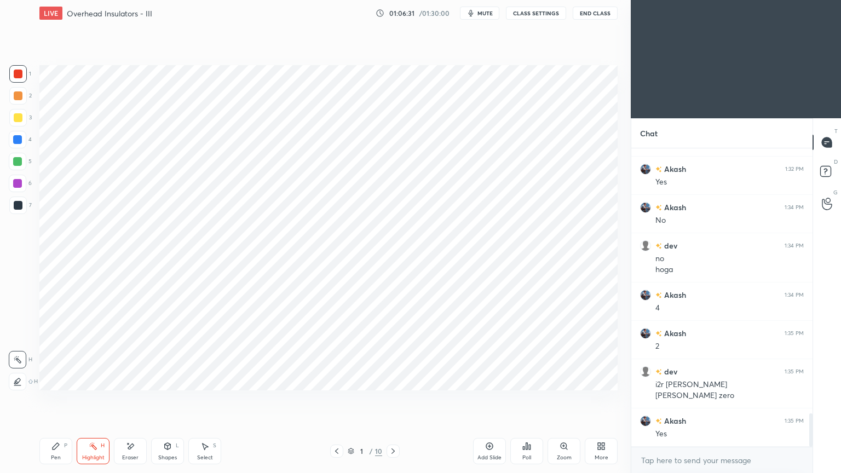
click at [390, 399] on icon at bounding box center [393, 451] width 9 height 9
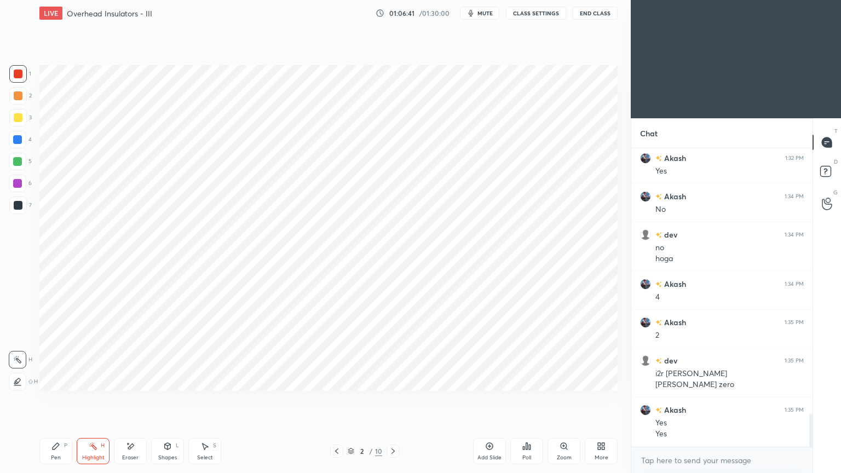
click at [390, 399] on icon at bounding box center [393, 451] width 9 height 9
click at [394, 399] on icon at bounding box center [393, 451] width 9 height 9
click at [390, 399] on icon at bounding box center [393, 451] width 9 height 9
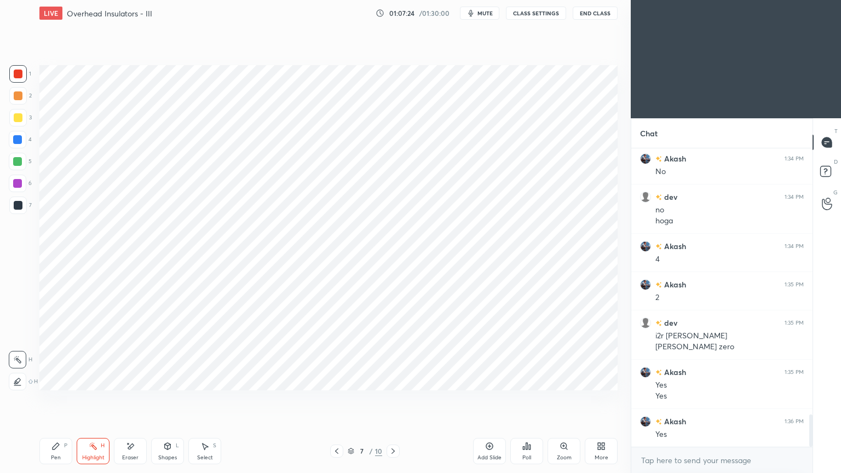
scroll to position [2466, 0]
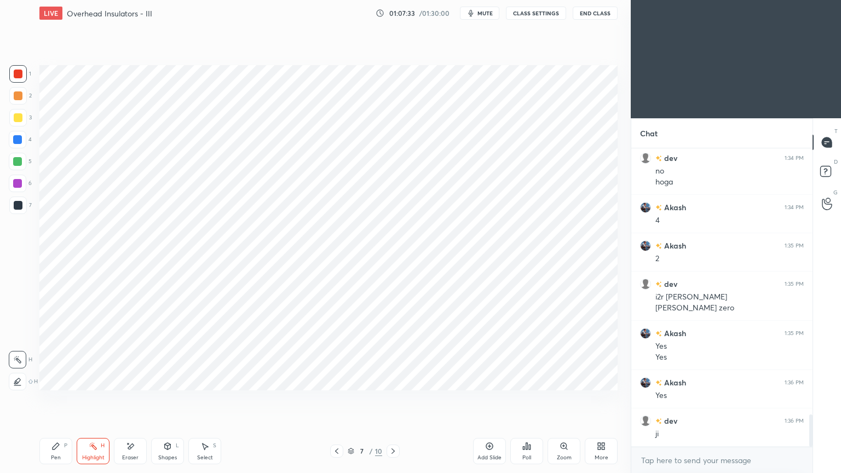
click at [390, 399] on icon at bounding box center [393, 451] width 9 height 9
click at [393, 399] on icon at bounding box center [393, 451] width 9 height 9
click at [394, 399] on icon at bounding box center [393, 451] width 9 height 9
click at [395, 399] on icon at bounding box center [393, 451] width 9 height 9
click at [393, 399] on icon at bounding box center [393, 451] width 9 height 9
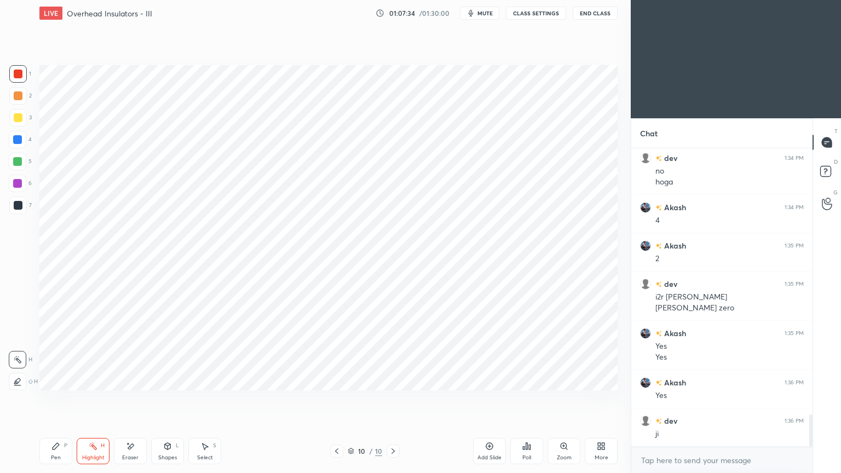
click at [393, 399] on icon at bounding box center [393, 451] width 9 height 9
click at [394, 399] on icon at bounding box center [393, 451] width 9 height 9
click at [497, 399] on div "Add Slide" at bounding box center [489, 451] width 33 height 26
click at [16, 71] on div at bounding box center [18, 74] width 9 height 9
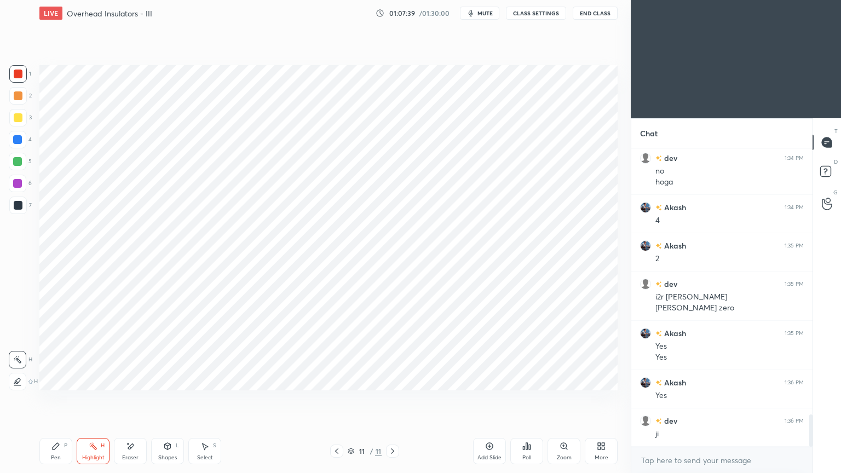
drag, startPoint x: 58, startPoint y: 454, endPoint x: 59, endPoint y: 436, distance: 17.6
click at [56, 399] on div "Pen P" at bounding box center [55, 451] width 33 height 26
click at [18, 166] on div at bounding box center [18, 162] width 18 height 18
click at [169, 399] on icon at bounding box center [168, 446] width 6 height 7
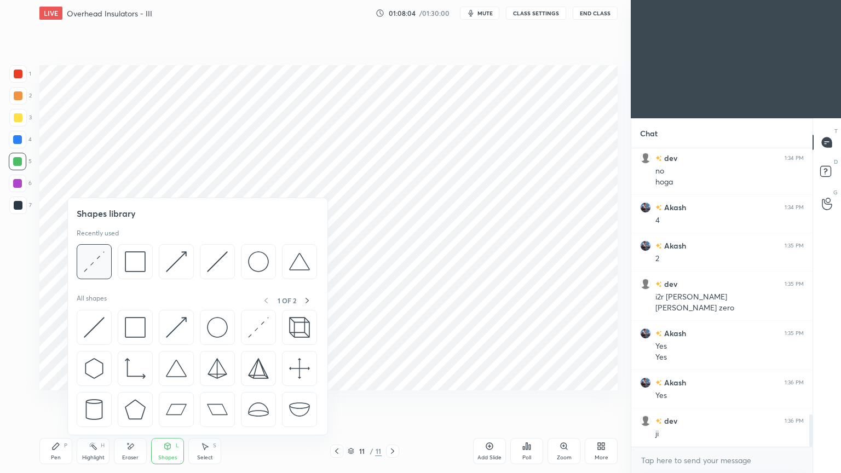
click at [101, 270] on img at bounding box center [94, 261] width 21 height 21
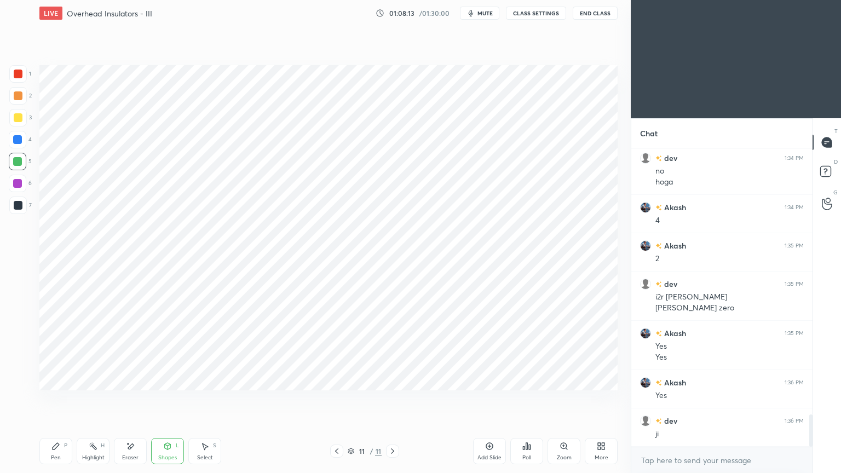
click at [12, 142] on div at bounding box center [18, 140] width 18 height 18
click at [60, 399] on div "Pen" at bounding box center [56, 457] width 10 height 5
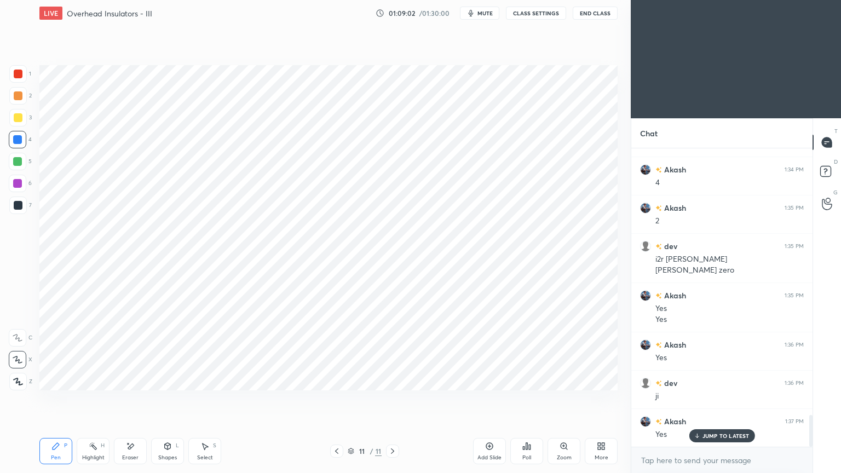
click at [26, 182] on div "6" at bounding box center [20, 184] width 23 height 18
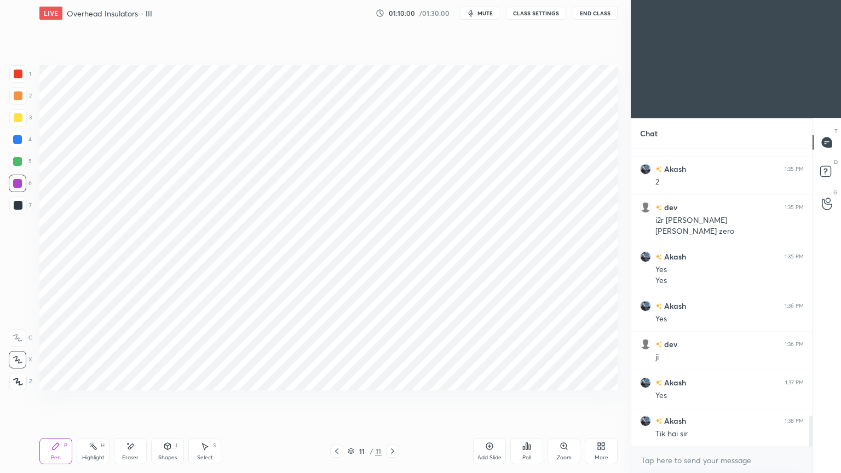
click at [24, 202] on div at bounding box center [18, 206] width 18 height 18
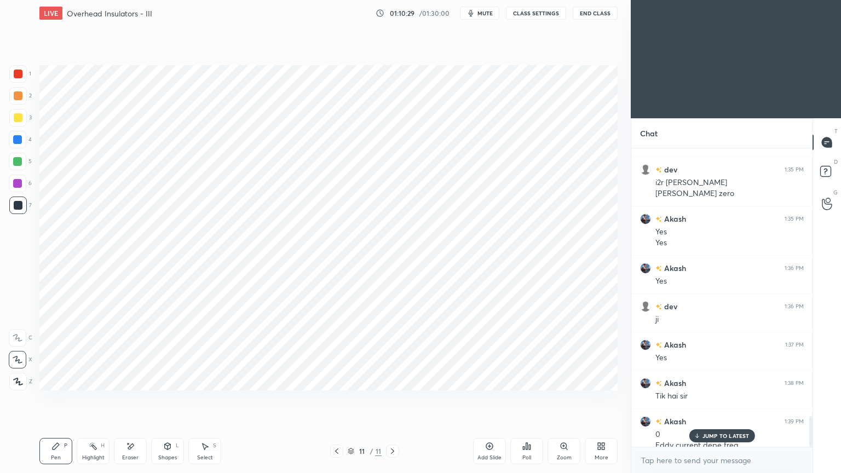
scroll to position [2592, 0]
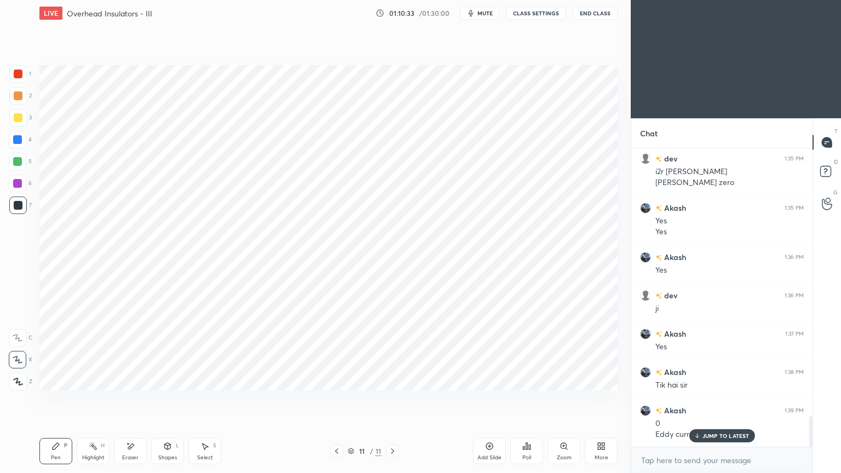
click at [713, 399] on div "JUMP TO LATEST" at bounding box center [722, 435] width 66 height 13
click at [5, 179] on div "1 2 3 4 5 6 7 C X Z E E Erase all H H" at bounding box center [17, 227] width 35 height 325
click at [14, 147] on div at bounding box center [18, 140] width 18 height 18
click at [129, 399] on div "Eraser" at bounding box center [130, 457] width 16 height 5
click at [55, 399] on div "Pen P" at bounding box center [55, 451] width 33 height 26
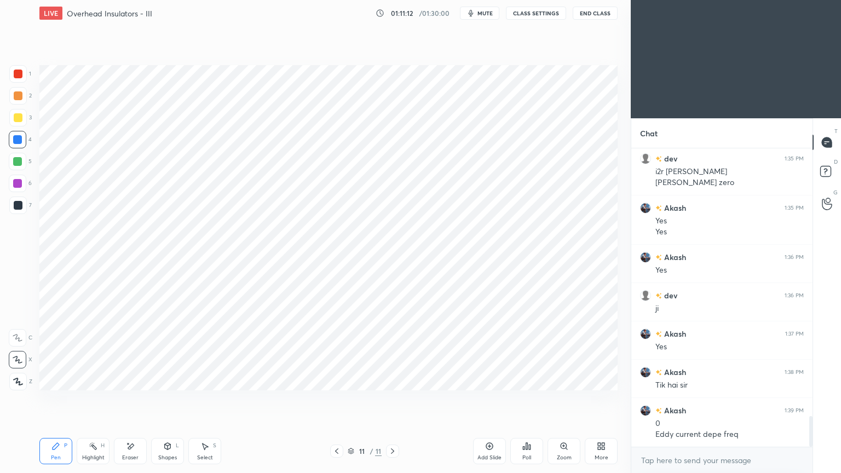
click at [120, 399] on div "Eraser" at bounding box center [130, 451] width 33 height 26
click at [55, 399] on div "Pen" at bounding box center [56, 457] width 10 height 5
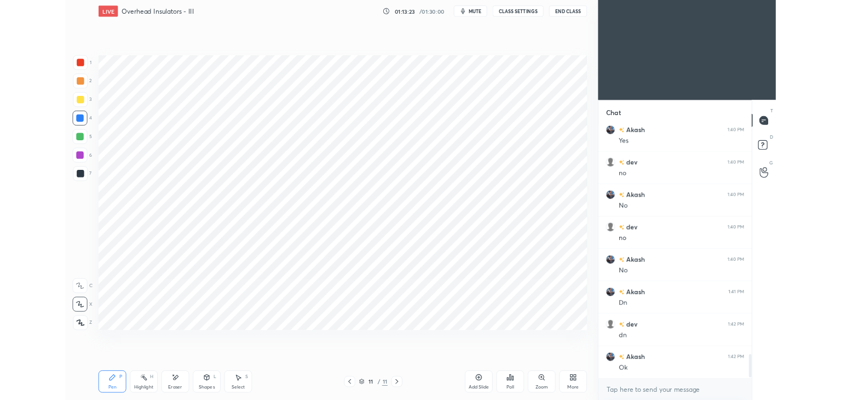
scroll to position [2937, 0]
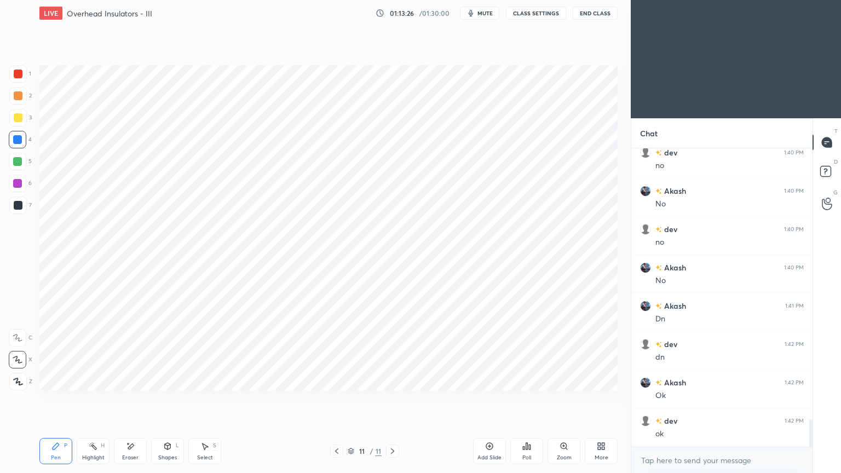
click at [487, 9] on button "mute" at bounding box center [479, 13] width 39 height 13
click at [535, 12] on button "CLASS SETTINGS" at bounding box center [536, 13] width 60 height 13
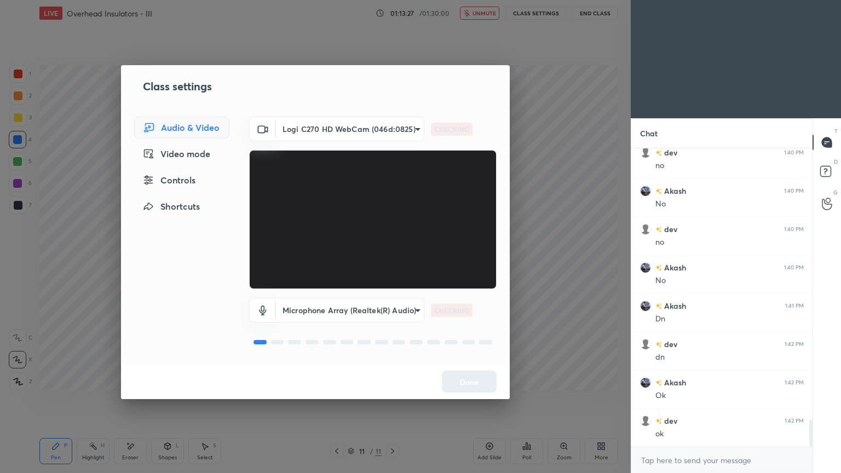
click at [336, 134] on body "1 2 3 4 5 6 7 C X Z E E Erase all H H LIVE Overhead Insulators - III 01:13:27 /…" at bounding box center [420, 236] width 841 height 473
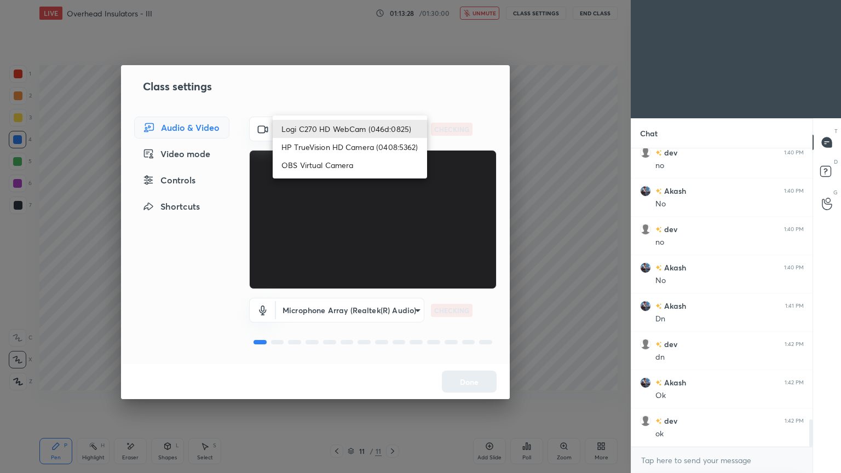
click at [331, 146] on li "HP TrueVision HD Camera (0408:5362)" at bounding box center [350, 147] width 154 height 18
type input "6e129c3dbbea9c9f038ced86e3329b4af5251c06b4e783936748cd200869bc07"
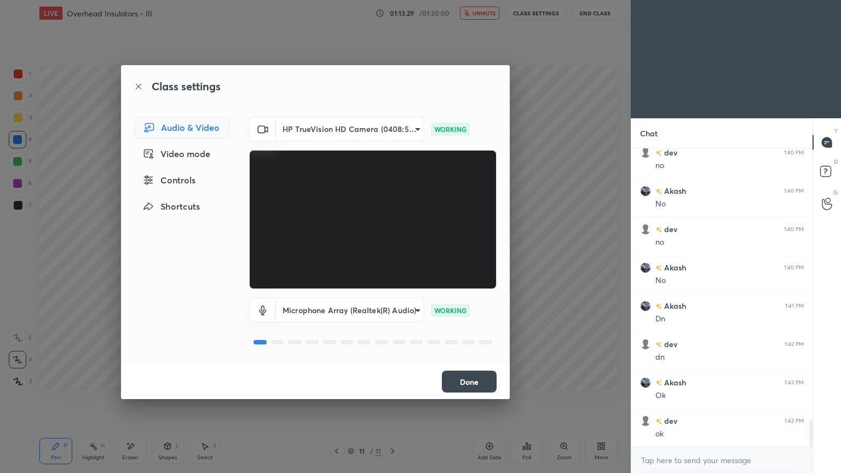
click at [468, 381] on button "Done" at bounding box center [469, 382] width 55 height 22
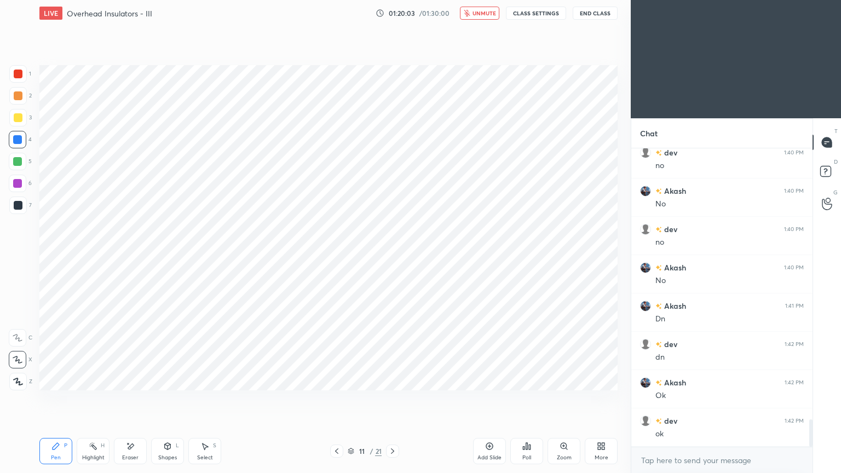
click at [482, 9] on span "unmute" at bounding box center [485, 13] width 24 height 8
click at [532, 15] on button "CLASS SETTINGS" at bounding box center [536, 13] width 60 height 13
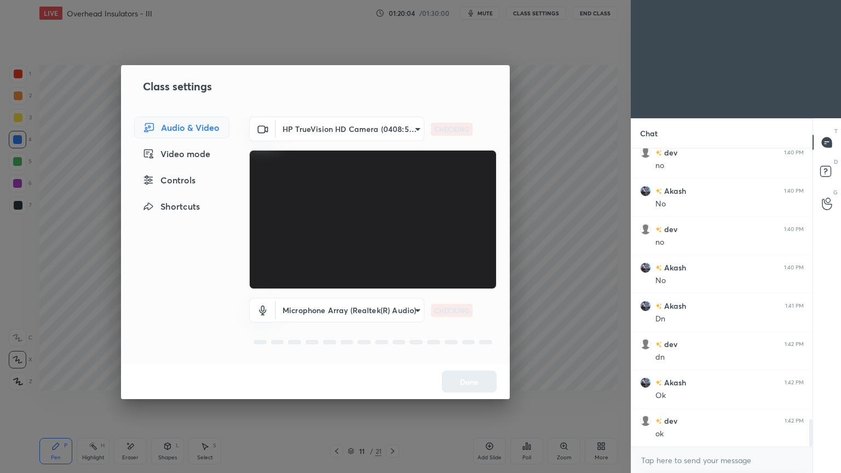
click at [353, 133] on body "1 2 3 4 5 6 7 C X Z E E Erase all H H LIVE Overhead Insulators - III 01:20:04 /…" at bounding box center [420, 236] width 841 height 473
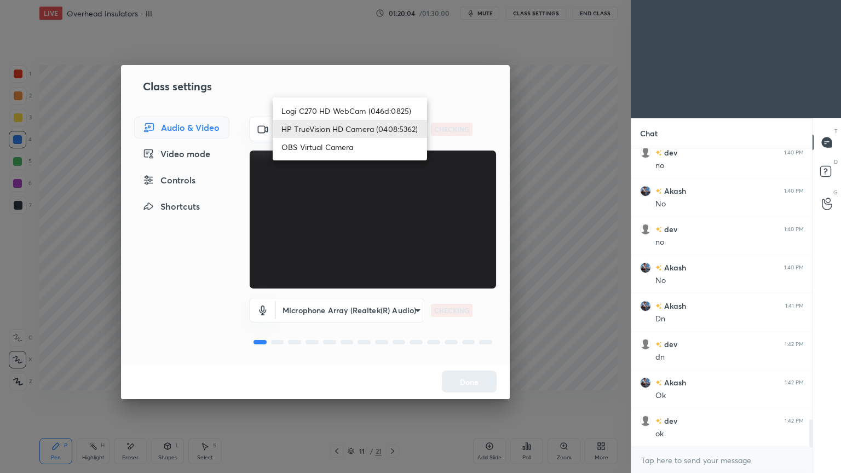
click at [360, 114] on li "Logi C270 HD WebCam (046d:0825)" at bounding box center [350, 111] width 154 height 18
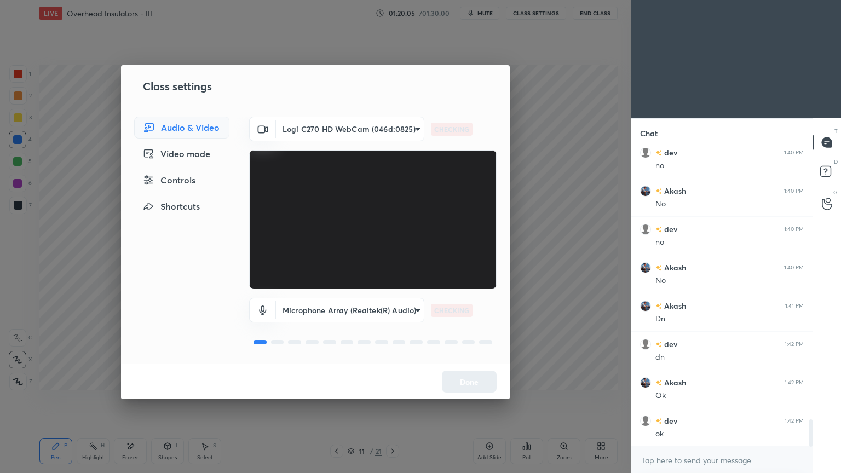
type input "f7d1afb7c9de9e4a754af8163ae90a07716e8f4ac3369fe1a9090404ef363049"
click at [486, 383] on button "Done" at bounding box center [469, 382] width 55 height 22
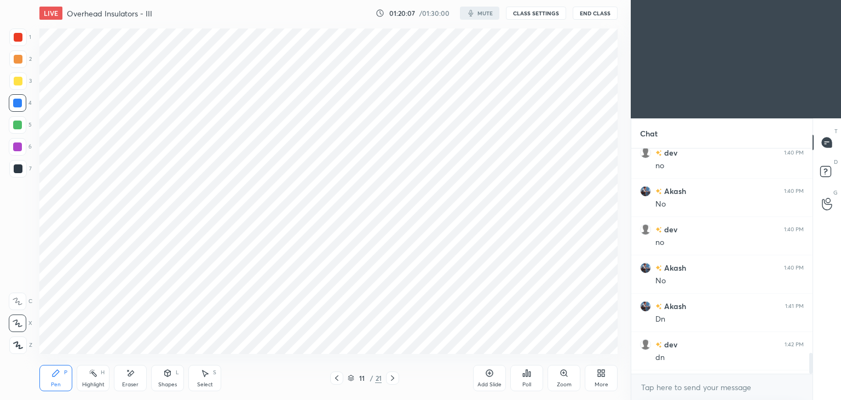
scroll to position [54436, 54179]
type textarea "x"
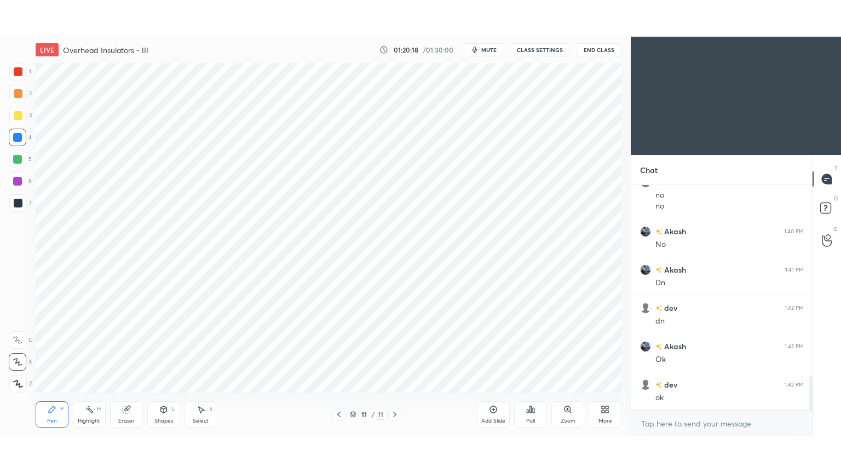
scroll to position [54436, 54179]
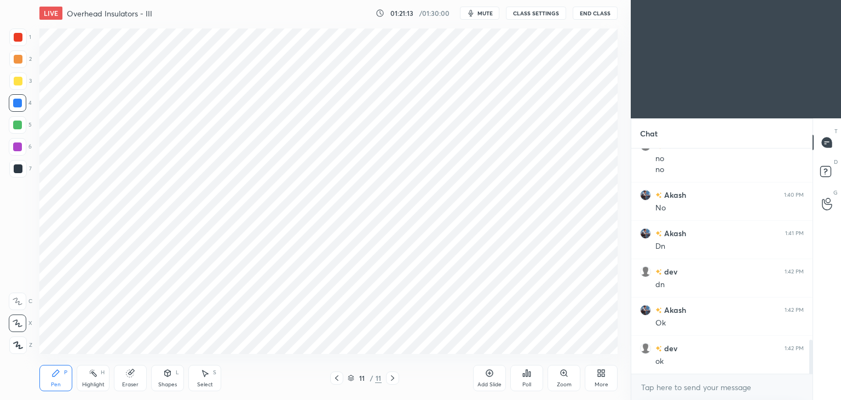
click at [599, 382] on div "More" at bounding box center [602, 384] width 14 height 5
click at [594, 300] on div "Full screen" at bounding box center [587, 300] width 27 height 5
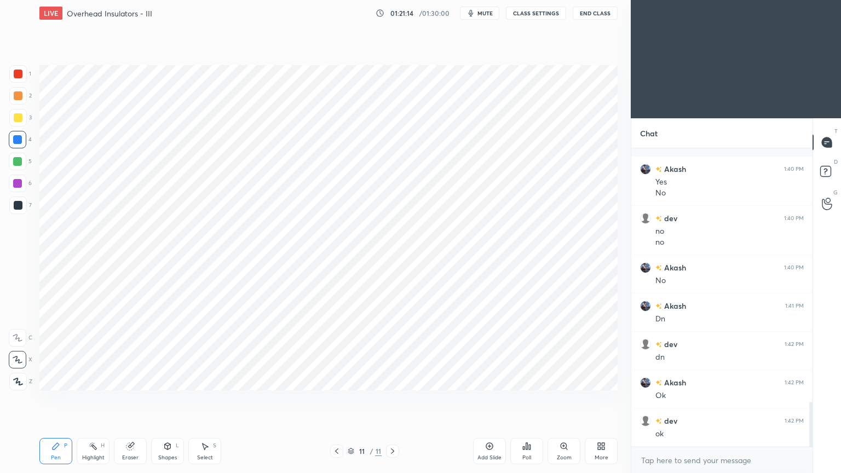
scroll to position [1193, 0]
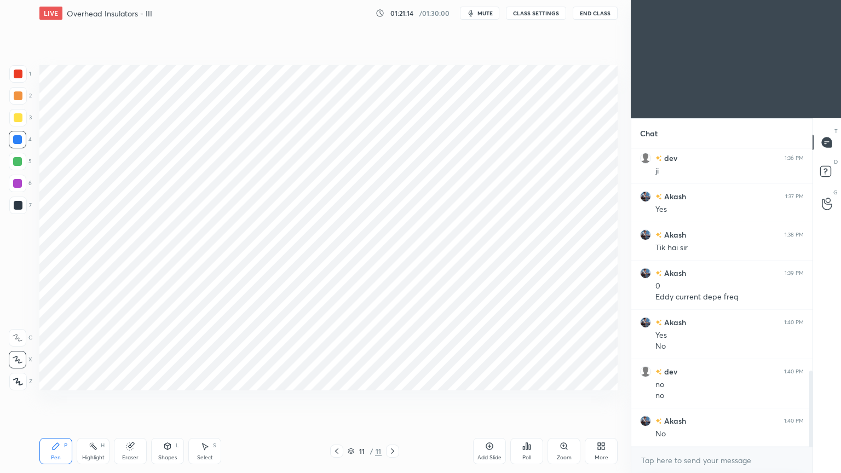
click at [493, 399] on div "Add Slide" at bounding box center [489, 451] width 33 height 26
click at [20, 81] on div at bounding box center [18, 74] width 18 height 18
click at [16, 164] on div at bounding box center [17, 161] width 9 height 9
click at [173, 399] on div "Shapes L" at bounding box center [167, 451] width 33 height 26
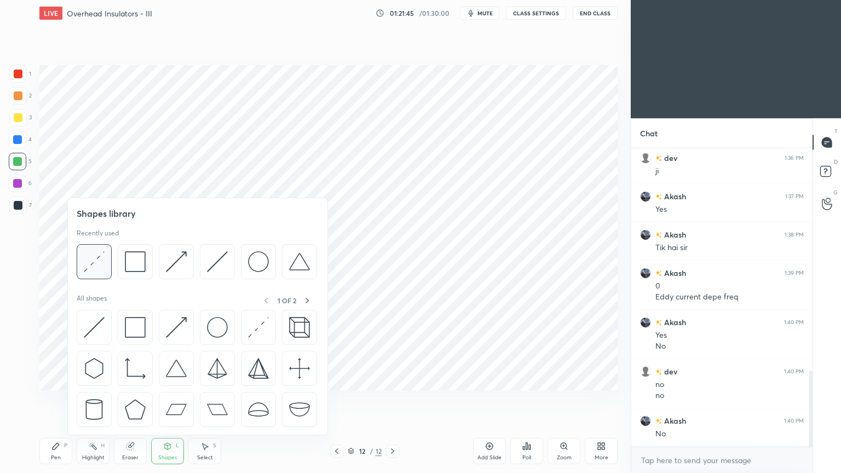
click at [88, 261] on img at bounding box center [94, 261] width 21 height 21
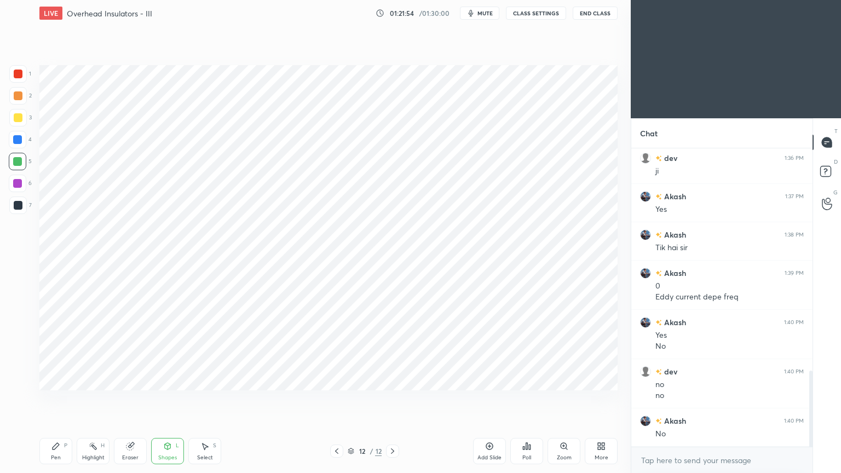
drag, startPoint x: 22, startPoint y: 140, endPoint x: 32, endPoint y: 145, distance: 11.3
click at [20, 143] on div at bounding box center [18, 140] width 18 height 18
click at [53, 399] on icon at bounding box center [56, 446] width 7 height 7
click at [20, 181] on div at bounding box center [17, 183] width 9 height 9
click at [172, 399] on div "Shapes" at bounding box center [167, 457] width 19 height 5
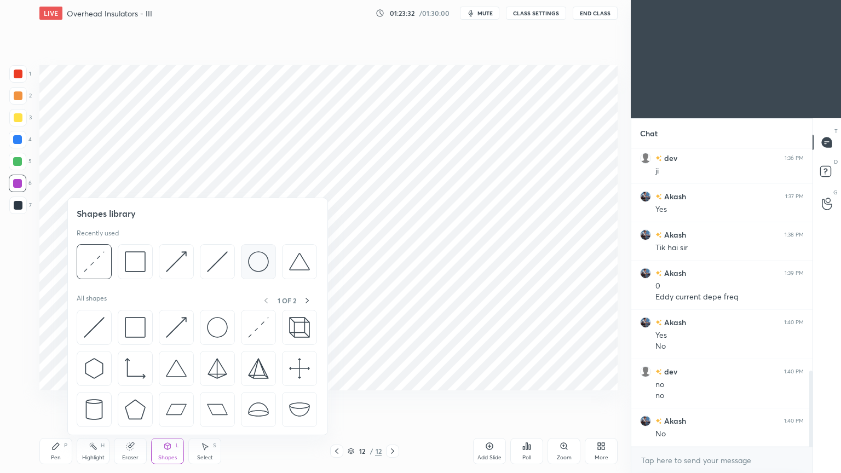
click at [248, 260] on img at bounding box center [258, 261] width 21 height 21
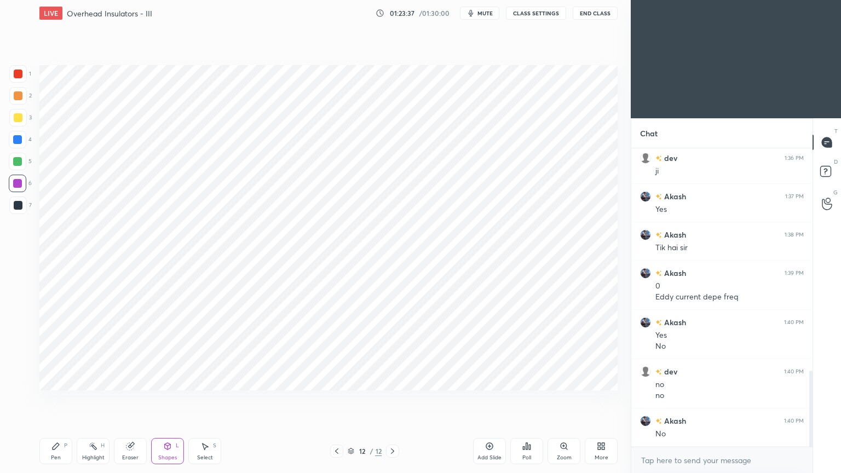
click at [60, 399] on div "Pen" at bounding box center [56, 457] width 10 height 5
click at [24, 209] on div at bounding box center [18, 206] width 18 height 18
click at [128, 399] on div "Eraser" at bounding box center [130, 457] width 16 height 5
click at [55, 399] on icon at bounding box center [55, 446] width 9 height 9
click at [22, 82] on div at bounding box center [18, 74] width 18 height 18
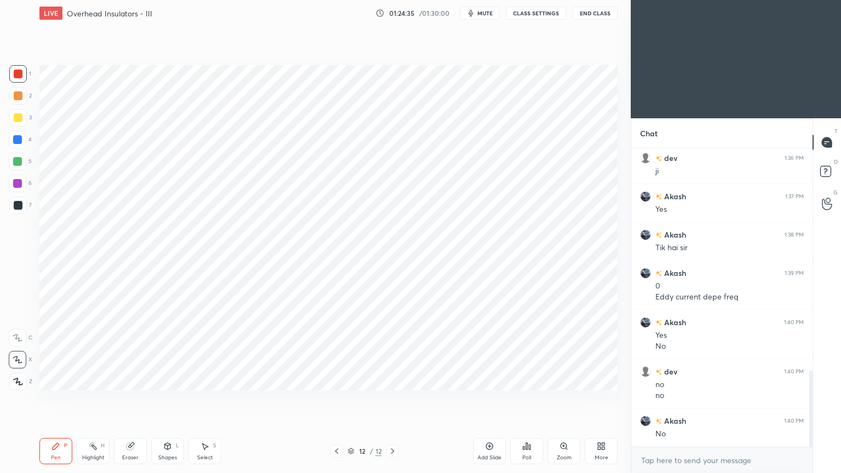
scroll to position [1384, 0]
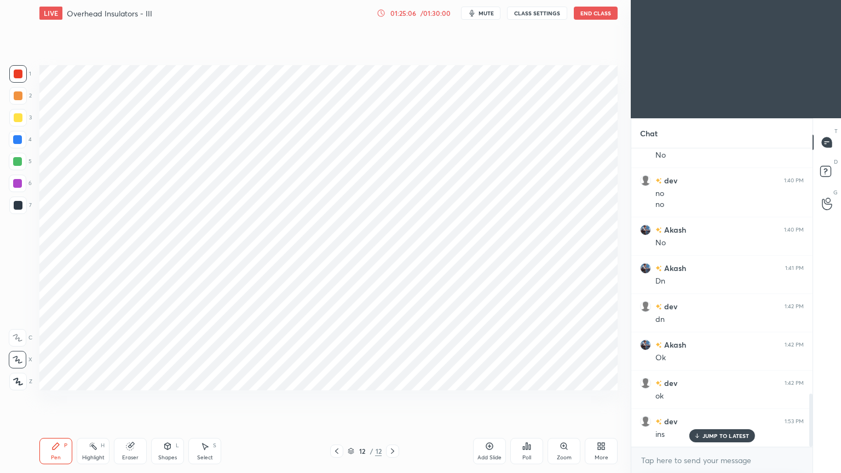
click at [22, 209] on div at bounding box center [18, 205] width 9 height 9
click at [131, 399] on icon at bounding box center [130, 446] width 7 height 7
click at [22, 361] on div at bounding box center [18, 360] width 18 height 18
click at [57, 399] on div "Pen P" at bounding box center [55, 451] width 33 height 26
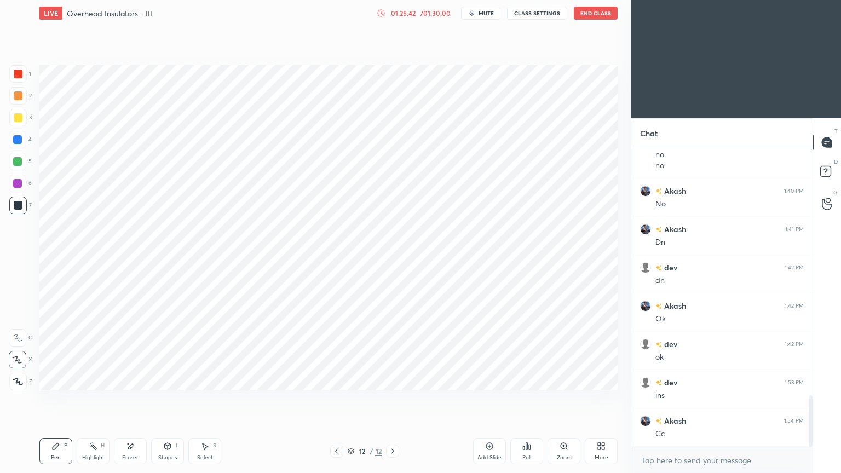
click at [20, 75] on div at bounding box center [18, 74] width 9 height 9
click at [22, 136] on div at bounding box center [18, 140] width 18 height 18
click at [18, 206] on div at bounding box center [18, 205] width 9 height 9
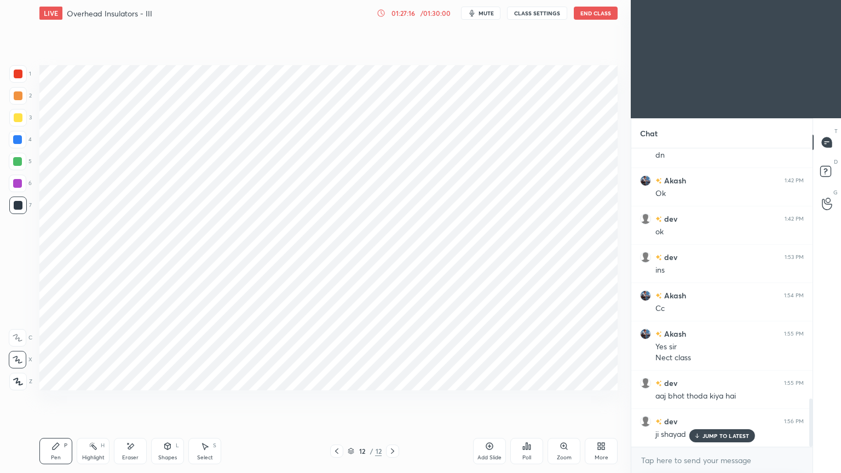
scroll to position [1560, 0]
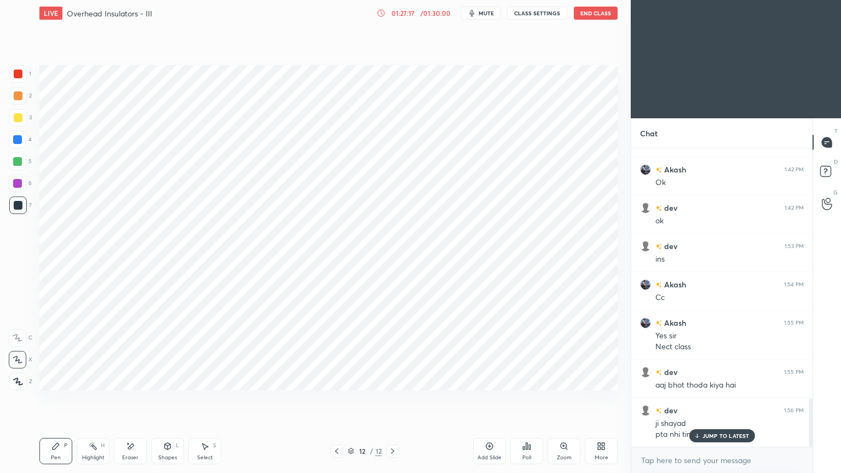
click at [353, 399] on icon at bounding box center [350, 453] width 5 height 2
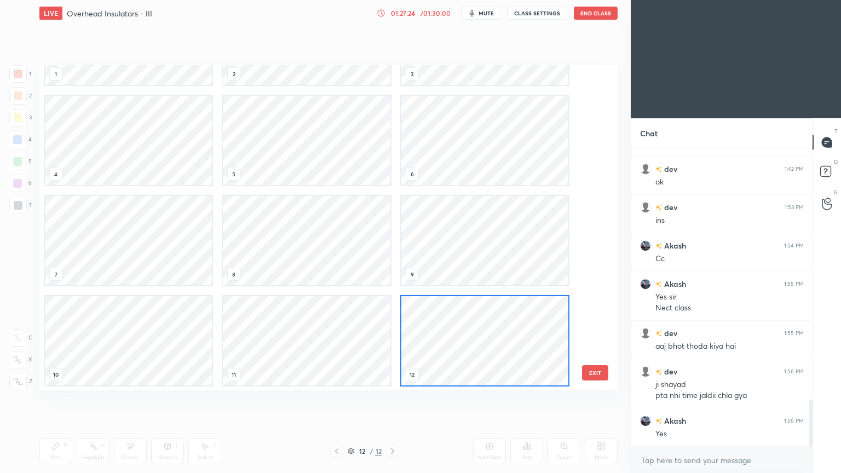
scroll to position [0, 0]
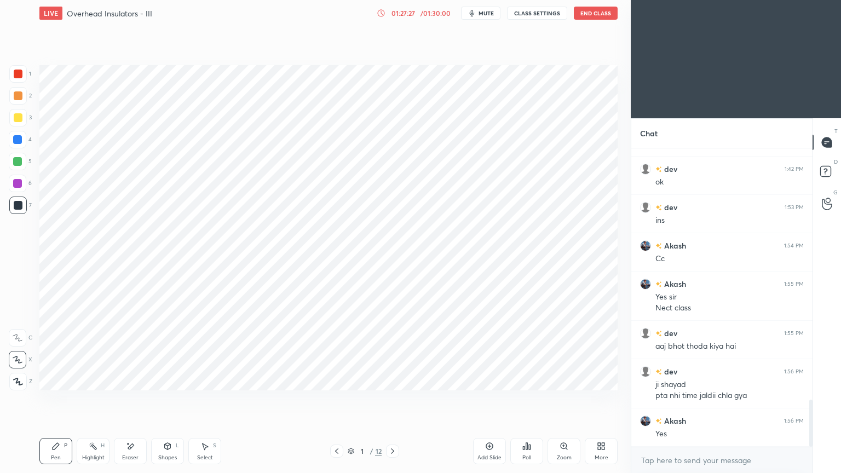
click at [393, 399] on icon at bounding box center [392, 451] width 9 height 9
click at [393, 399] on div at bounding box center [392, 451] width 13 height 13
click at [393, 399] on icon at bounding box center [392, 451] width 9 height 9
click at [389, 399] on div at bounding box center [392, 451] width 13 height 13
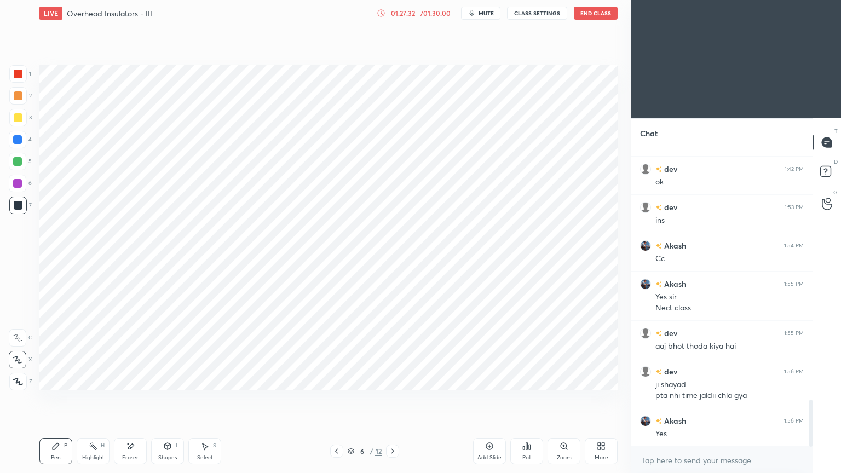
click at [391, 399] on icon at bounding box center [392, 451] width 9 height 9
click at [391, 399] on icon at bounding box center [392, 451] width 3 height 5
click at [392, 399] on icon at bounding box center [392, 451] width 9 height 9
click at [394, 399] on icon at bounding box center [392, 451] width 9 height 9
click at [393, 399] on icon at bounding box center [392, 451] width 9 height 9
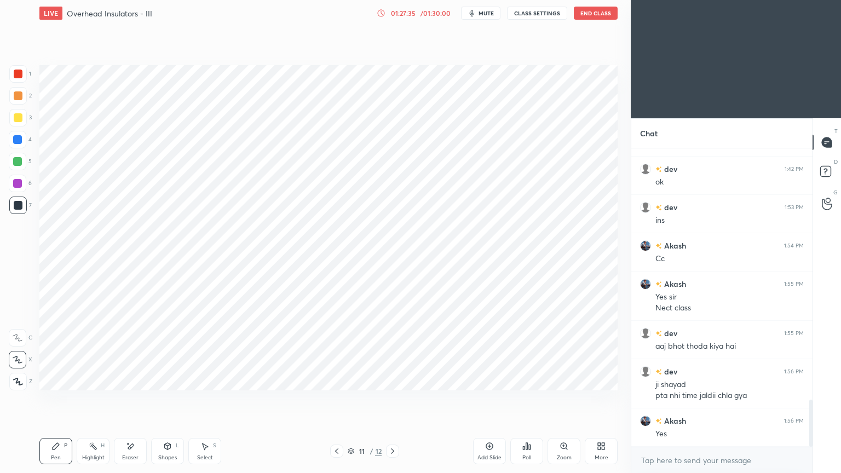
click at [394, 399] on icon at bounding box center [392, 451] width 9 height 9
click at [395, 399] on icon at bounding box center [392, 451] width 9 height 9
click at [394, 399] on icon at bounding box center [392, 451] width 9 height 9
click at [392, 399] on icon at bounding box center [392, 451] width 3 height 5
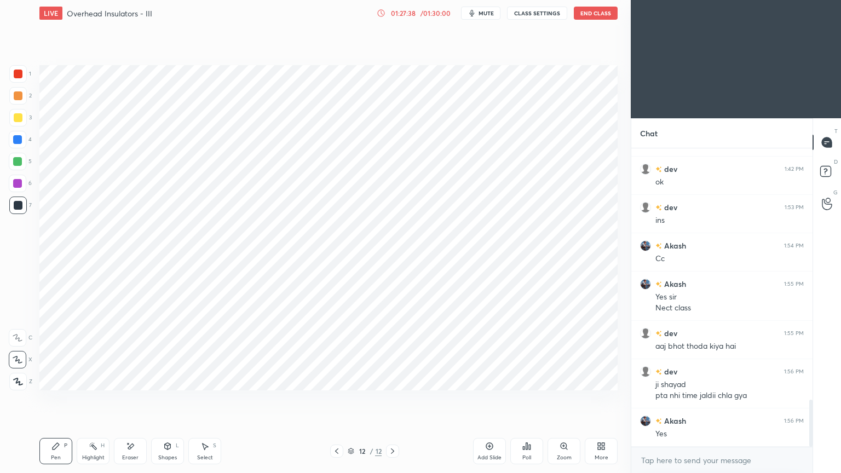
click at [485, 399] on div "Add Slide" at bounding box center [490, 457] width 24 height 5
click at [26, 183] on div at bounding box center [18, 184] width 18 height 18
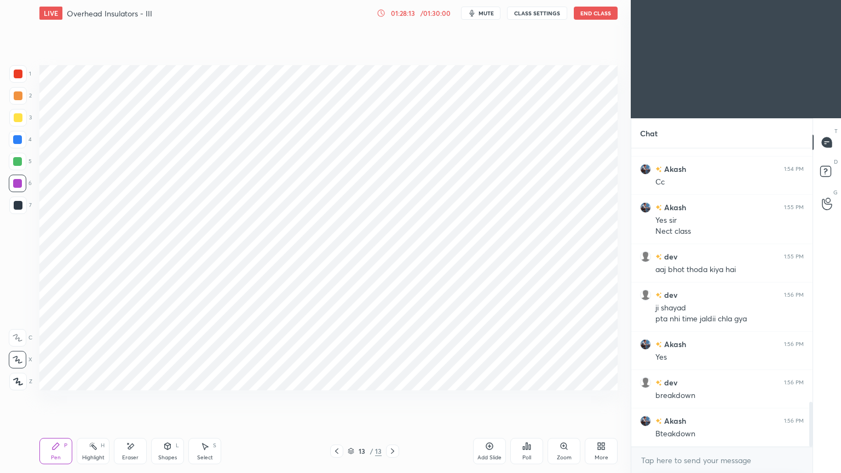
scroll to position [1713, 0]
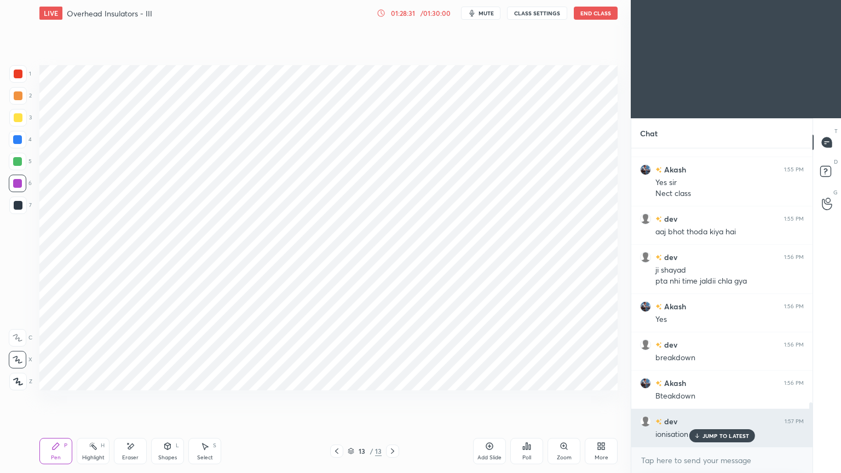
click at [714, 399] on p "JUMP TO LATEST" at bounding box center [726, 436] width 47 height 7
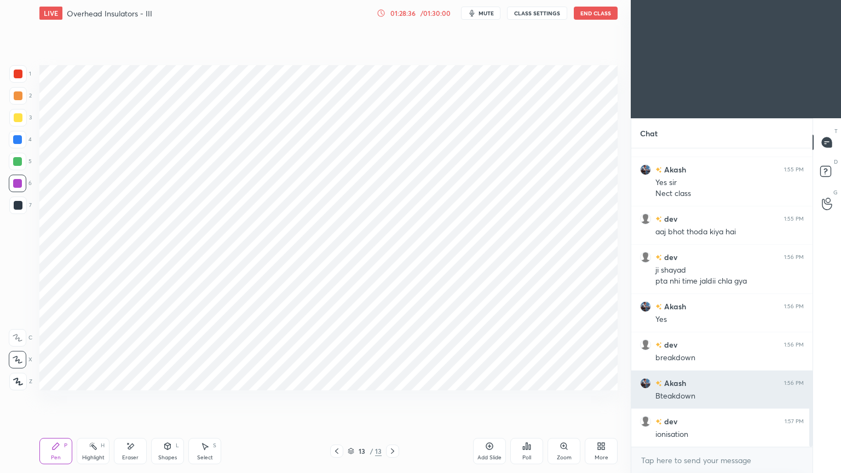
scroll to position [1752, 0]
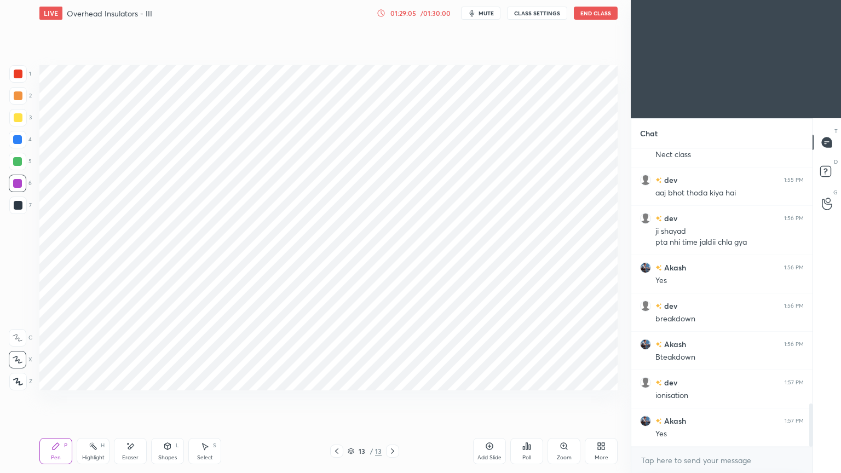
click at [334, 399] on icon at bounding box center [336, 451] width 9 height 9
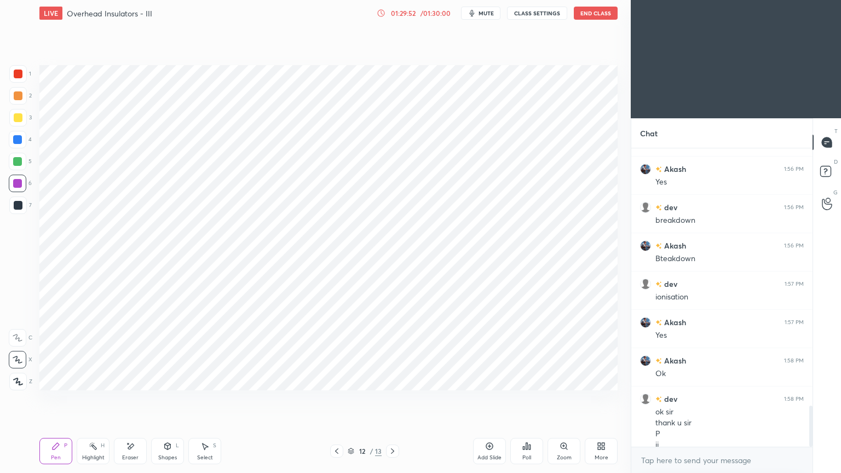
scroll to position [1861, 0]
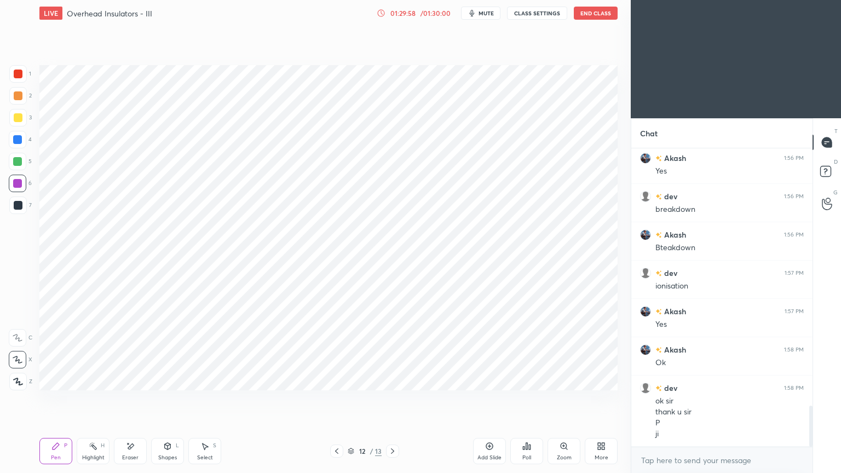
click at [592, 16] on button "End Class" at bounding box center [596, 13] width 44 height 13
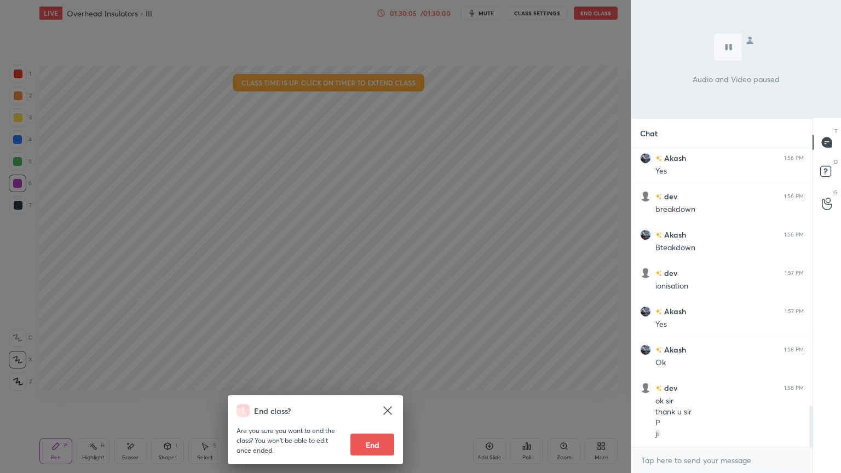
click at [384, 399] on button "End" at bounding box center [373, 445] width 44 height 22
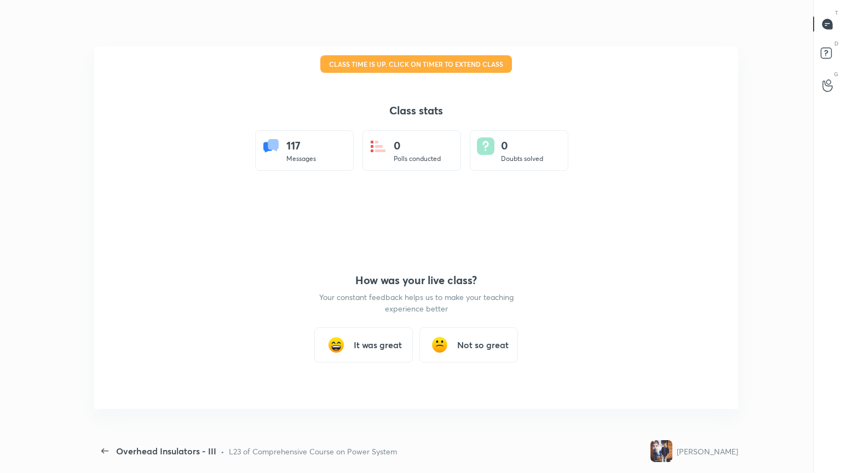
scroll to position [0, 0]
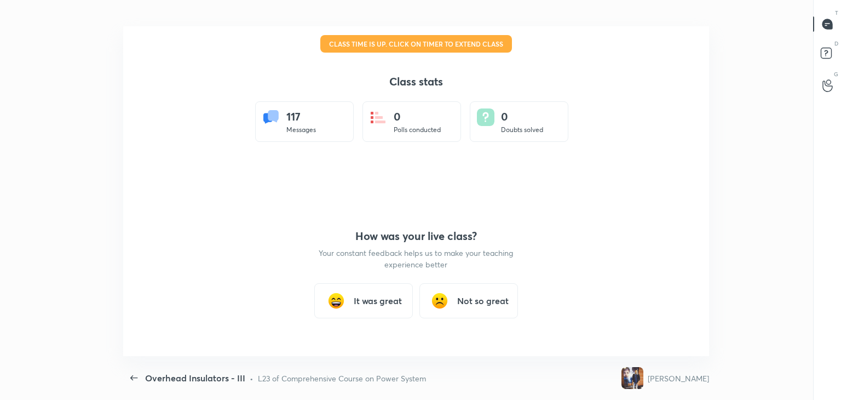
type textarea "x"
click at [381, 289] on div "It was great" at bounding box center [363, 300] width 99 height 35
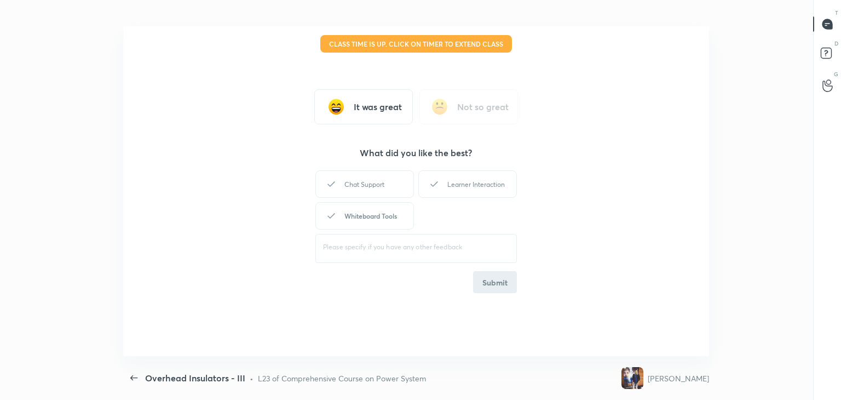
click at [379, 209] on div "Whiteboard Tools" at bounding box center [364, 215] width 99 height 27
click at [444, 196] on div "Learner Interaction" at bounding box center [467, 183] width 99 height 27
click at [467, 228] on div "Chat Support Learner Interaction Whiteboard Tools" at bounding box center [416, 200] width 202 height 64
click at [486, 275] on button "Submit" at bounding box center [495, 282] width 44 height 22
click at [498, 294] on div "It was great Not so great What did you like the best? Chat Support Learner Inte…" at bounding box center [416, 191] width 587 height 330
